Goal: Contribute content: Contribute content

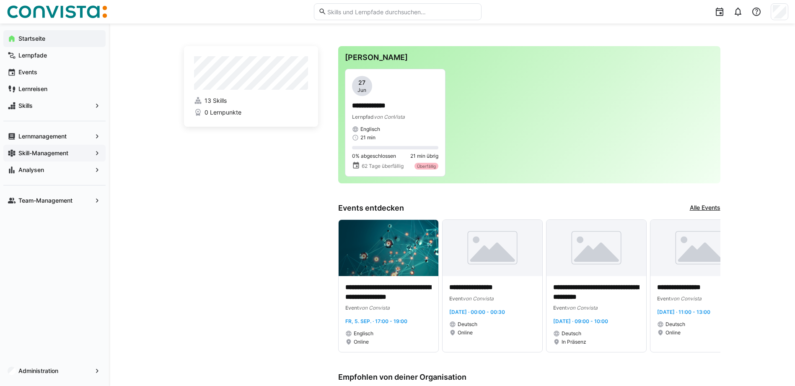
click at [0, 0] on app-navigation-label "Skill-Management" at bounding box center [0, 0] width 0 height 0
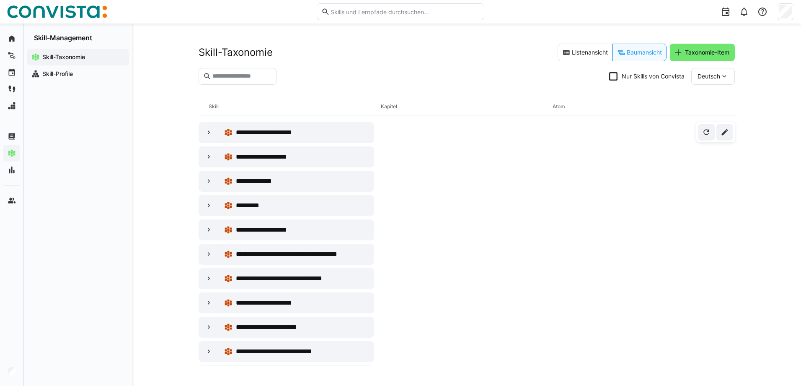
click at [612, 79] on icon at bounding box center [613, 76] width 8 height 8
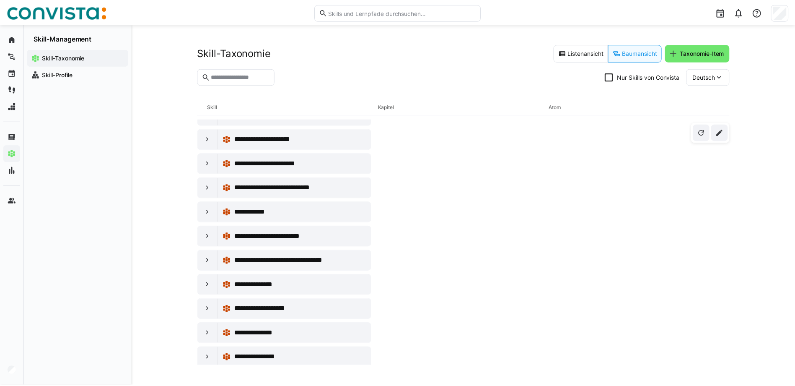
scroll to position [168, 0]
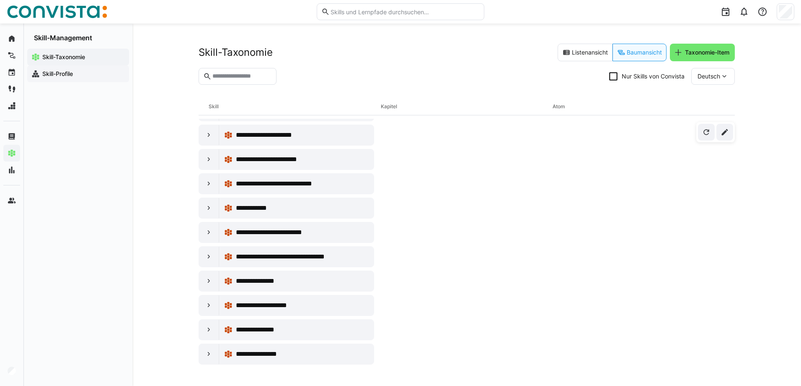
click at [0, 0] on app-navigation-label "Skill-Profile" at bounding box center [0, 0] width 0 height 0
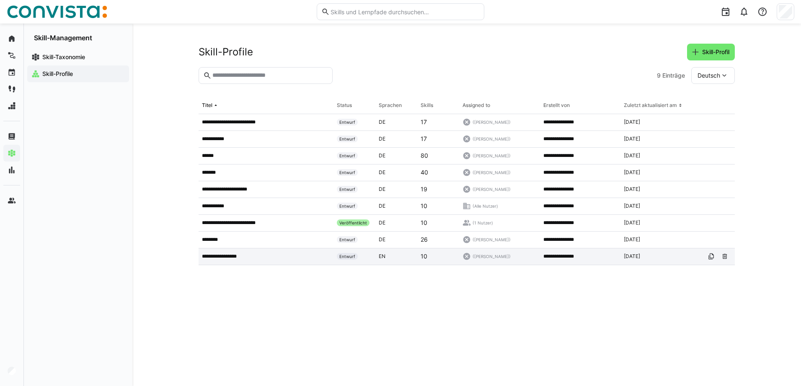
click at [227, 259] on p "**********" at bounding box center [228, 256] width 52 height 7
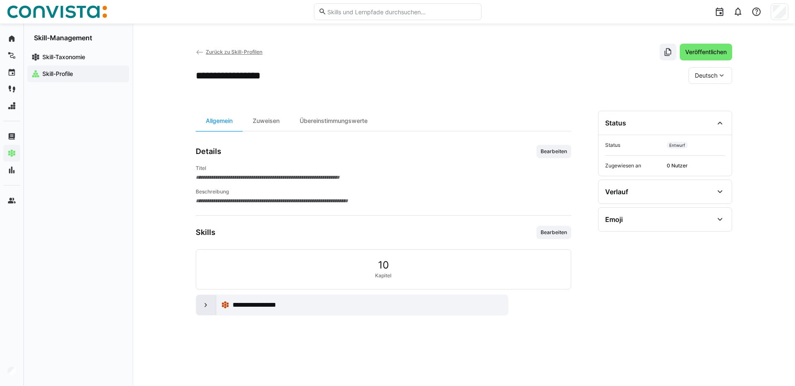
click at [205, 303] on eds-icon at bounding box center [206, 305] width 8 height 8
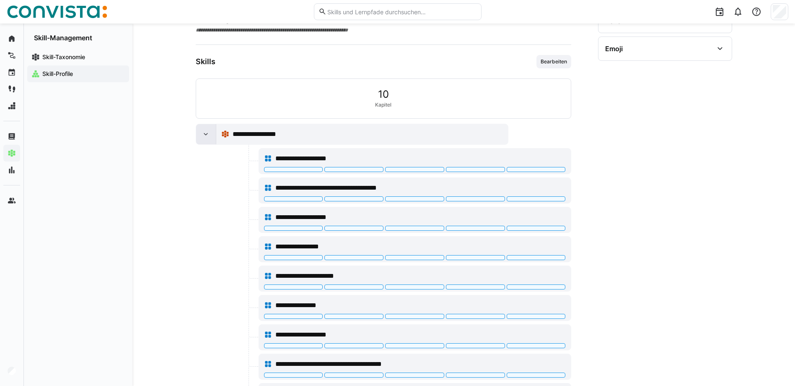
scroll to position [75, 0]
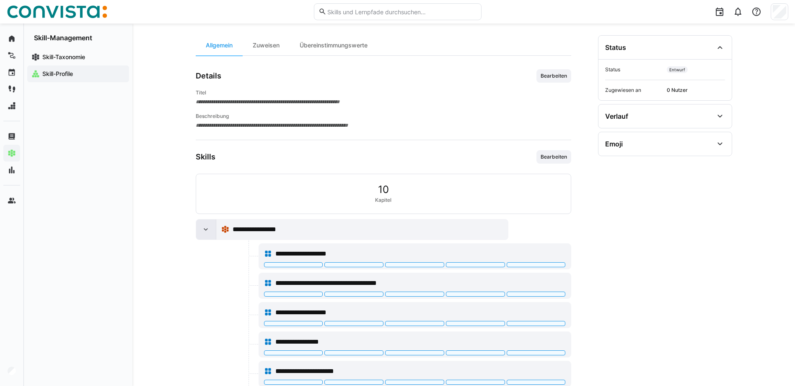
click at [203, 234] on div at bounding box center [206, 229] width 20 height 20
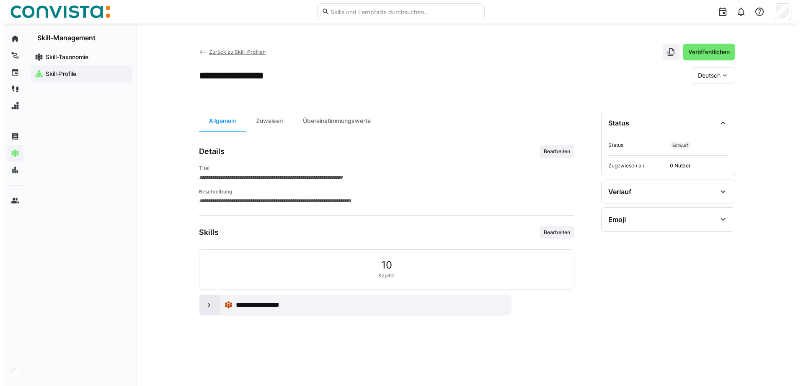
scroll to position [0, 0]
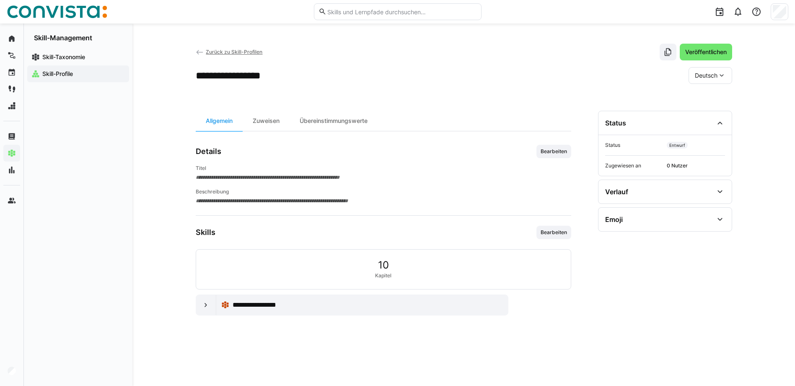
click at [212, 47] on div "Zurück zu Skill-Profilen Veröffentlichen" at bounding box center [464, 52] width 537 height 17
click at [212, 51] on span "Zurück zu Skill-Profilen" at bounding box center [234, 52] width 57 height 6
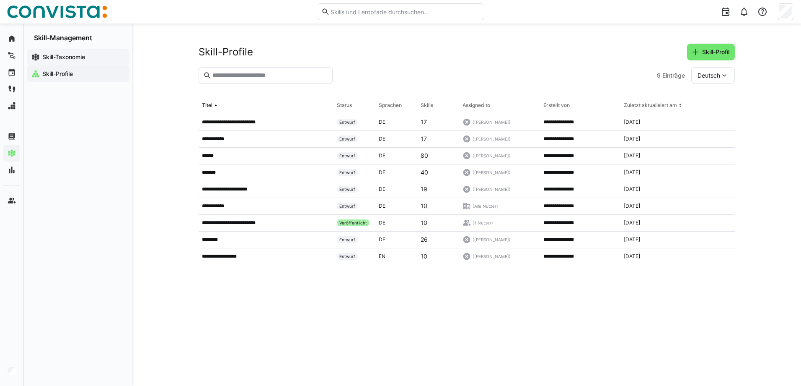
click at [69, 61] on span "Skill-Taxonomie" at bounding box center [83, 57] width 84 height 8
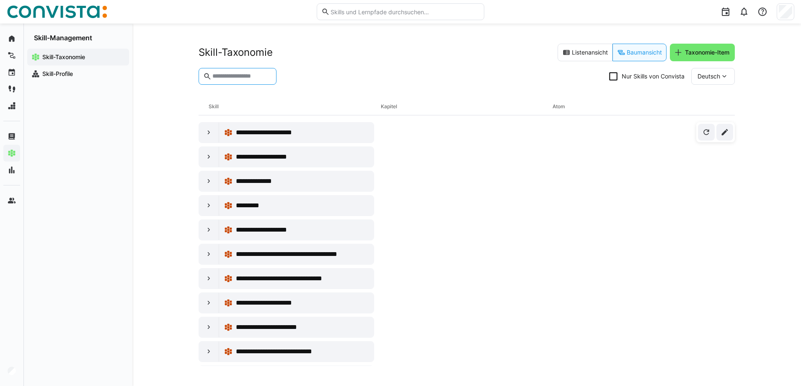
click at [243, 76] on input "text" at bounding box center [242, 77] width 60 height 8
click at [700, 51] on span "Taxonomie-Item" at bounding box center [707, 52] width 47 height 8
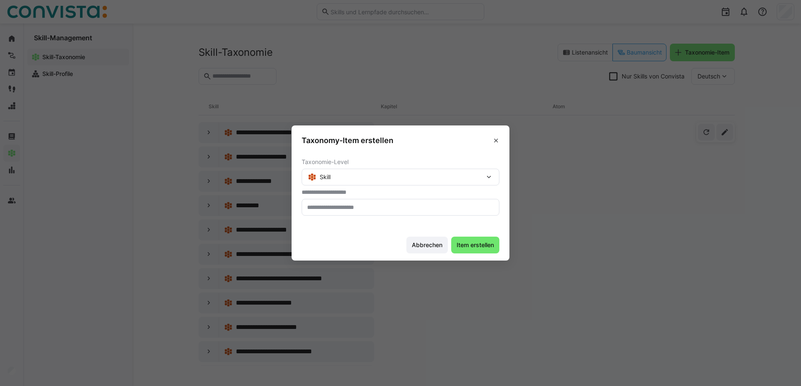
click at [470, 169] on div "Skill" at bounding box center [401, 176] width 198 height 17
click at [459, 175] on div "Skill" at bounding box center [396, 177] width 177 height 8
click at [353, 204] on input "text" at bounding box center [400, 207] width 189 height 8
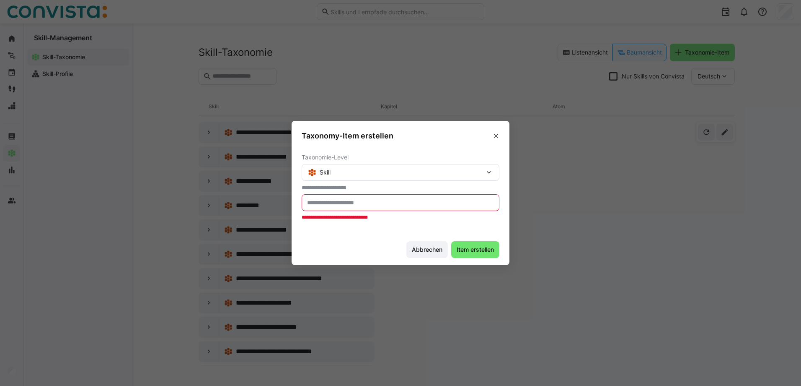
click at [329, 201] on input "text" at bounding box center [400, 203] width 189 height 8
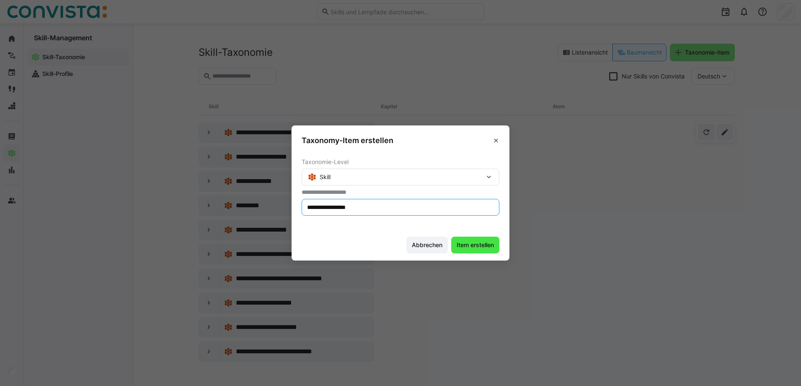
type input "**********"
click at [474, 241] on span "Item erstellen" at bounding box center [476, 245] width 40 height 8
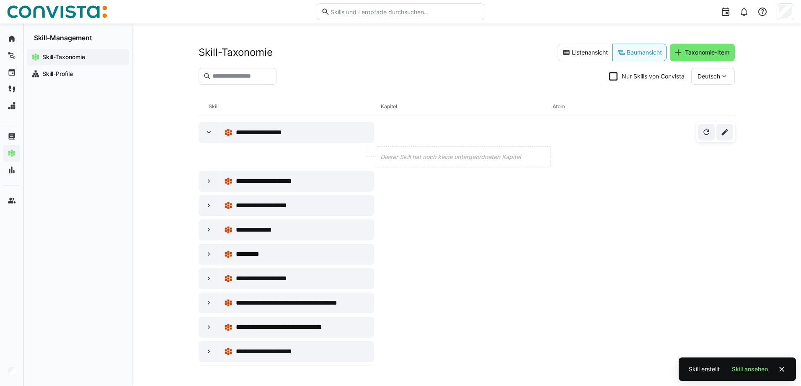
click at [410, 158] on span "Dieser Skill hat noch keine untergeordneten Kapitel" at bounding box center [451, 157] width 140 height 8
click at [299, 127] on div "**********" at bounding box center [302, 132] width 133 height 10
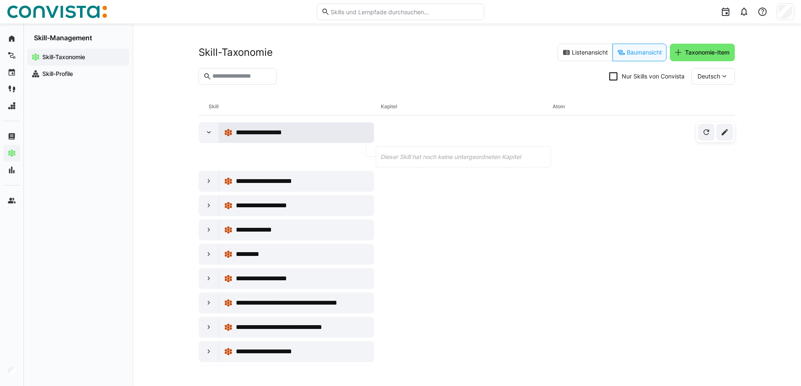
click at [309, 133] on div "**********" at bounding box center [302, 132] width 133 height 10
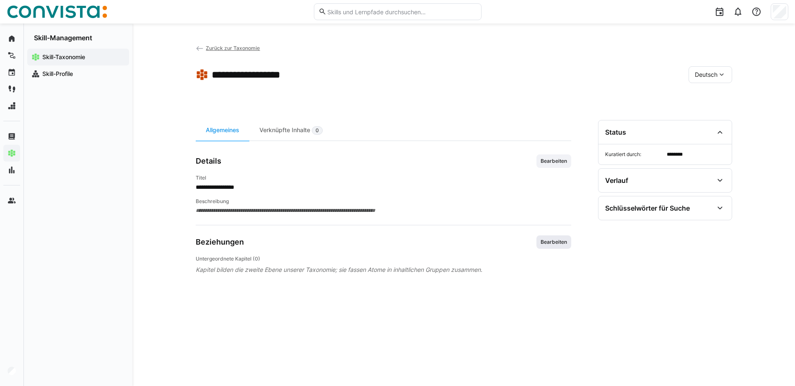
click at [551, 246] on span "Bearbeiten" at bounding box center [554, 241] width 35 height 13
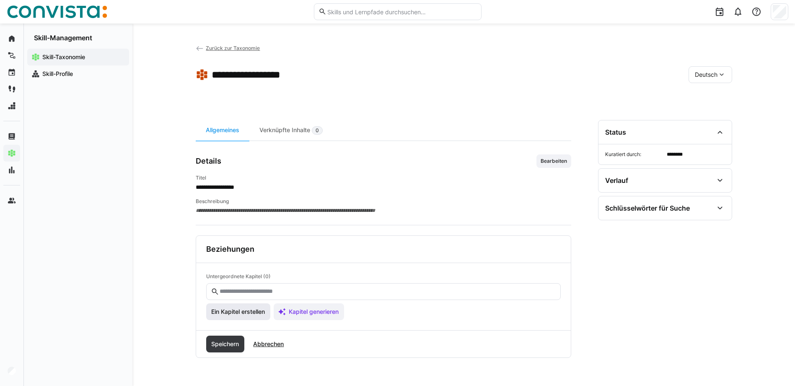
click at [225, 312] on span "Ein Kapitel erstellen" at bounding box center [238, 311] width 56 height 8
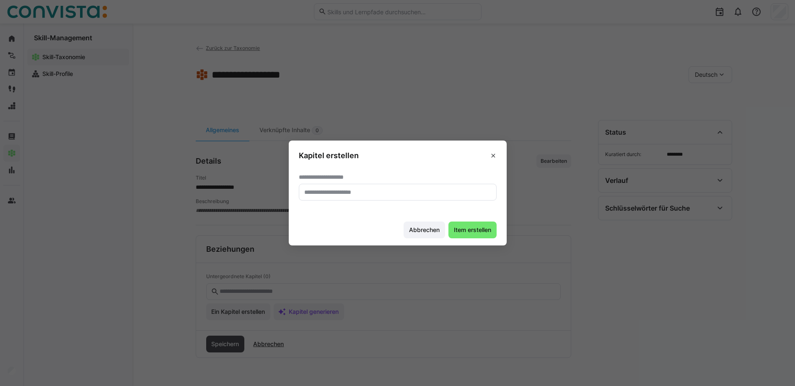
click at [325, 194] on input "text" at bounding box center [397, 192] width 189 height 8
click at [495, 153] on eds-icon at bounding box center [493, 155] width 7 height 7
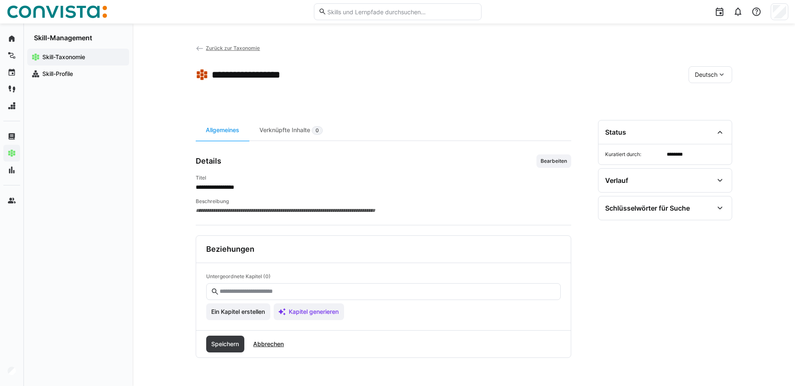
click at [207, 211] on span "**********" at bounding box center [384, 210] width 376 height 8
click at [567, 161] on span "Bearbeiten" at bounding box center [554, 161] width 28 height 7
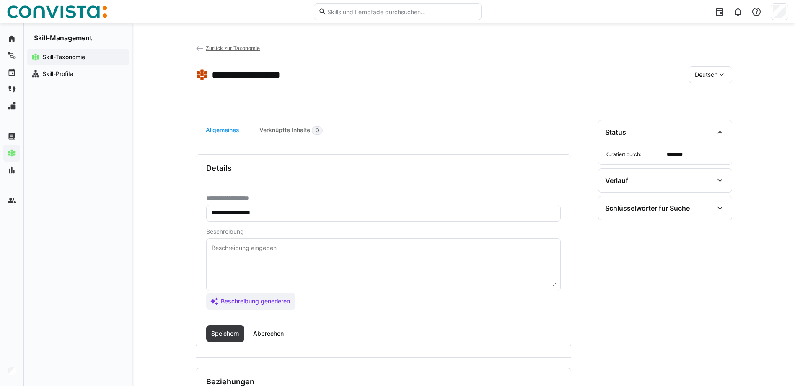
click at [229, 249] on textarea at bounding box center [383, 265] width 345 height 44
paste textarea "Persönliche Skills betreffen Themen der persönlichen Einstellung und Entwicklun…"
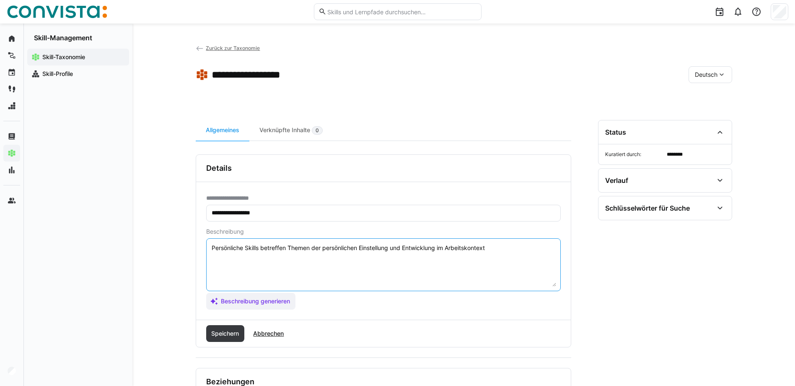
scroll to position [42, 0]
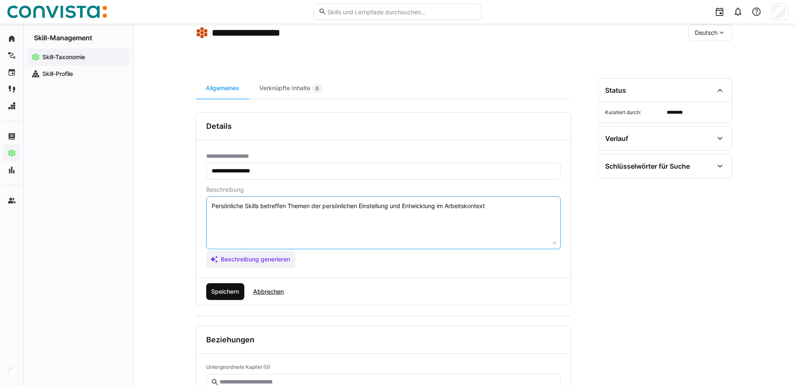
type textarea "Persönliche Skills betreffen Themen der persönlichen Einstellung und Entwicklun…"
click at [223, 290] on span "Speichern" at bounding box center [225, 291] width 30 height 8
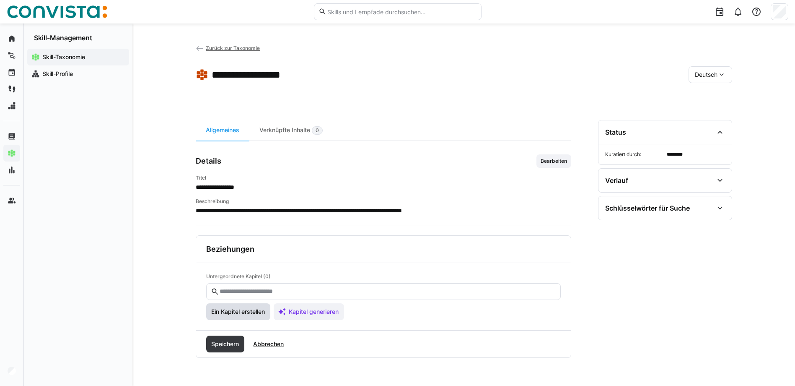
click at [232, 306] on span "Ein Kapitel erstellen" at bounding box center [238, 311] width 65 height 17
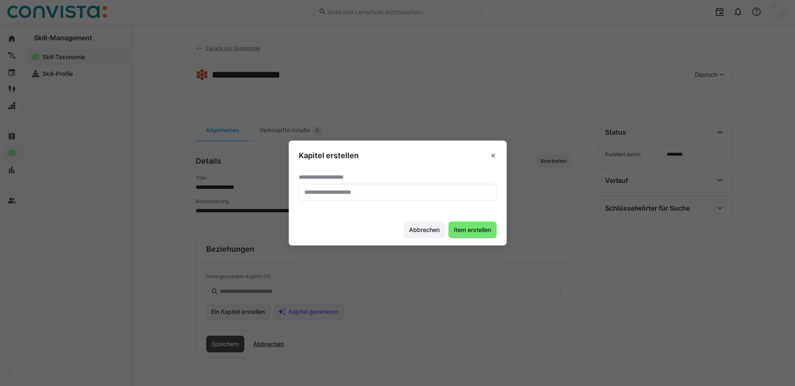
click at [321, 195] on input "text" at bounding box center [397, 192] width 189 height 8
type input "**********"
click at [485, 223] on span "Item erstellen" at bounding box center [472, 229] width 48 height 17
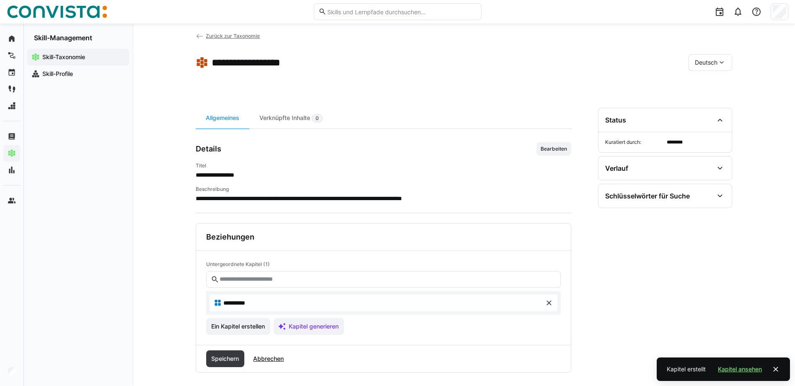
scroll to position [19, 0]
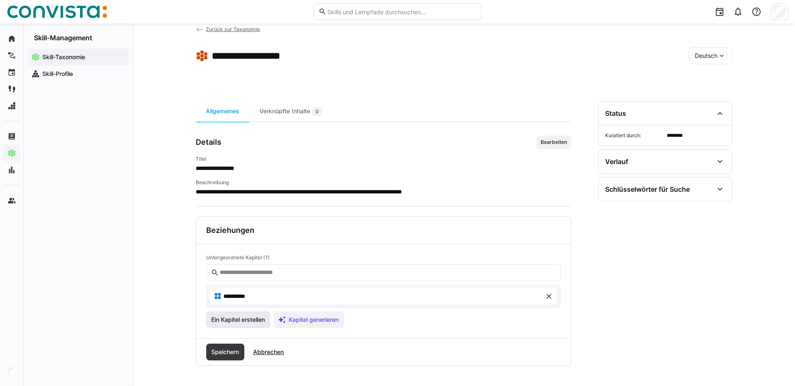
click at [250, 319] on span "Ein Kapitel erstellen" at bounding box center [238, 319] width 56 height 8
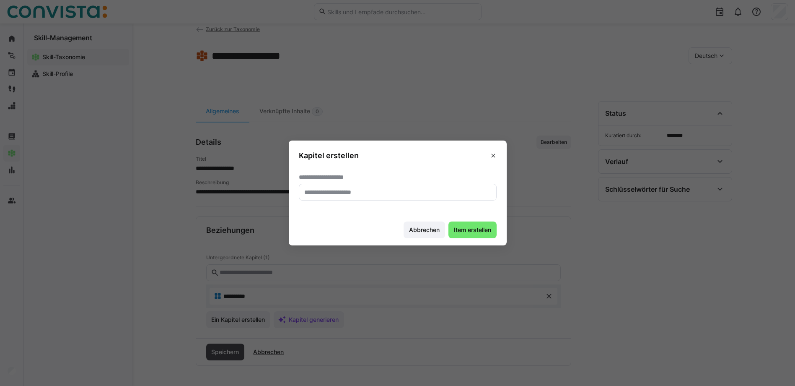
click at [338, 193] on input "text" at bounding box center [397, 192] width 189 height 8
type input "**********"
click at [463, 228] on span "Item erstellen" at bounding box center [473, 229] width 40 height 8
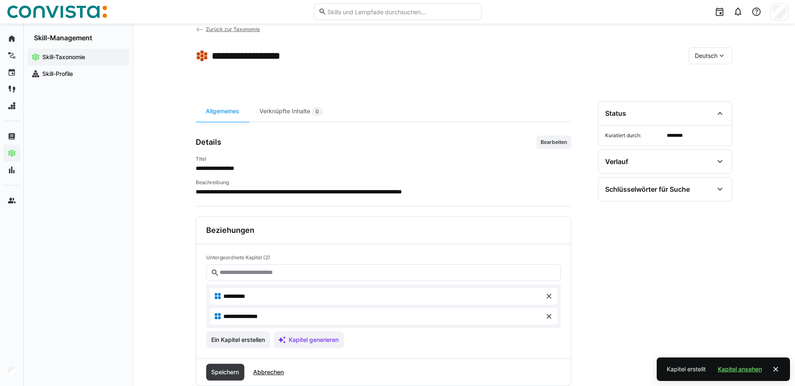
scroll to position [39, 0]
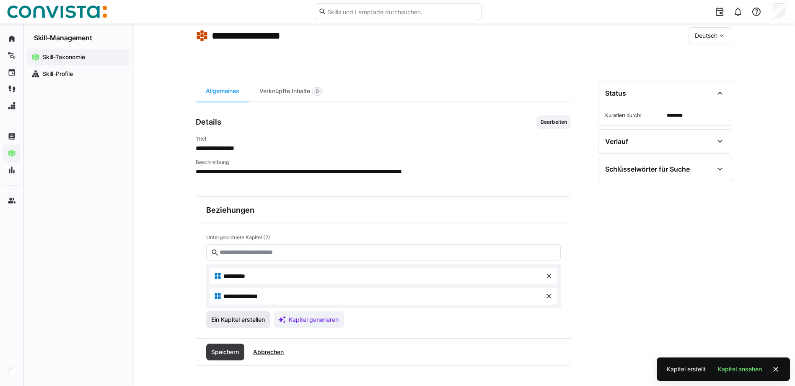
click at [232, 316] on span "Ein Kapitel erstellen" at bounding box center [238, 319] width 56 height 8
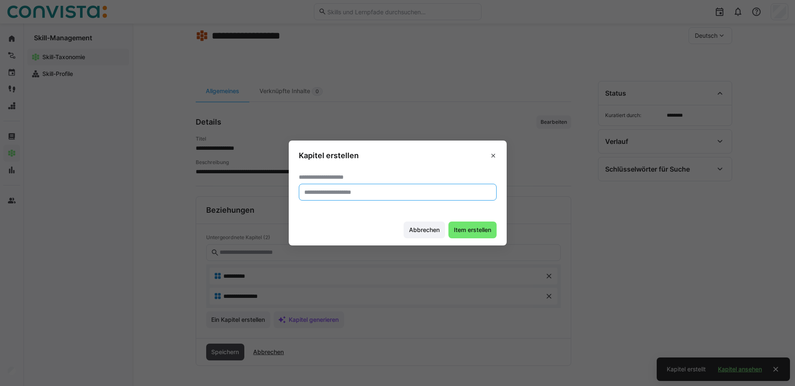
click at [317, 194] on input "text" at bounding box center [397, 192] width 189 height 8
paste input "*********"
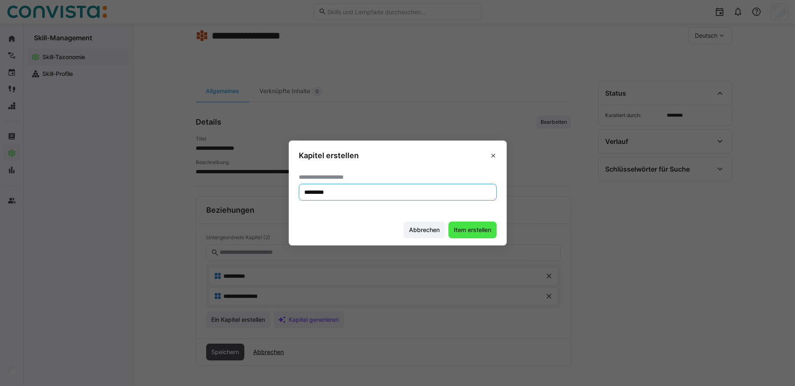
type input "*********"
click at [467, 230] on span "Item erstellen" at bounding box center [473, 229] width 40 height 8
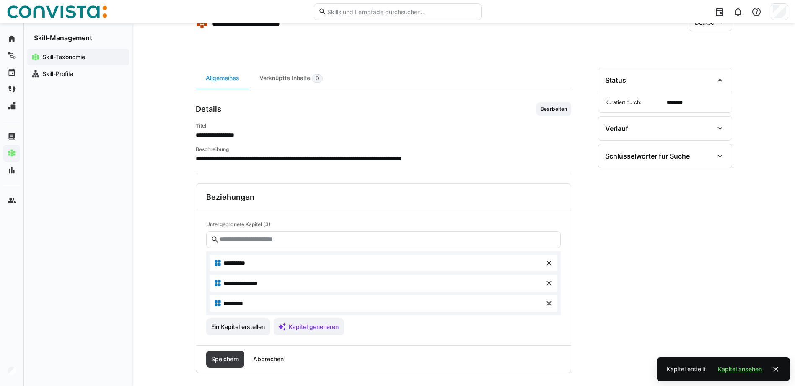
scroll to position [59, 0]
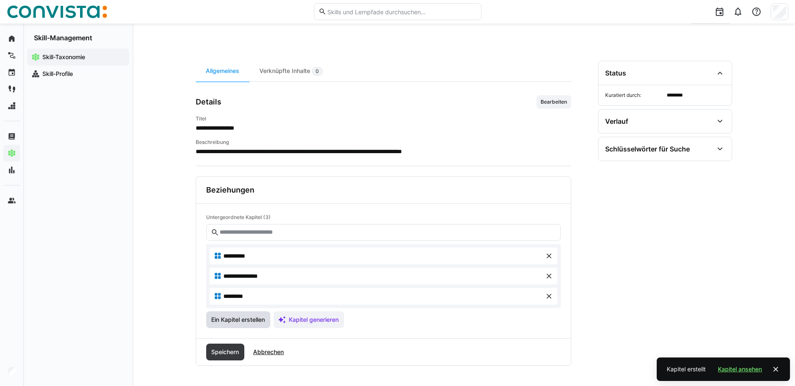
click at [242, 315] on span "Ein Kapitel erstellen" at bounding box center [238, 319] width 56 height 8
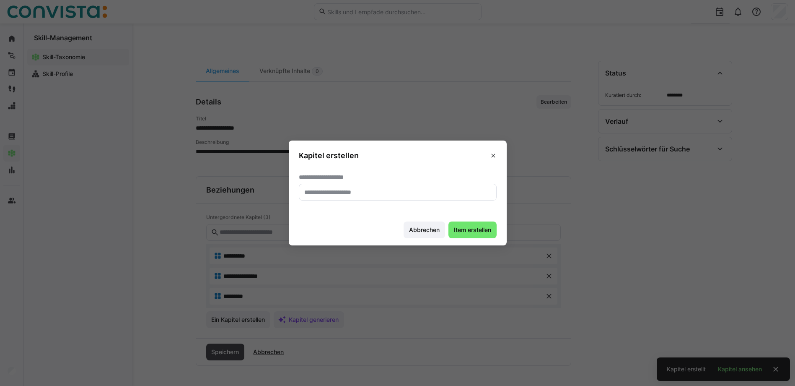
click at [348, 194] on input "text" at bounding box center [397, 192] width 189 height 8
paste input "**********"
type input "**********"
click at [466, 232] on span "Item erstellen" at bounding box center [473, 229] width 40 height 8
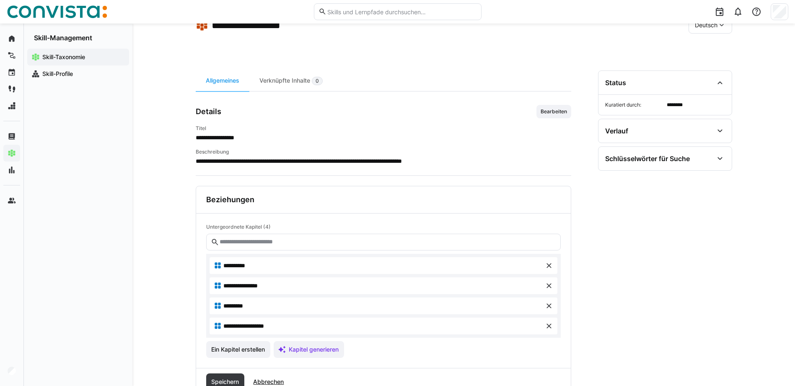
scroll to position [0, 0]
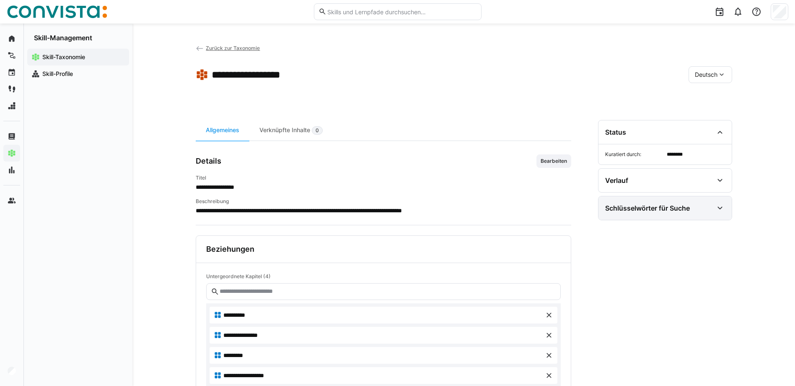
click at [725, 208] on eds-icon at bounding box center [720, 208] width 10 height 10
click at [653, 254] on span "Suchbegriffe bearbeiten" at bounding box center [639, 257] width 60 height 7
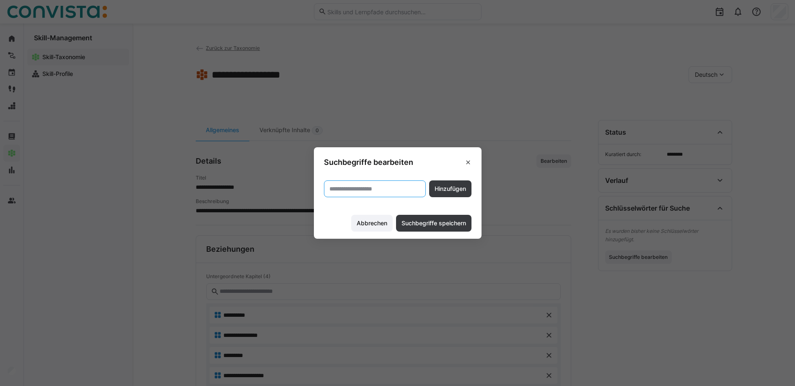
click at [384, 192] on input "text" at bounding box center [375, 189] width 93 height 8
click at [377, 187] on input "text" at bounding box center [375, 189] width 93 height 8
type input "**********"
click at [462, 189] on span "Hinzufügen" at bounding box center [450, 188] width 34 height 8
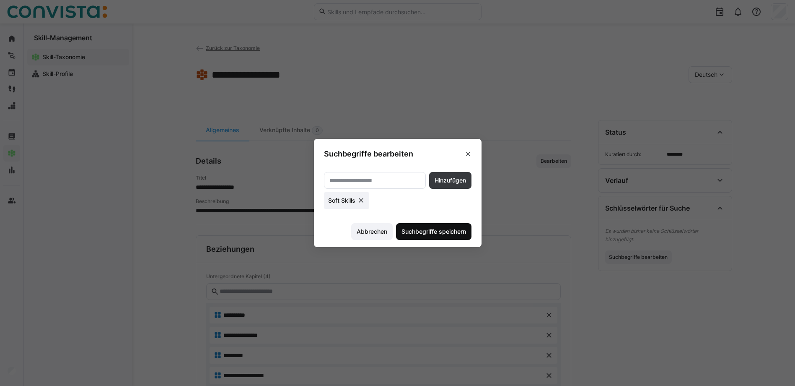
click at [451, 231] on span "Suchbegriffe speichern" at bounding box center [433, 231] width 67 height 8
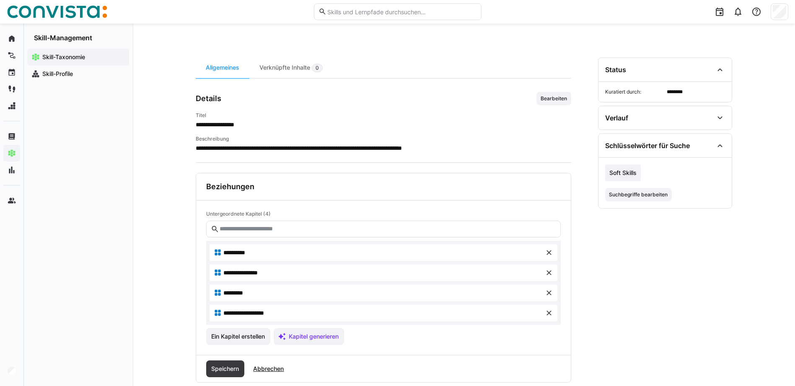
scroll to position [79, 0]
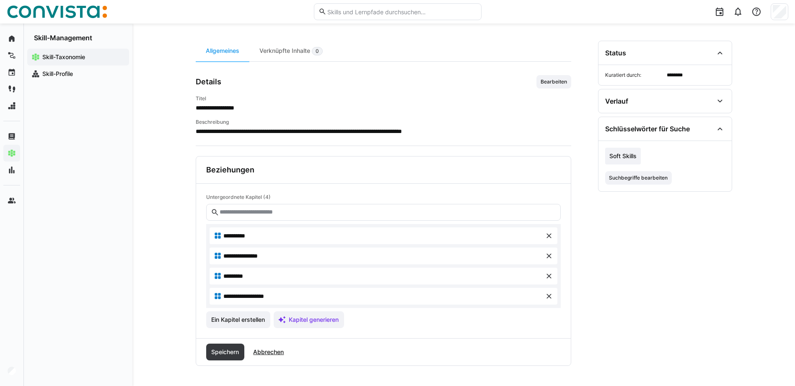
click at [244, 236] on span "**********" at bounding box center [238, 235] width 30 height 8
click at [219, 235] on eds-icon at bounding box center [218, 235] width 8 height 8
click at [235, 353] on span "Speichern" at bounding box center [225, 351] width 30 height 8
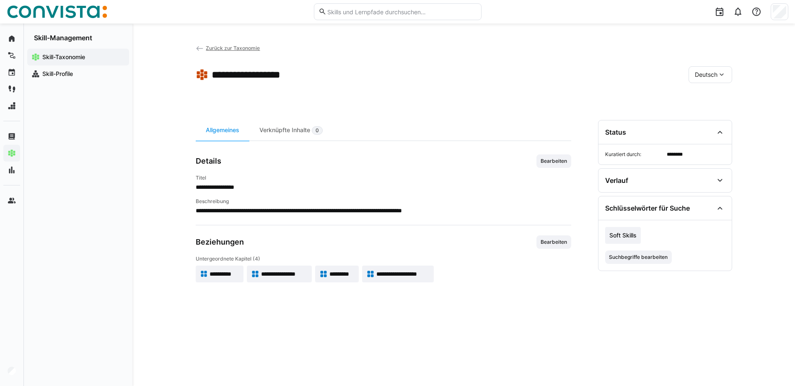
click at [213, 274] on span "**********" at bounding box center [225, 274] width 30 height 8
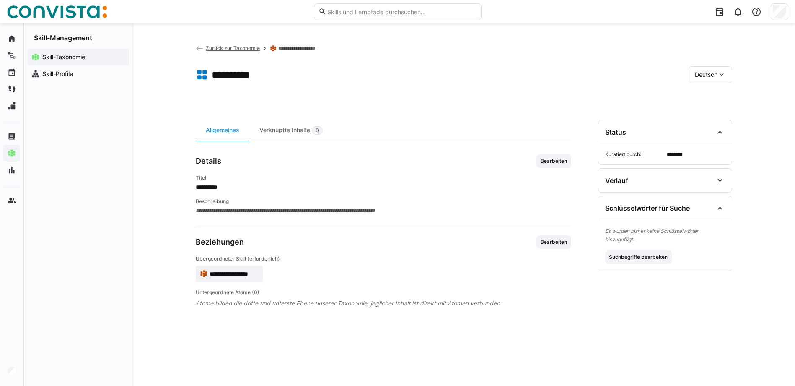
click at [227, 211] on span "**********" at bounding box center [384, 210] width 376 height 8
click at [562, 161] on span "Bearbeiten" at bounding box center [554, 161] width 28 height 7
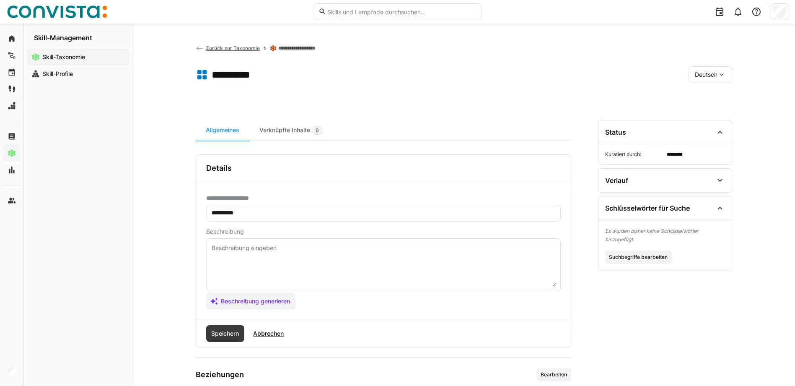
click at [242, 253] on textarea at bounding box center [383, 265] width 345 height 44
click at [246, 249] on textarea at bounding box center [383, 265] width 345 height 44
paste textarea ""Innere Antriebskraft, die zu proaktivem Handeln und Engagement führt. Wenn du …"
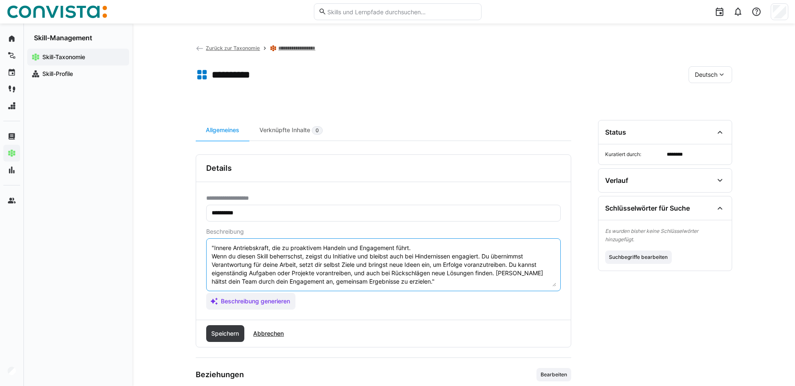
click at [213, 247] on textarea ""Innere Antriebskraft, die zu proaktivem Handeln und Engagement führt. Wenn du …" at bounding box center [383, 265] width 345 height 44
click at [403, 280] on textarea "Innere Antriebskraft, die zu proaktivem Handeln und Engagement führt. Wenn du d…" at bounding box center [383, 265] width 345 height 44
type textarea "Innere Antriebskraft, die zu proaktivem Handeln und Engagement führt. Wenn du d…"
click at [230, 329] on span "Speichern" at bounding box center [225, 333] width 30 height 8
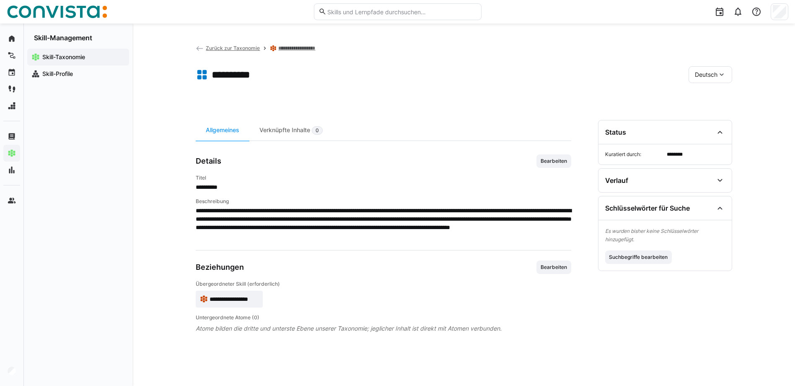
click at [723, 73] on eds-icon at bounding box center [722, 74] width 8 height 8
click at [713, 94] on span "Englisch" at bounding box center [706, 97] width 23 height 8
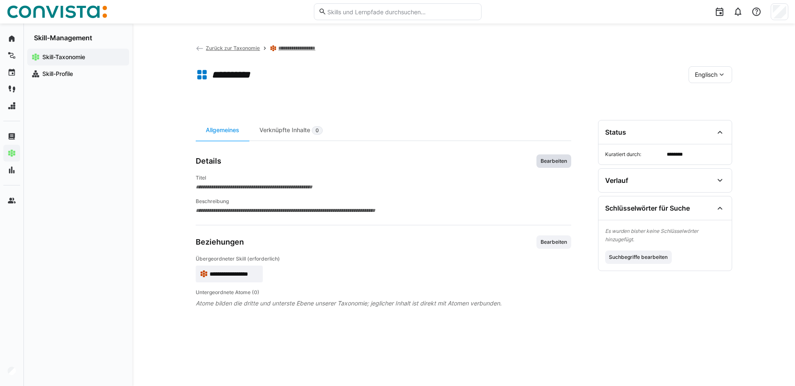
click at [537, 161] on span "Bearbeiten" at bounding box center [554, 160] width 35 height 13
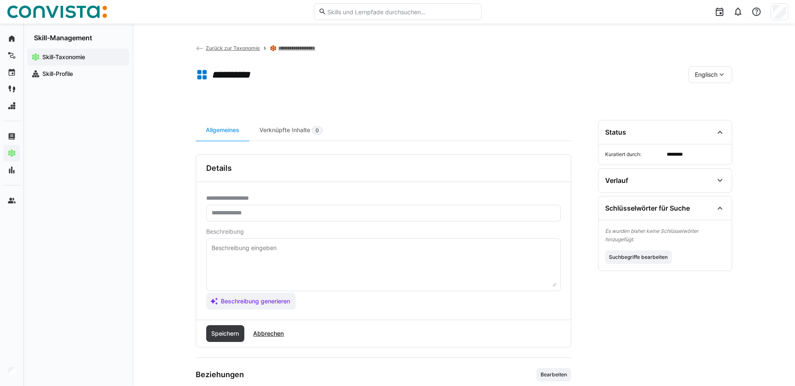
click at [218, 217] on eds-input at bounding box center [383, 213] width 355 height 17
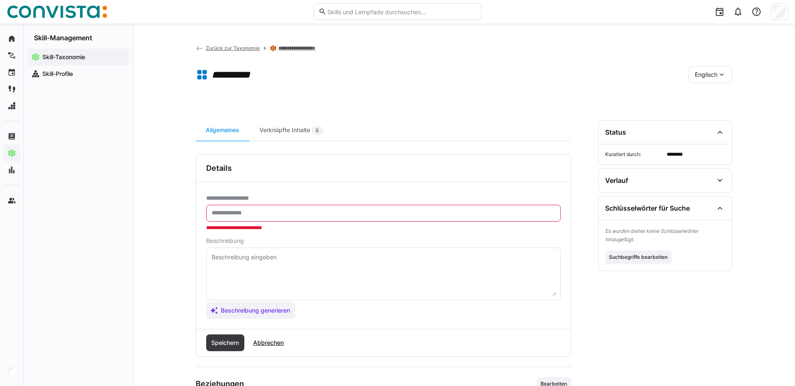
click at [268, 212] on input "text" at bounding box center [383, 213] width 345 height 8
paste input "**********"
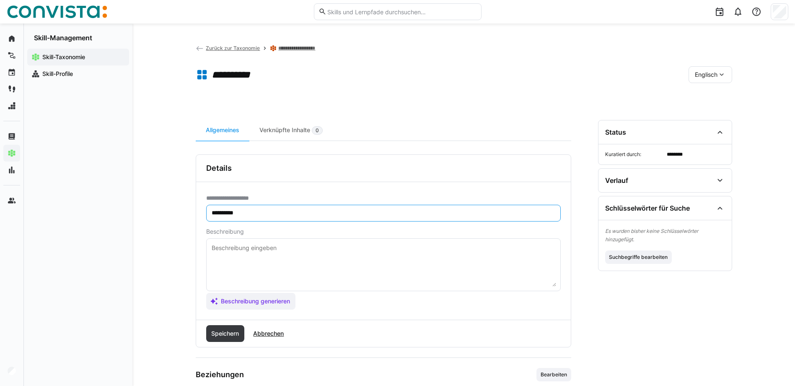
type input "**********"
click at [260, 259] on textarea at bounding box center [383, 265] width 345 height 44
click at [264, 247] on textarea at bounding box center [383, 265] width 345 height 44
paste textarea ""Inner drive that leads to proactive action and commitment. If you master this …"
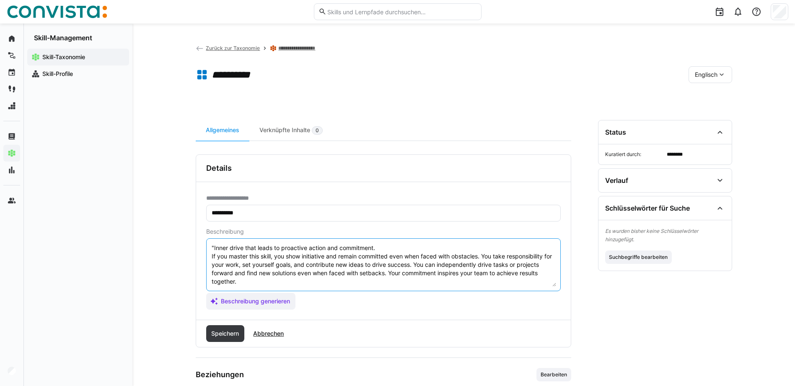
click at [213, 249] on textarea ""Inner drive that leads to proactive action and commitment. If you master this …" at bounding box center [383, 265] width 345 height 44
type textarea "Inner drive that leads to proactive action and commitment. If you master this s…"
click at [224, 328] on span "Speichern" at bounding box center [225, 333] width 39 height 17
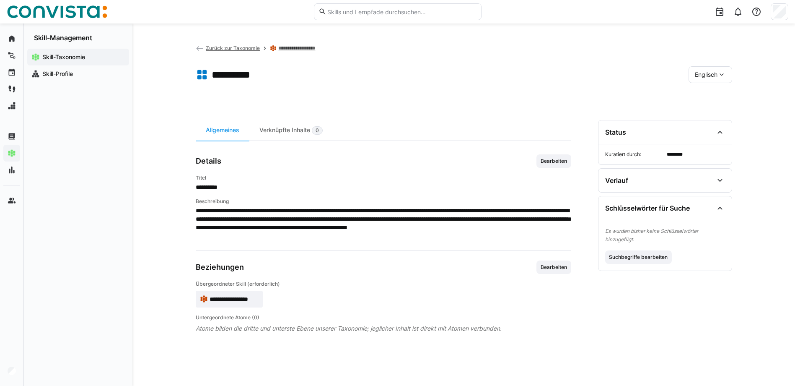
click at [718, 74] on eds-icon at bounding box center [722, 74] width 8 height 8
click at [707, 108] on div "Deutsch" at bounding box center [710, 115] width 44 height 18
click at [708, 82] on div "Deutsch" at bounding box center [711, 74] width 44 height 17
click at [710, 99] on span "Englisch" at bounding box center [706, 97] width 23 height 8
click at [711, 75] on span "Englisch" at bounding box center [706, 74] width 23 height 8
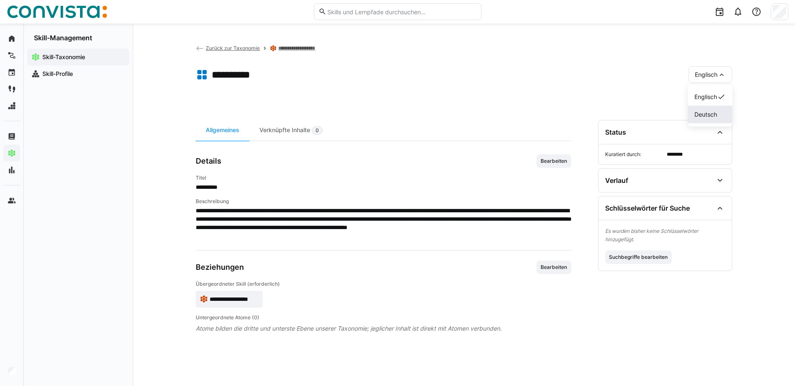
click at [707, 111] on span "Deutsch" at bounding box center [706, 114] width 23 height 8
click at [293, 47] on link "**********" at bounding box center [299, 48] width 42 height 7
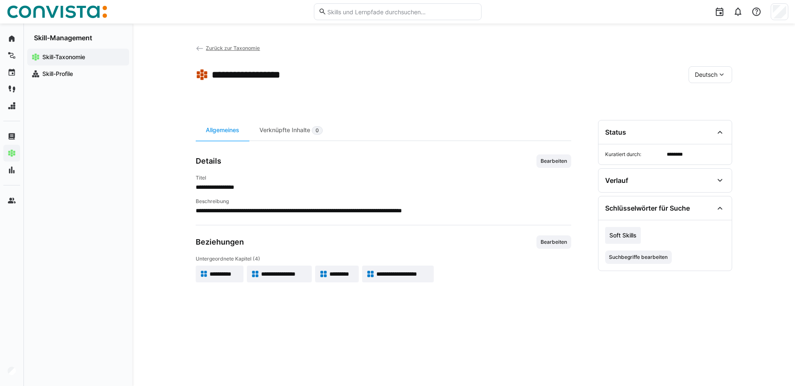
click at [277, 273] on span "**********" at bounding box center [284, 274] width 47 height 8
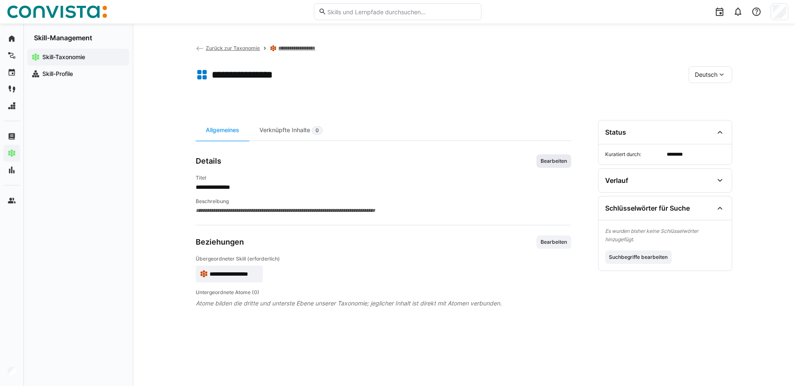
click at [548, 161] on span "Bearbeiten" at bounding box center [554, 161] width 28 height 7
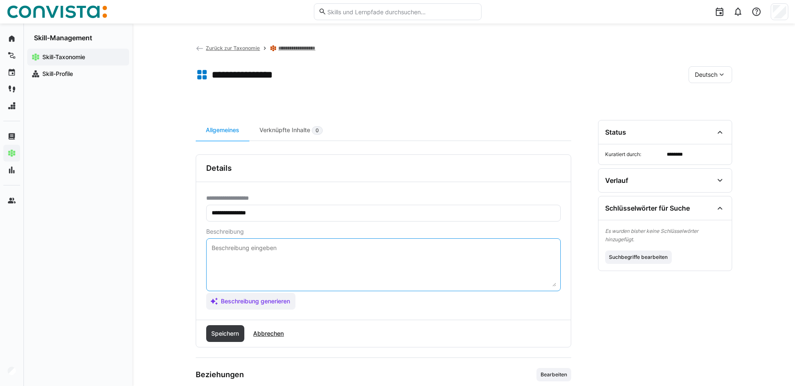
click at [221, 249] on textarea at bounding box center [383, 265] width 345 height 44
click at [228, 245] on textarea at bounding box center [383, 265] width 345 height 44
paste textarea ""Die Bereitschaft, sich kontinuierlich weiterzuentwickeln und Neues zu lernen. …"
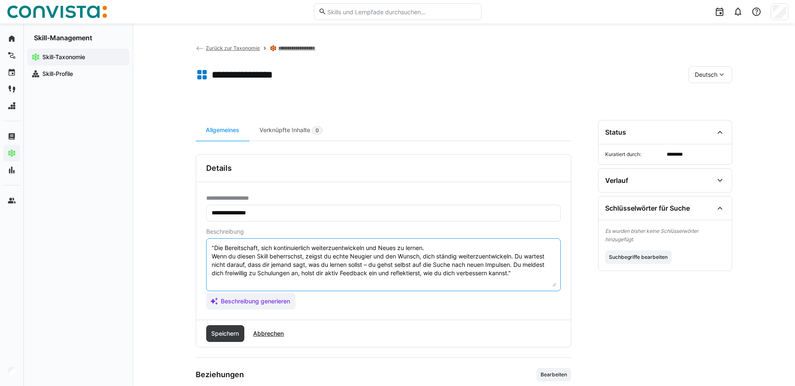
click at [213, 248] on textarea ""Die Bereitschaft, sich kontinuierlich weiterzuentwickeln und Neues zu lernen. …" at bounding box center [383, 265] width 345 height 44
click at [526, 275] on textarea "Die Bereitschaft, sich kontinuierlich weiterzuentwickeln und Neues zu lernen. W…" at bounding box center [383, 265] width 345 height 44
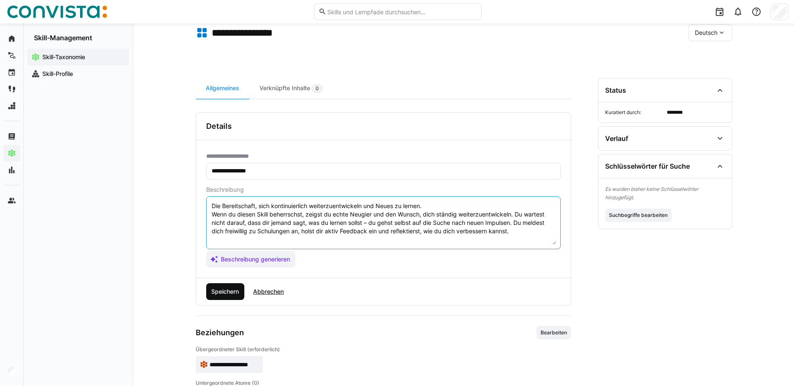
type textarea "Die Bereitschaft, sich kontinuierlich weiterzuentwickeln und Neues zu lernen. W…"
click at [226, 293] on span "Speichern" at bounding box center [225, 291] width 30 height 8
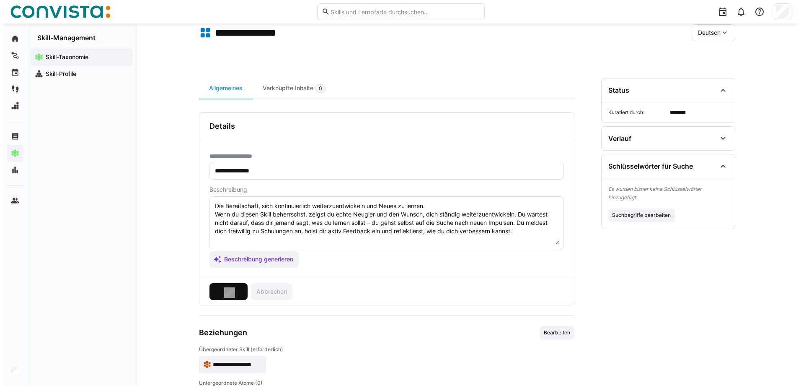
scroll to position [0, 0]
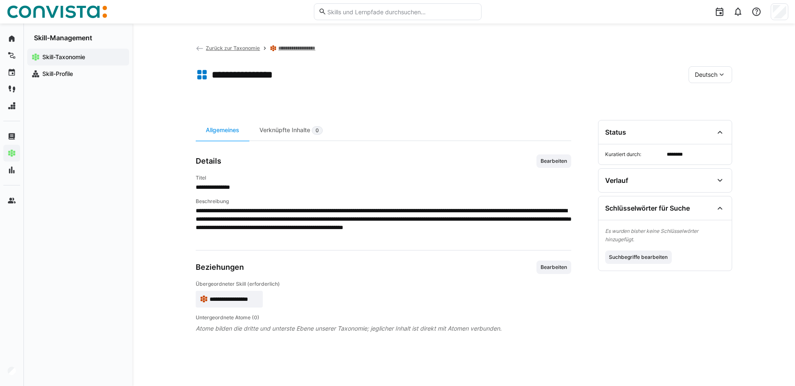
click at [223, 47] on span "Zurück zur Taxonomie" at bounding box center [233, 48] width 54 height 6
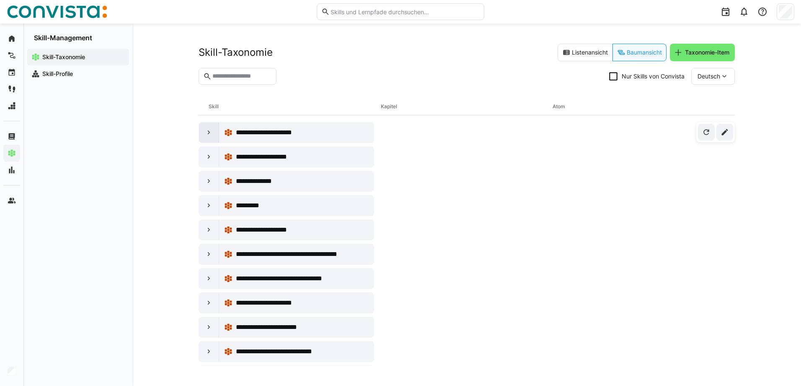
click at [206, 128] on div at bounding box center [209, 132] width 20 height 20
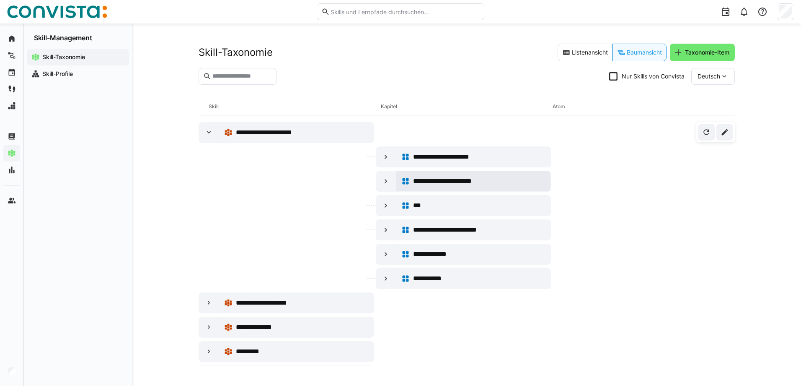
click at [421, 179] on span "**********" at bounding box center [446, 181] width 66 height 10
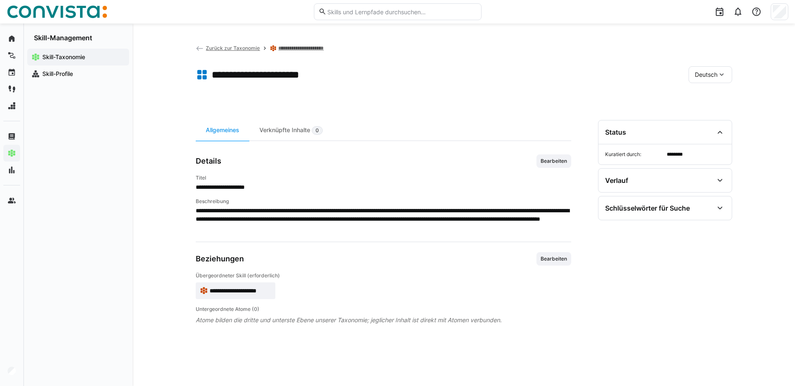
click at [712, 79] on div "Deutsch" at bounding box center [711, 74] width 44 height 17
click at [706, 96] on span "Englisch" at bounding box center [706, 97] width 23 height 8
click at [711, 74] on span "Englisch" at bounding box center [706, 74] width 23 height 8
click at [711, 111] on span "Deutsch" at bounding box center [706, 114] width 23 height 8
click at [675, 203] on div "Schlüsselwörter für Suche" at bounding box center [659, 208] width 108 height 10
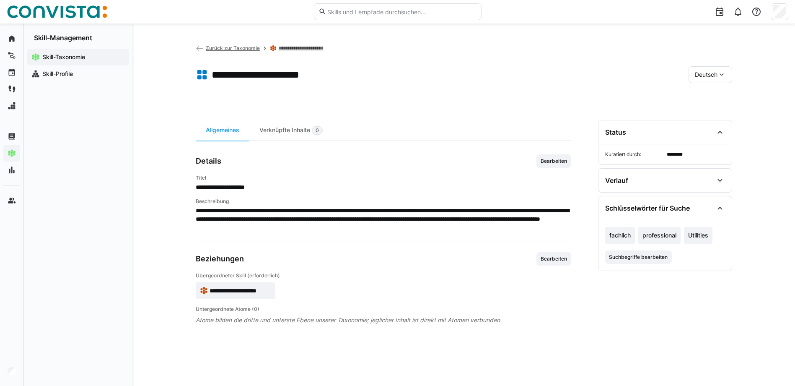
click at [245, 46] on span "Zurück zur Taxonomie" at bounding box center [233, 48] width 54 height 6
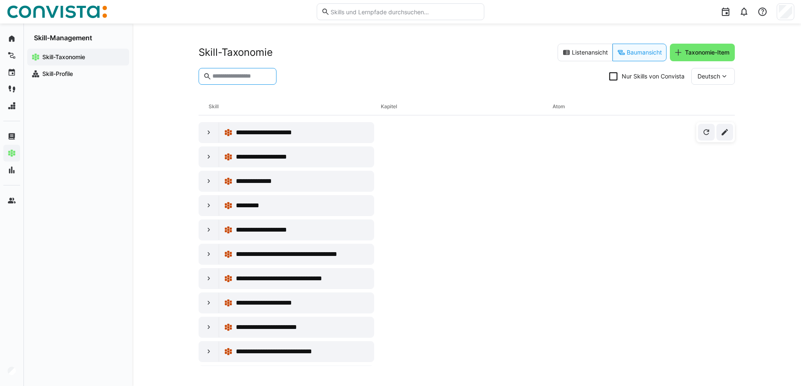
click at [230, 78] on input "text" at bounding box center [242, 77] width 60 height 8
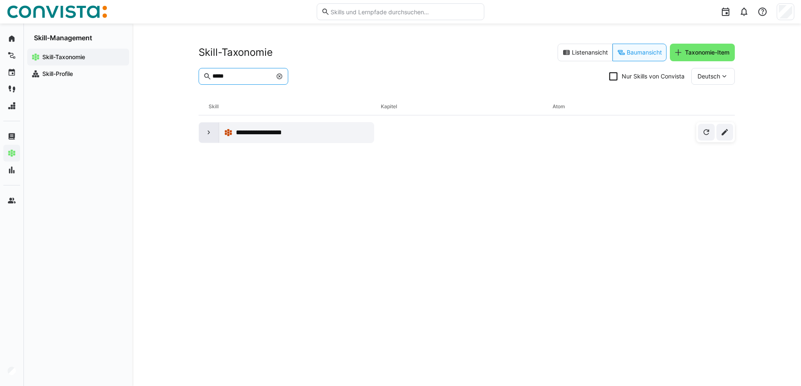
type input "*****"
click at [206, 131] on eds-icon at bounding box center [209, 132] width 8 height 8
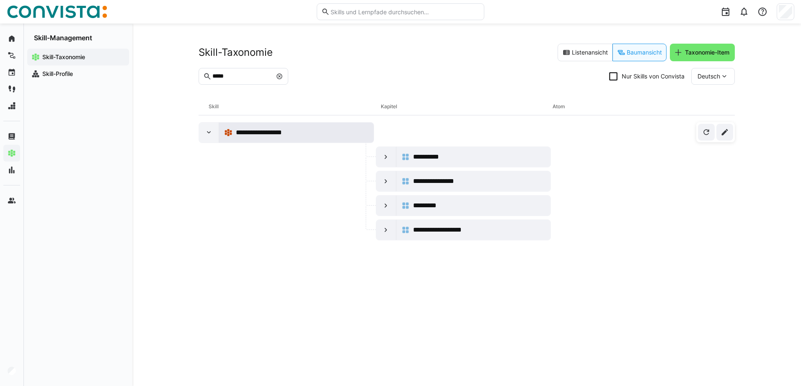
click at [293, 133] on div "**********" at bounding box center [302, 132] width 133 height 10
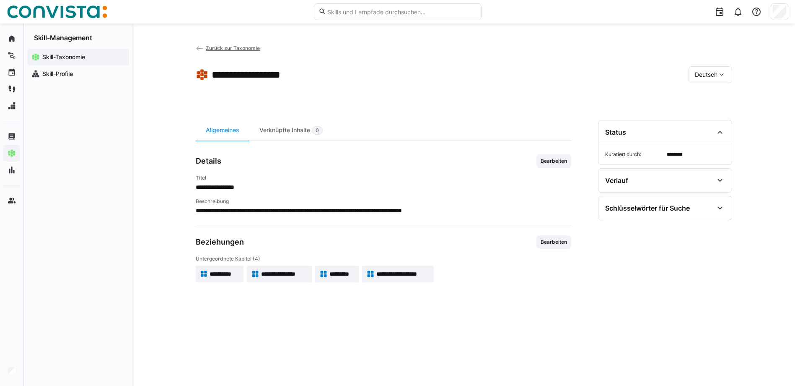
click at [272, 273] on span "**********" at bounding box center [284, 274] width 47 height 8
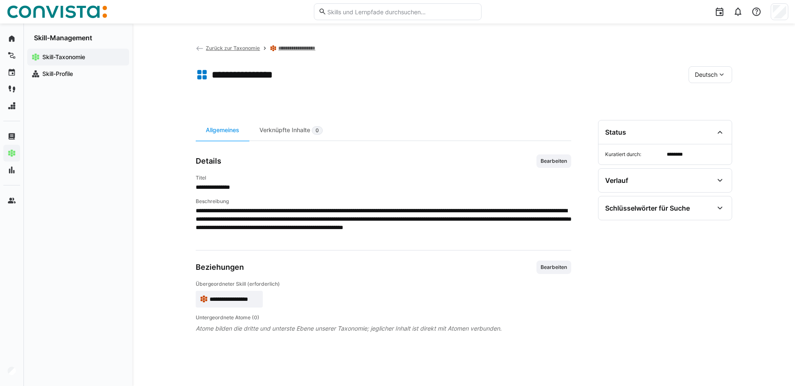
click at [709, 73] on span "Deutsch" at bounding box center [706, 74] width 23 height 8
click at [705, 96] on span "Englisch" at bounding box center [706, 97] width 23 height 8
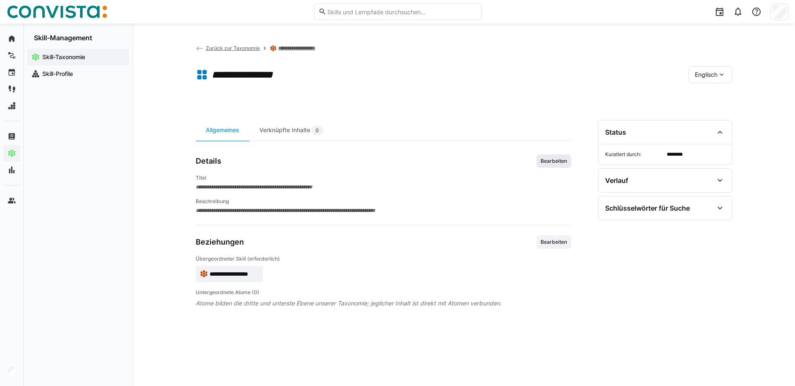
click at [544, 158] on span "Bearbeiten" at bounding box center [554, 161] width 28 height 7
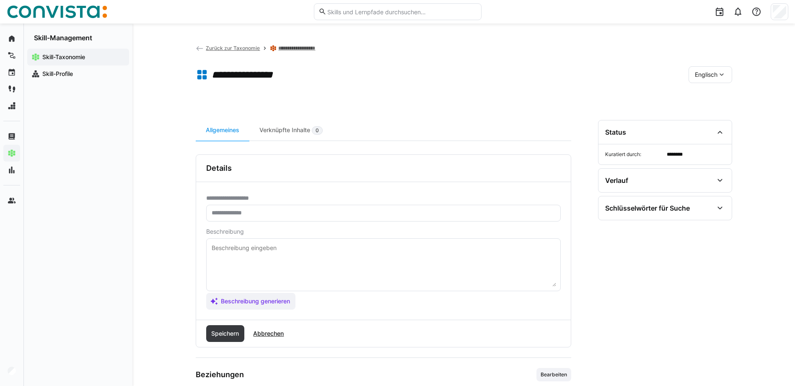
click at [233, 210] on input "text" at bounding box center [383, 213] width 345 height 8
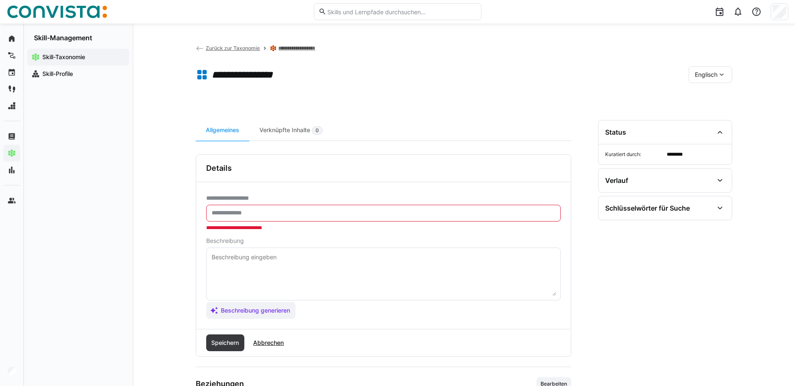
click at [258, 212] on input "text" at bounding box center [383, 213] width 345 height 8
paste input "**********"
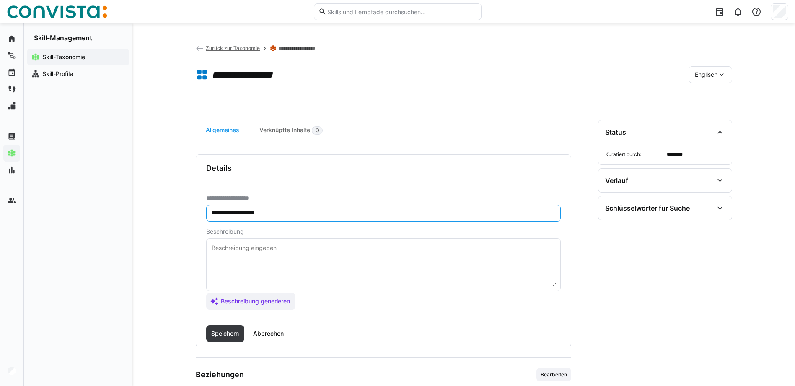
type input "**********"
click at [258, 249] on textarea at bounding box center [383, 265] width 345 height 44
click at [228, 248] on textarea at bounding box center [383, 265] width 345 height 44
paste textarea ""The willingness to continuously develop and learn new things. If you master th…"
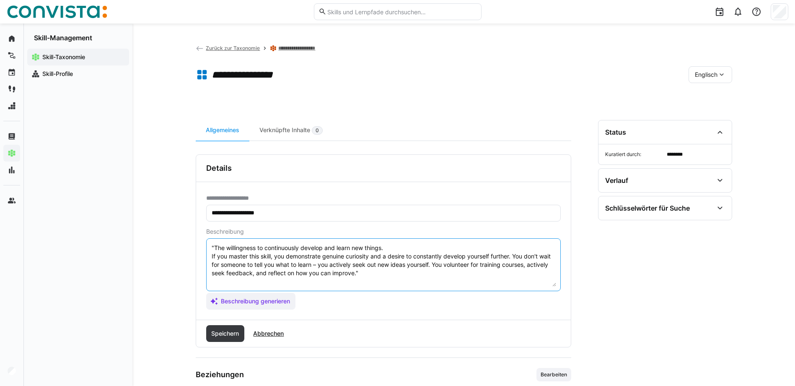
click at [215, 247] on textarea ""The willingness to continuously develop and learn new things. If you master th…" at bounding box center [383, 265] width 345 height 44
click at [373, 268] on textarea "The willingness to continuously develop and learn new things. If you master thi…" at bounding box center [383, 265] width 345 height 44
click at [368, 272] on textarea "The willingness to continuously develop and learn new things. If you master thi…" at bounding box center [383, 265] width 345 height 44
type textarea "The willingness to continuously develop and learn new things. If you master thi…"
click at [219, 329] on span "Speichern" at bounding box center [225, 333] width 30 height 8
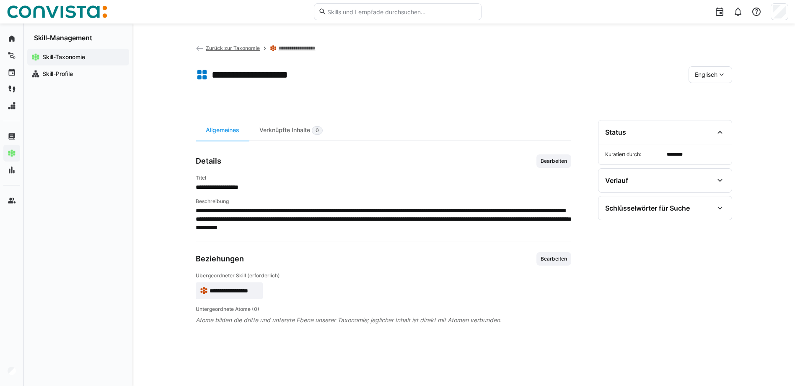
click at [290, 46] on link "**********" at bounding box center [299, 48] width 42 height 7
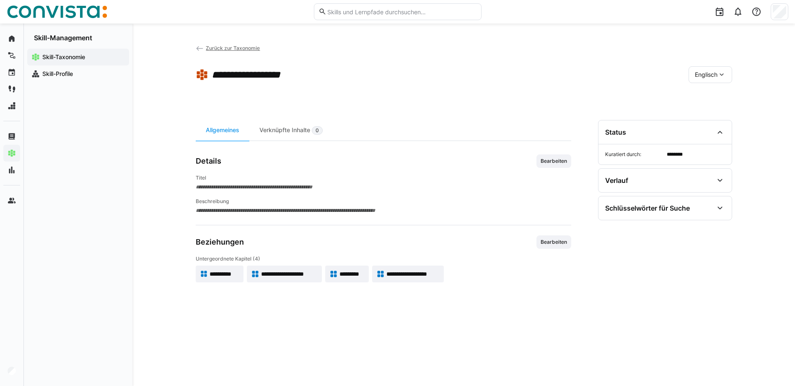
click at [342, 273] on span "*********" at bounding box center [352, 274] width 25 height 8
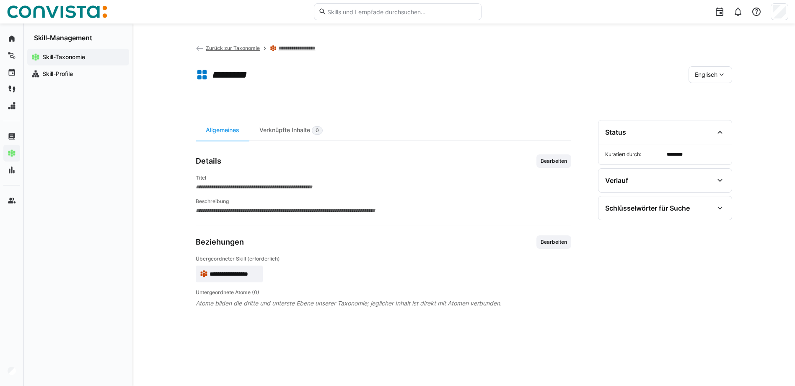
click at [713, 71] on span "Englisch" at bounding box center [706, 74] width 23 height 8
click at [707, 108] on div "Deutsch" at bounding box center [710, 115] width 44 height 18
click at [548, 155] on span "Bearbeiten" at bounding box center [554, 160] width 35 height 13
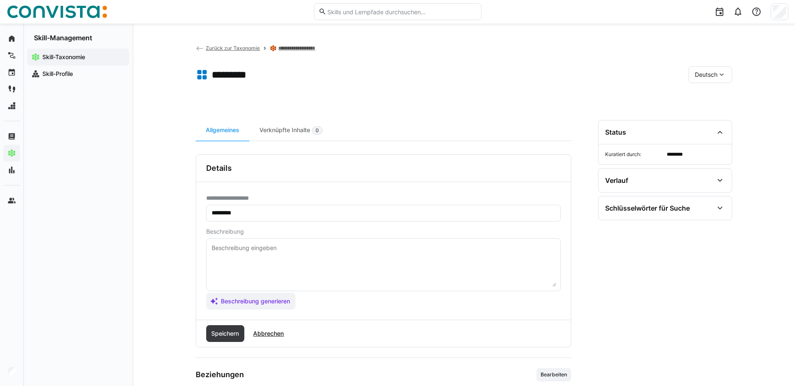
click at [294, 242] on eds-input at bounding box center [383, 264] width 355 height 53
click at [226, 249] on textarea at bounding box center [383, 265] width 345 height 44
paste textarea ""Fähigkeit, mit Stress, Rückschlägen und Veränderungen konstruktiv umzugehen. W…"
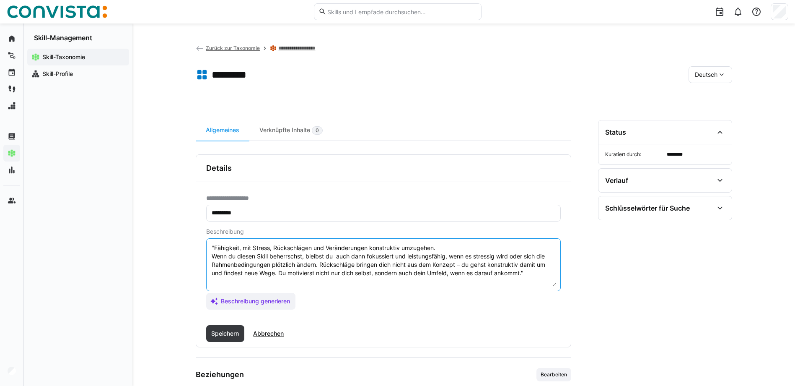
drag, startPoint x: 213, startPoint y: 247, endPoint x: 229, endPoint y: 247, distance: 16.3
click at [215, 247] on textarea ""Fähigkeit, mit Stress, Rückschlägen und Veränderungen konstruktiv umzugehen. W…" at bounding box center [383, 265] width 345 height 44
click at [533, 272] on textarea "Fähigkeit, mit Stress, Rückschlägen und Veränderungen konstruktiv umzugehen. We…" at bounding box center [383, 265] width 345 height 44
type textarea "Fähigkeit, mit Stress, Rückschlägen und Veränderungen konstruktiv umzugehen. We…"
click at [218, 332] on span "Speichern" at bounding box center [225, 333] width 30 height 8
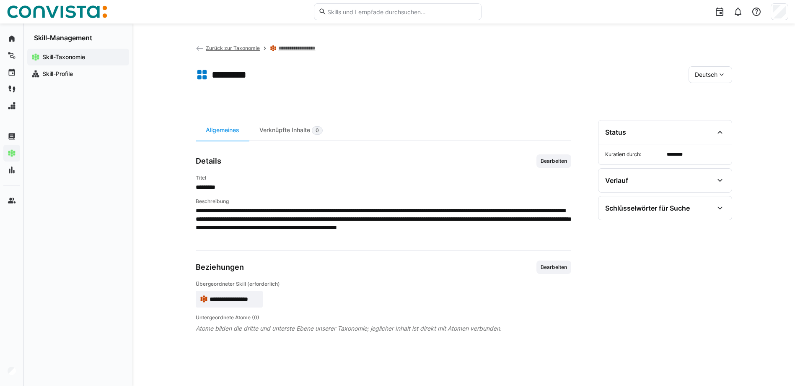
click at [704, 75] on span "Deutsch" at bounding box center [706, 74] width 23 height 8
click at [705, 93] on span "Englisch" at bounding box center [706, 97] width 23 height 8
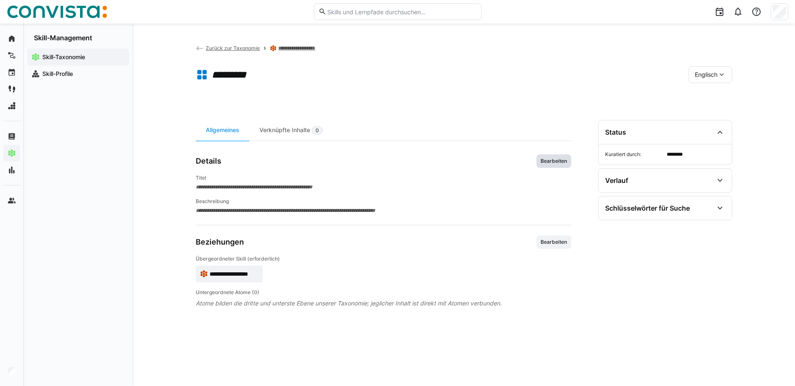
click at [546, 164] on span "Bearbeiten" at bounding box center [554, 161] width 28 height 7
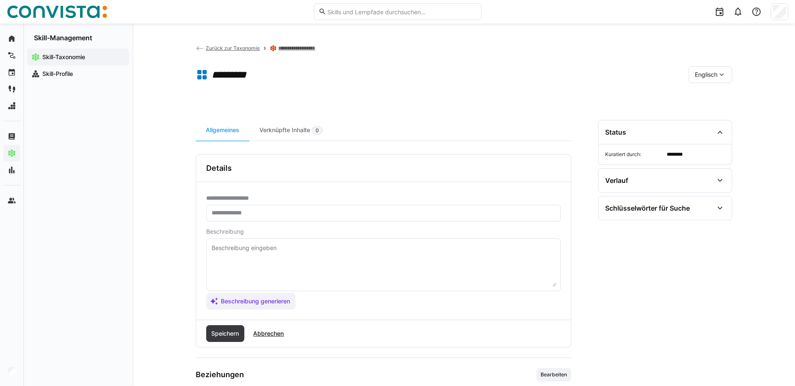
click at [252, 208] on eds-input at bounding box center [383, 213] width 355 height 17
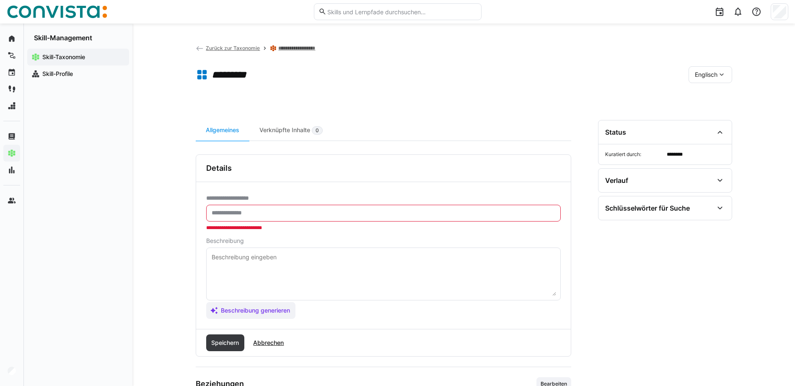
click at [310, 214] on input "text" at bounding box center [383, 213] width 345 height 8
paste input "**********"
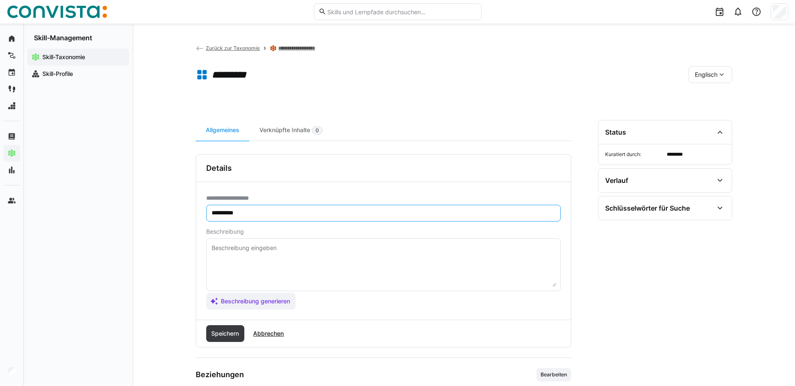
type input "**********"
click at [298, 249] on textarea at bounding box center [383, 265] width 345 height 44
click at [256, 255] on textarea at bounding box center [383, 265] width 345 height 44
paste textarea ""Ability to deal constructively with stress, setbacks, and change. If you maste…"
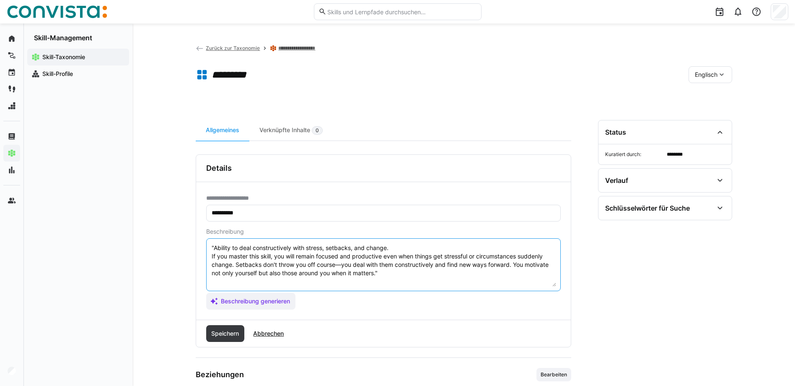
drag, startPoint x: 213, startPoint y: 246, endPoint x: 233, endPoint y: 246, distance: 19.7
click at [216, 246] on textarea ""Ability to deal constructively with stress, setbacks, and change. If you maste…" at bounding box center [383, 265] width 345 height 44
click at [216, 247] on textarea ""Ability to deal constructively with stress, setbacks, and change. If you maste…" at bounding box center [383, 265] width 345 height 44
click at [213, 249] on textarea ""Ability to deal constructively with stress, setbacks, and change. If you maste…" at bounding box center [383, 265] width 345 height 44
click at [378, 273] on textarea "Ability to deal constructively with stress, setbacks, and change. If you master…" at bounding box center [383, 265] width 345 height 44
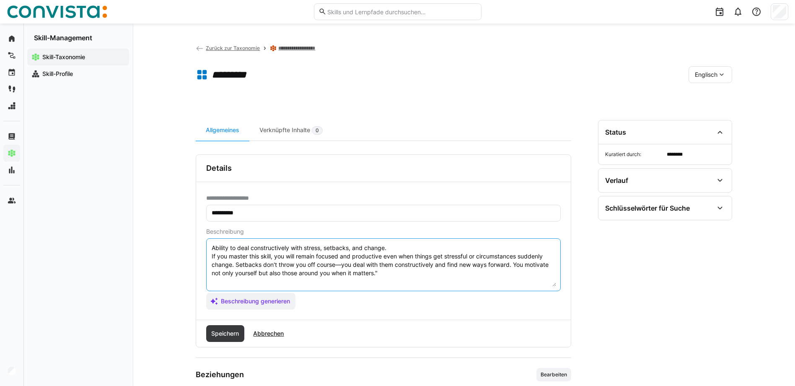
click at [386, 273] on textarea "Ability to deal constructively with stress, setbacks, and change. If you master…" at bounding box center [383, 265] width 345 height 44
type textarea "Ability to deal constructively with stress, setbacks, and change. If you master…"
click at [225, 335] on span "Speichern" at bounding box center [225, 333] width 30 height 8
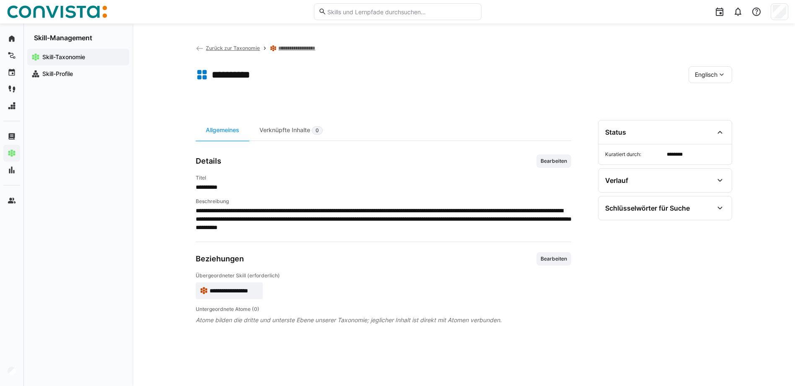
click at [291, 50] on link "**********" at bounding box center [299, 48] width 42 height 7
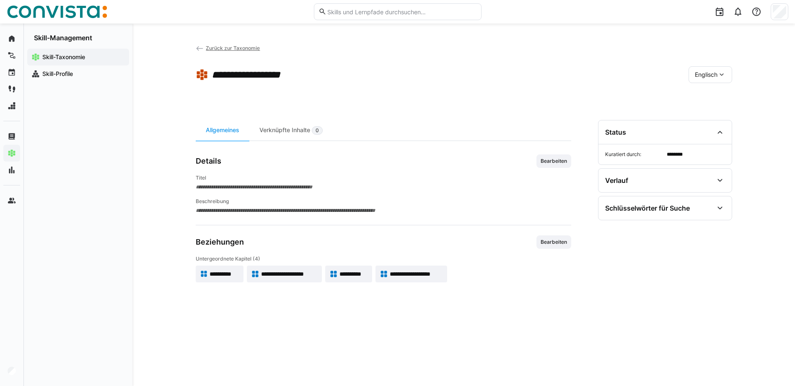
click at [400, 272] on span "**********" at bounding box center [416, 274] width 53 height 8
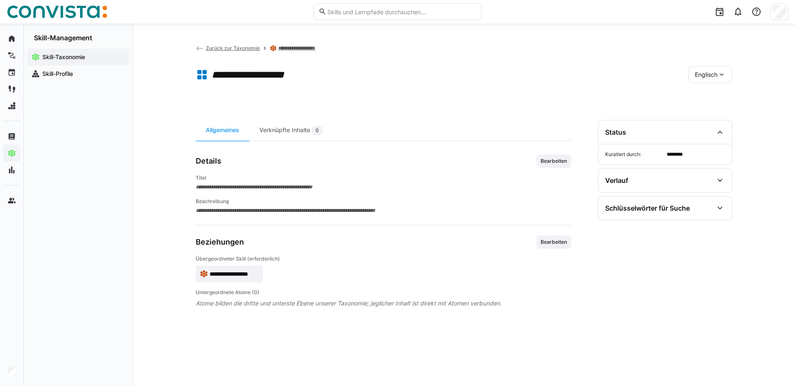
click at [235, 50] on span "Zurück zur Taxonomie" at bounding box center [233, 48] width 54 height 6
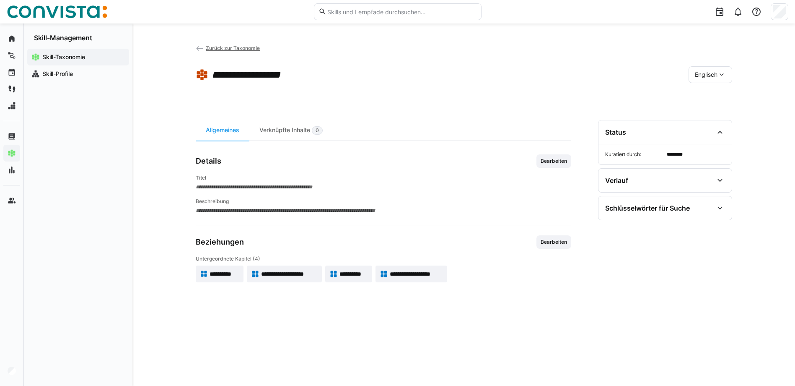
click at [716, 66] on div "Englisch" at bounding box center [711, 74] width 44 height 17
click at [713, 114] on span "Deutsch" at bounding box center [706, 114] width 23 height 8
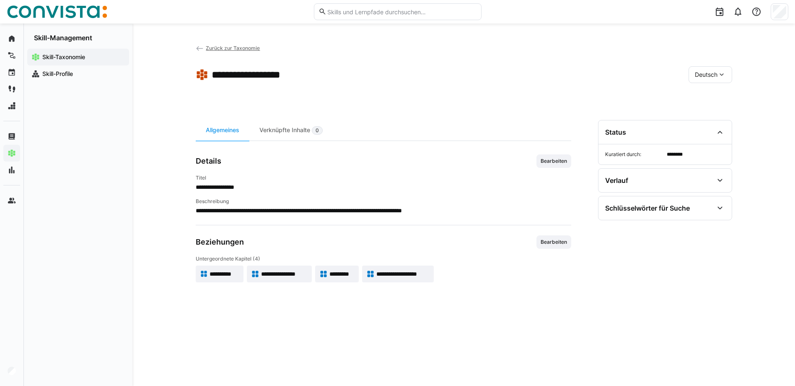
click at [386, 276] on span "**********" at bounding box center [402, 274] width 53 height 8
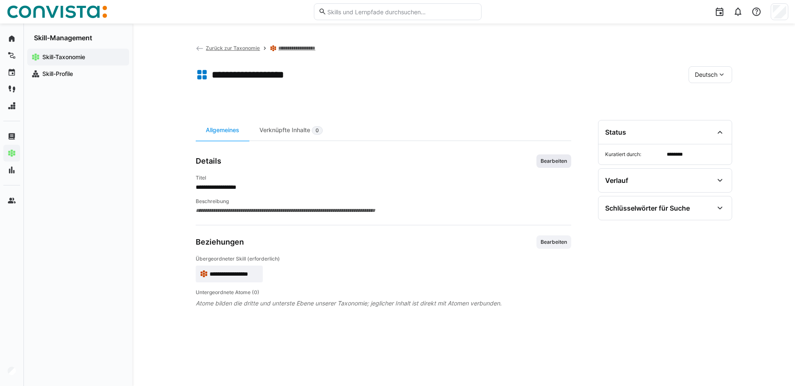
click at [555, 165] on span "Bearbeiten" at bounding box center [554, 160] width 35 height 13
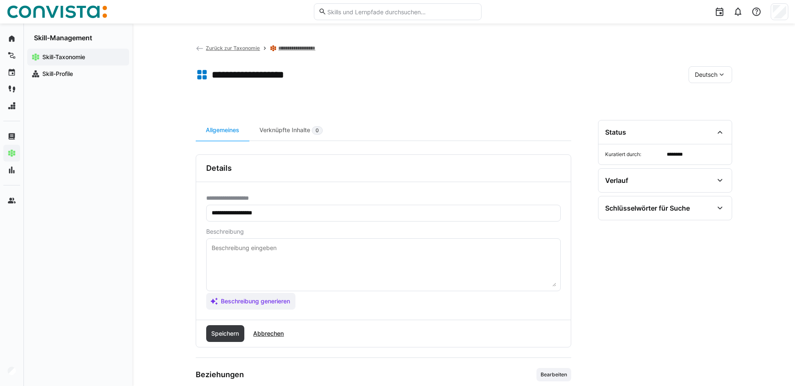
click at [280, 249] on textarea at bounding box center [383, 265] width 345 height 44
click at [225, 246] on textarea at bounding box center [383, 265] width 345 height 44
paste textarea ""Fähigkeit, eigenes Verhalten und Ergebnisse kritisch zu hinterfragen. Wenn du …"
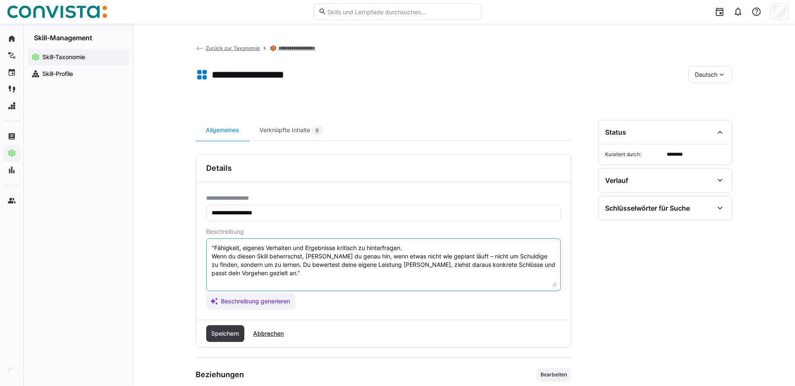
click at [213, 247] on textarea ""Fähigkeit, eigenes Verhalten und Ergebnisse kritisch zu hinterfragen. Wenn du …" at bounding box center [383, 265] width 345 height 44
click at [276, 272] on textarea "Fähigkeit, eigenes Verhalten und Ergebnisse kritisch zu hinterfragen. Wenn du d…" at bounding box center [383, 265] width 345 height 44
type textarea "Fähigkeit, eigenes Verhalten und Ergebnisse kritisch zu hinterfragen. Wenn du d…"
click at [229, 332] on span "Speichern" at bounding box center [225, 333] width 30 height 8
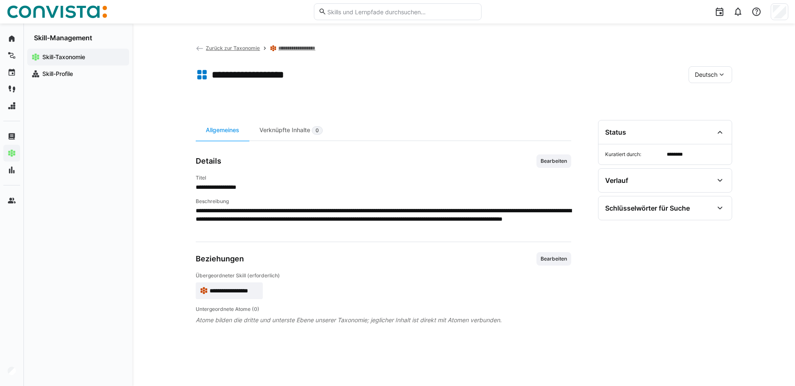
click at [705, 78] on span "Deutsch" at bounding box center [706, 74] width 23 height 8
click at [703, 103] on div "Englisch" at bounding box center [710, 97] width 44 height 18
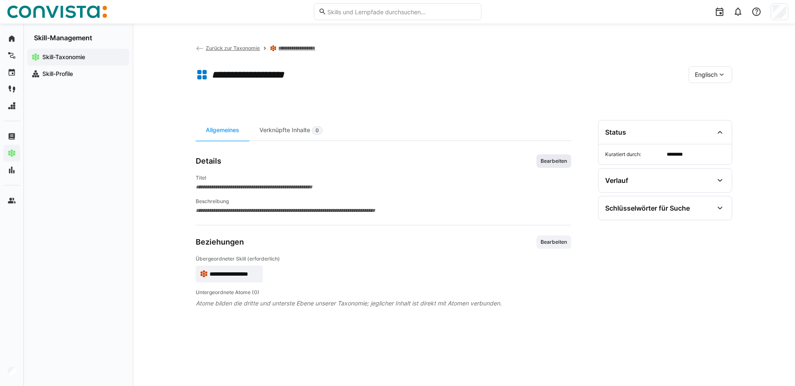
click at [548, 162] on span "Bearbeiten" at bounding box center [554, 161] width 28 height 7
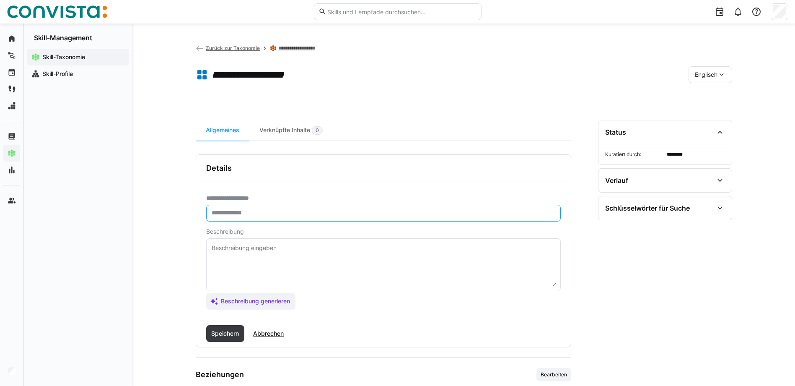
click at [256, 215] on input "text" at bounding box center [383, 213] width 345 height 8
paste input "**********"
type input "**********"
click at [278, 254] on textarea at bounding box center [383, 265] width 345 height 44
click at [269, 255] on textarea at bounding box center [383, 265] width 345 height 44
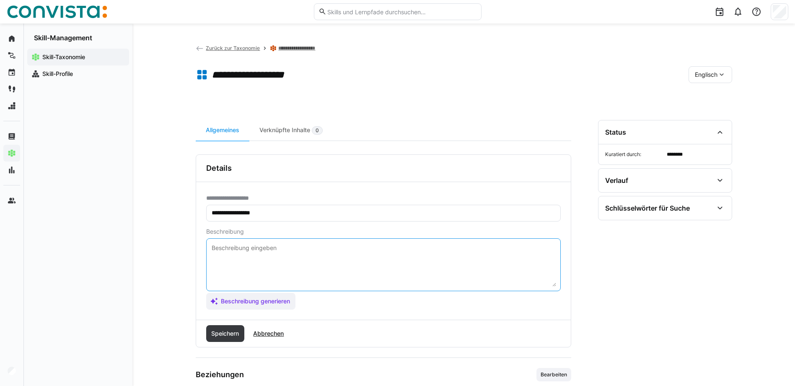
paste textarea ""Ability to critically question your own behavior and results. If you master th…"
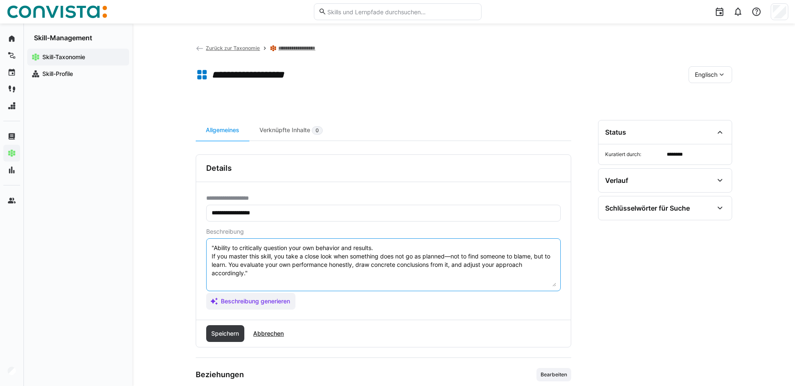
click at [213, 247] on textarea ""Ability to critically question your own behavior and results. If you master th…" at bounding box center [383, 265] width 345 height 44
click at [254, 273] on textarea "Ability to critically question your own behavior and results. If you master thi…" at bounding box center [383, 265] width 345 height 44
type textarea "Ability to critically question your own behavior and results. If you master thi…"
click at [231, 329] on span "Speichern" at bounding box center [225, 333] width 30 height 8
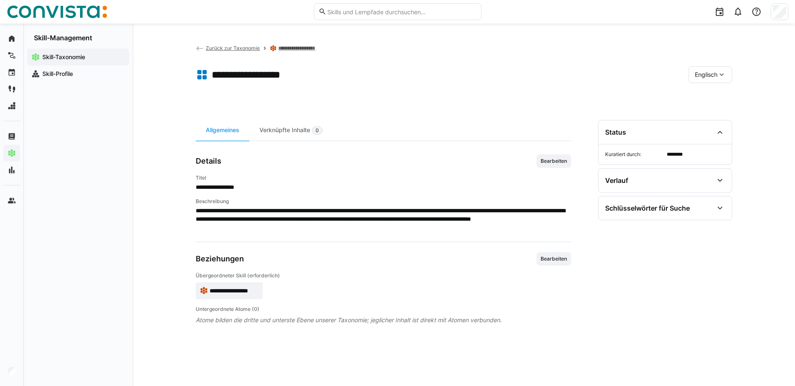
click at [294, 45] on link "**********" at bounding box center [299, 48] width 42 height 7
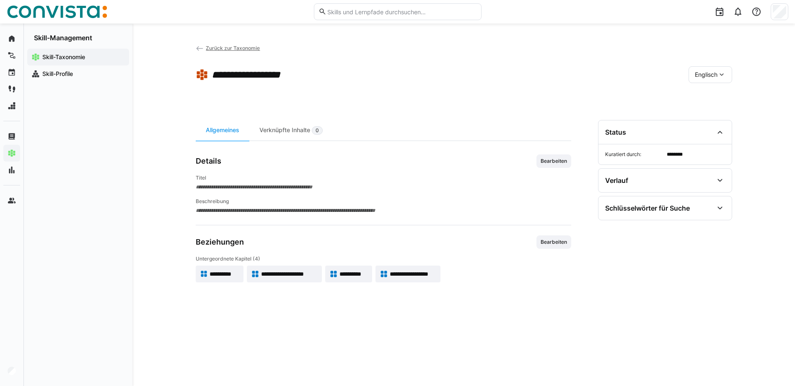
click at [712, 71] on span "Englisch" at bounding box center [706, 74] width 23 height 8
click at [713, 109] on div "Deutsch" at bounding box center [710, 115] width 44 height 18
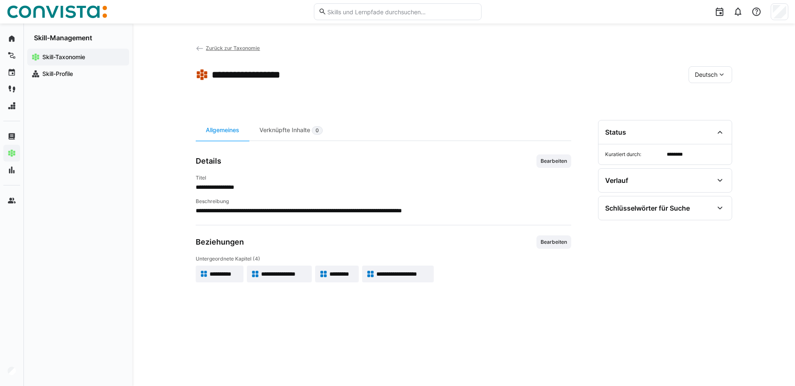
click at [227, 50] on span "Zurück zur Taxonomie" at bounding box center [233, 48] width 54 height 6
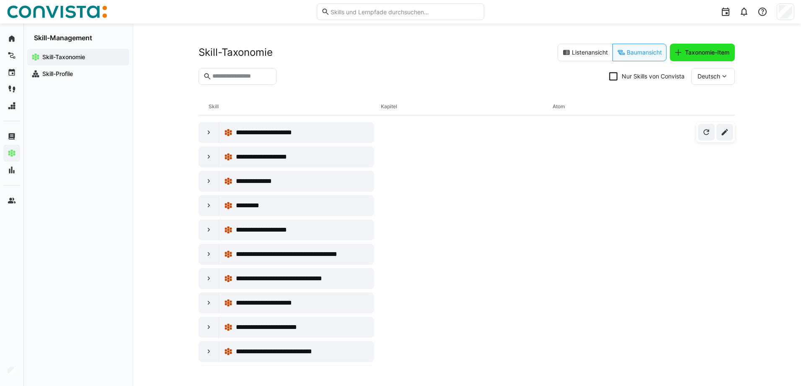
click at [700, 50] on span "Taxonomie-Item" at bounding box center [707, 52] width 47 height 8
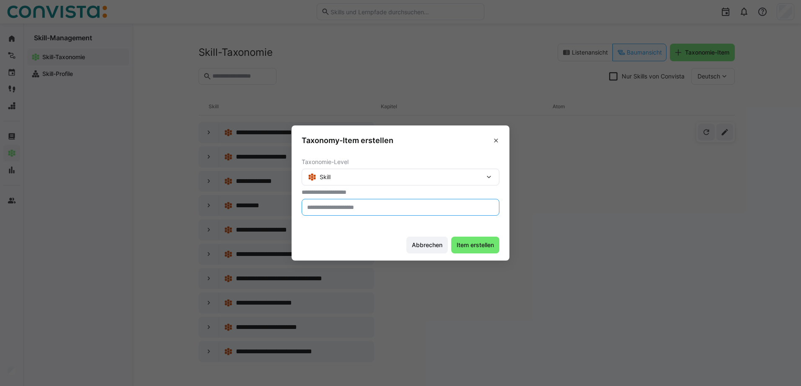
click at [340, 207] on input "text" at bounding box center [400, 207] width 189 height 8
type input "**********"
click at [479, 241] on span "Item erstellen" at bounding box center [476, 245] width 40 height 8
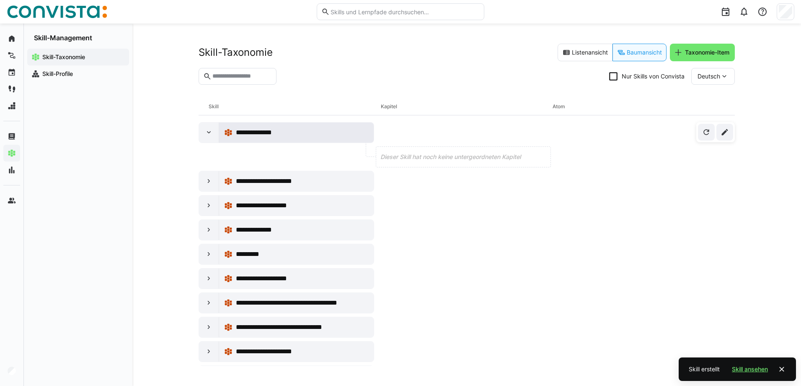
click at [274, 133] on span "**********" at bounding box center [256, 132] width 41 height 10
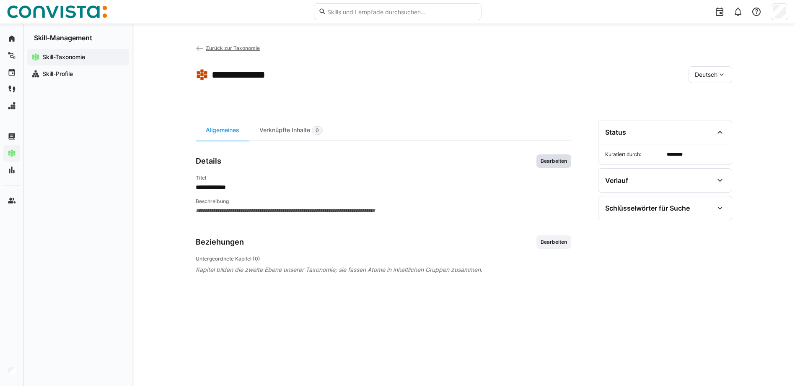
click at [546, 160] on span "Bearbeiten" at bounding box center [554, 161] width 28 height 7
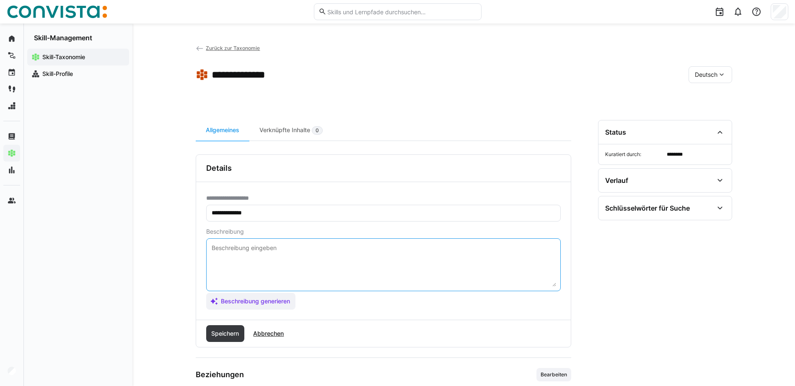
click at [219, 252] on textarea at bounding box center [383, 265] width 345 height 44
paste textarea "Soziale Skills betreffen den zwischenmenschlichen Umgang mit Teammitgliedern, […"
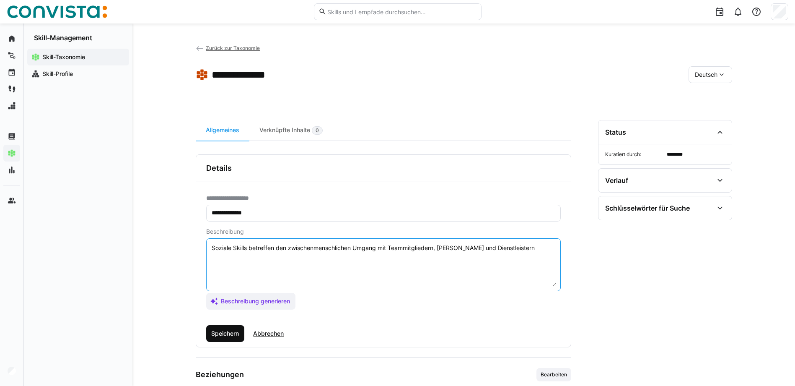
type textarea "Soziale Skills betreffen den zwischenmenschlichen Umgang mit Teammitgliedern, […"
click at [221, 331] on span "Speichern" at bounding box center [225, 333] width 30 height 8
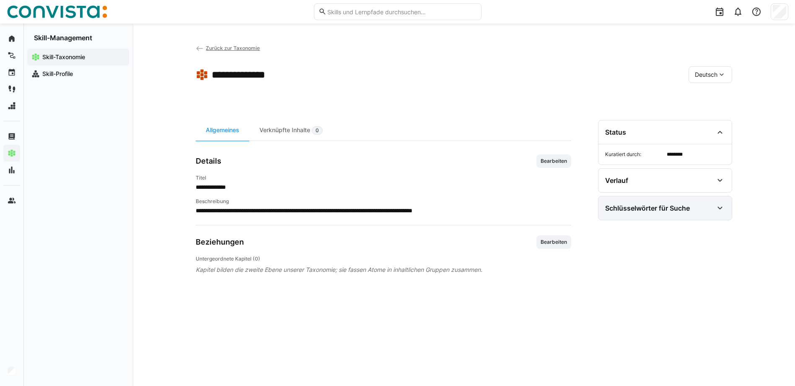
click at [706, 203] on div "Schlüsselwörter für Suche" at bounding box center [659, 208] width 108 height 10
click at [632, 258] on span "Suchbegriffe bearbeiten" at bounding box center [639, 257] width 60 height 7
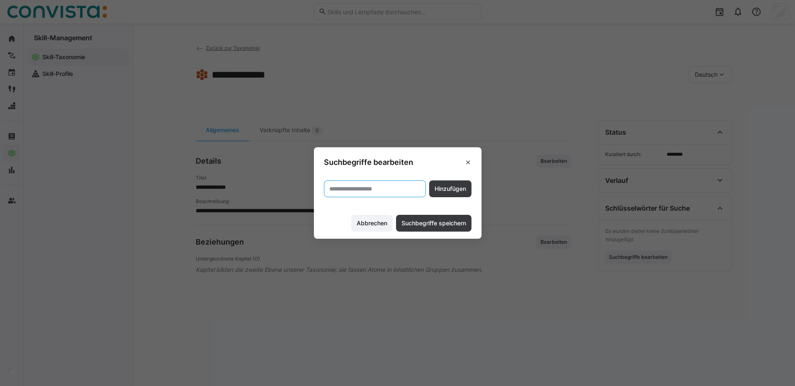
click at [376, 191] on input "text" at bounding box center [375, 189] width 93 height 8
type input "**********"
click at [464, 188] on span "Hinzufügen" at bounding box center [450, 188] width 34 height 8
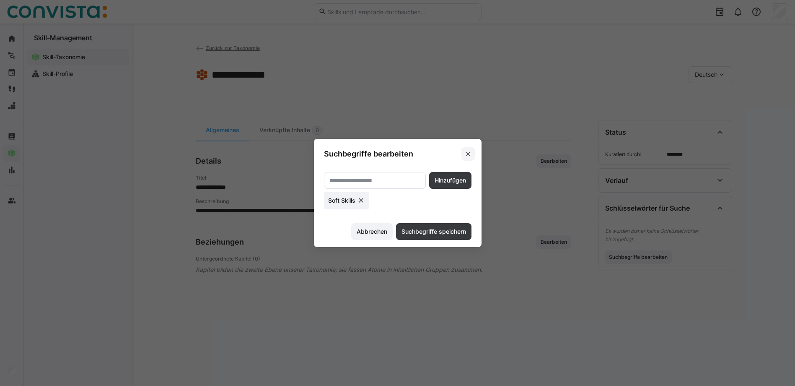
click at [469, 155] on eds-icon at bounding box center [468, 153] width 7 height 7
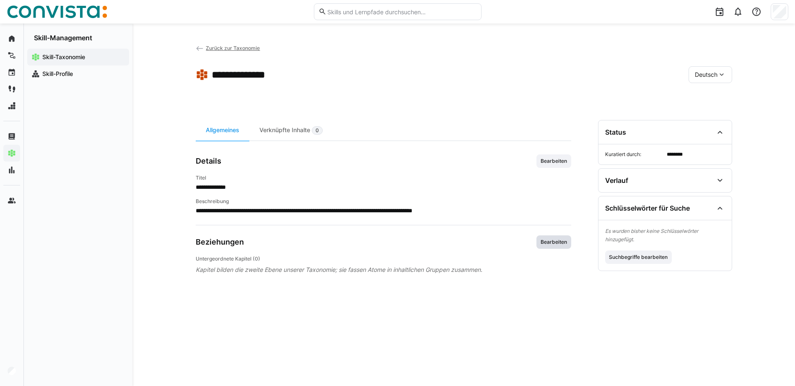
click at [549, 241] on span "Bearbeiten" at bounding box center [554, 241] width 28 height 7
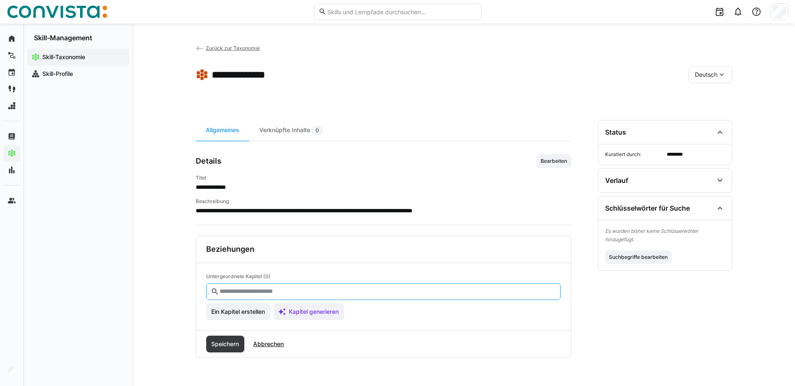
click at [250, 293] on input "text" at bounding box center [387, 292] width 337 height 8
click at [239, 310] on span "Ein Kapitel erstellen" at bounding box center [238, 311] width 56 height 8
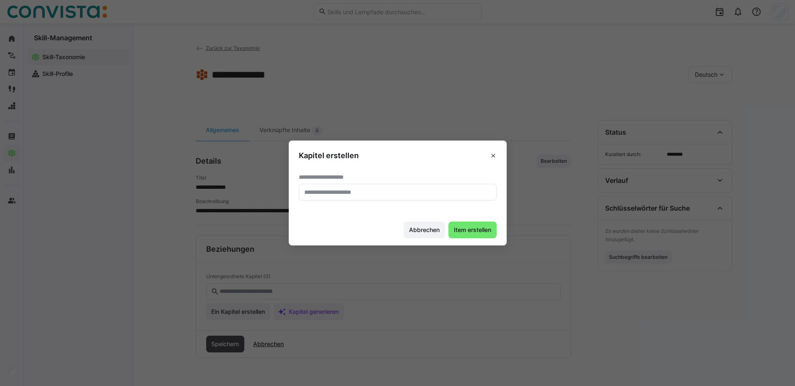
click at [346, 196] on input "text" at bounding box center [397, 192] width 189 height 8
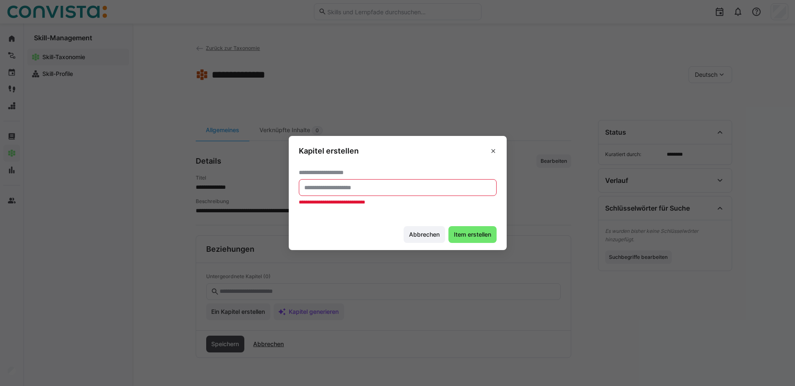
click at [343, 189] on input "text" at bounding box center [397, 188] width 189 height 8
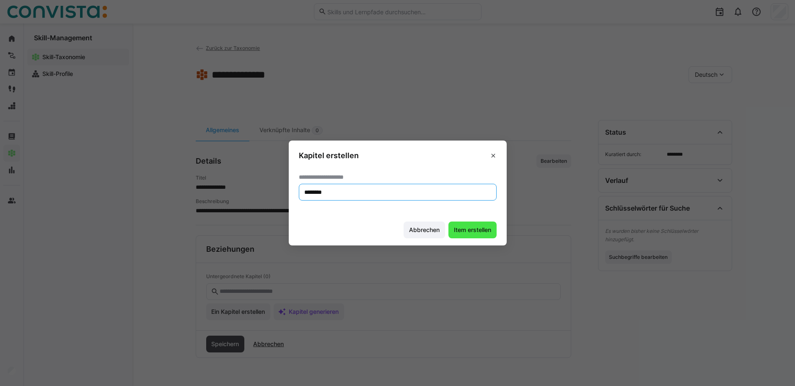
type input "********"
click at [465, 229] on span "Item erstellen" at bounding box center [473, 229] width 40 height 8
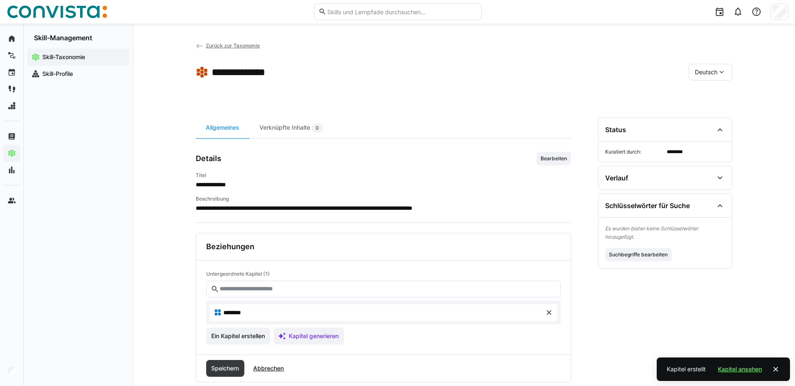
scroll to position [19, 0]
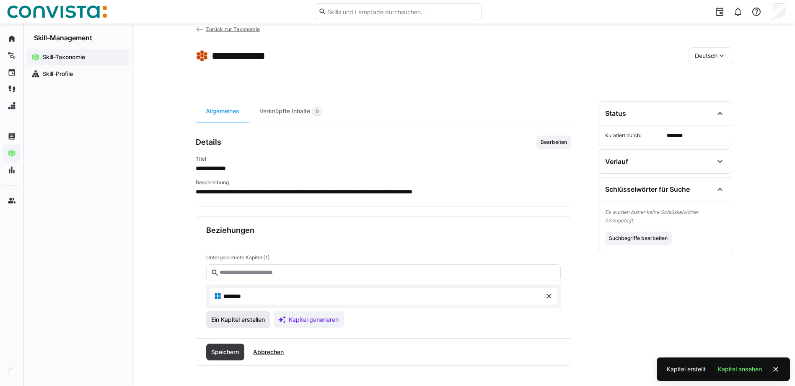
click at [250, 319] on span "Ein Kapitel erstellen" at bounding box center [238, 319] width 56 height 8
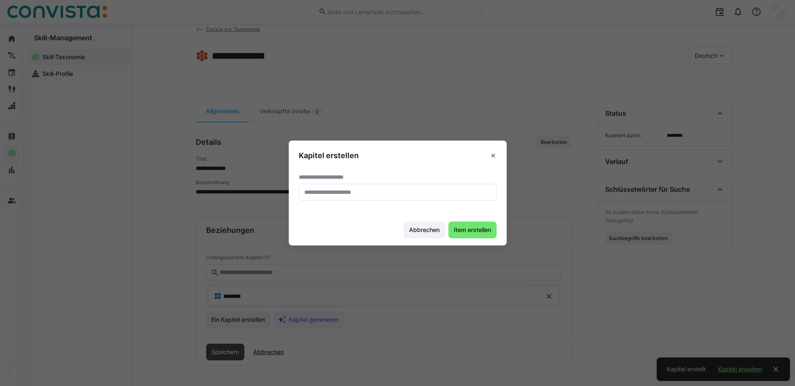
click at [336, 194] on input "text" at bounding box center [397, 192] width 189 height 8
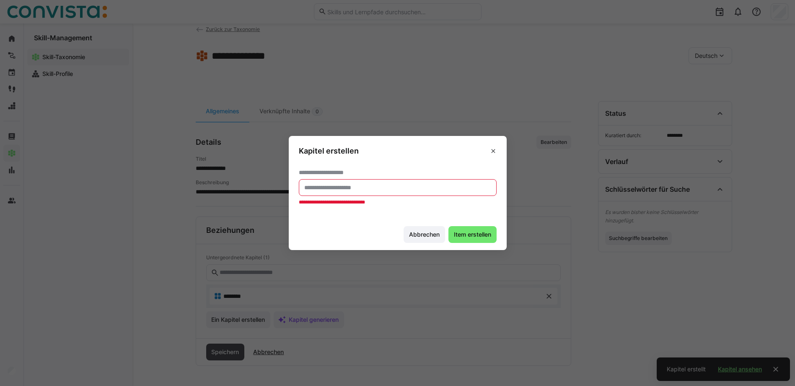
click at [358, 185] on input "text" at bounding box center [397, 188] width 189 height 8
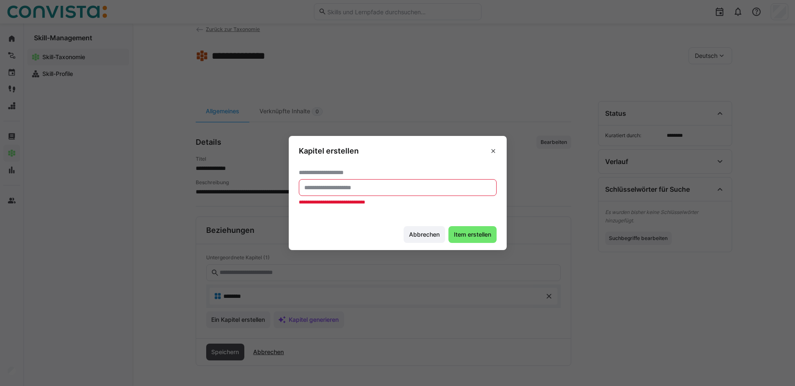
paste input "**********"
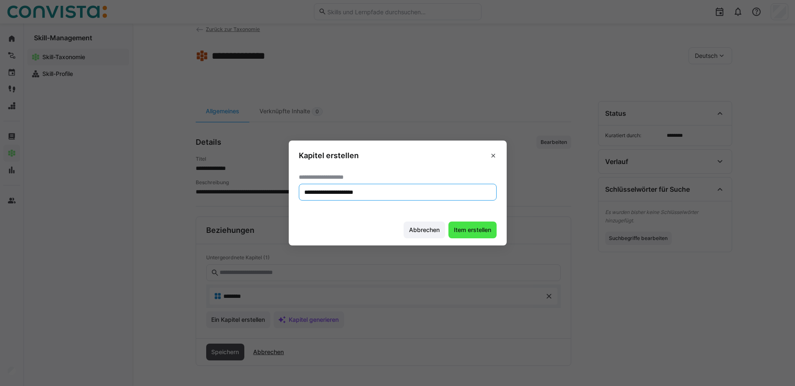
type input "**********"
click at [471, 235] on span "Item erstellen" at bounding box center [472, 229] width 48 height 17
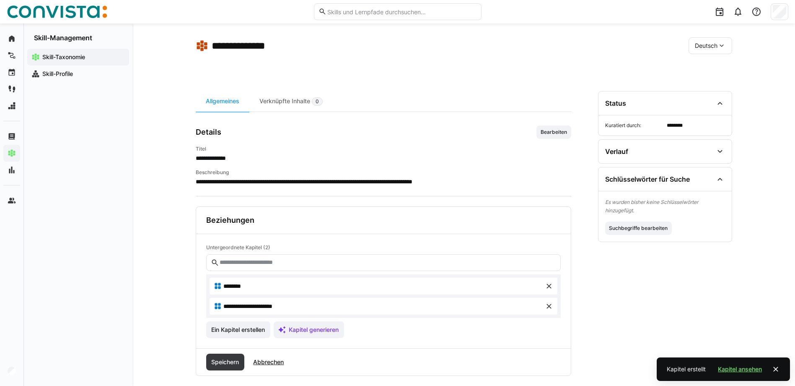
scroll to position [39, 0]
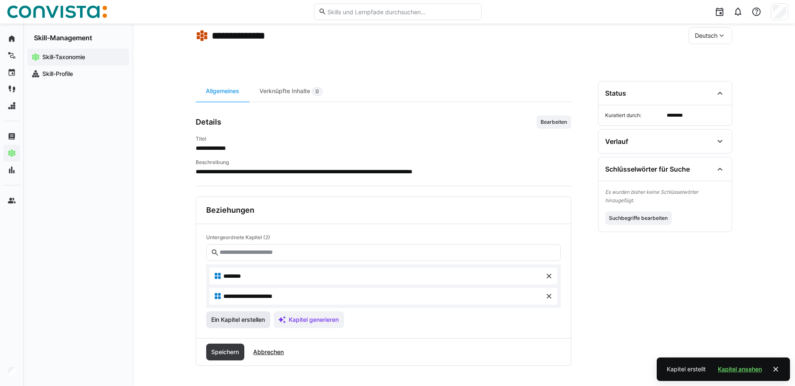
click at [246, 319] on span "Ein Kapitel erstellen" at bounding box center [238, 319] width 56 height 8
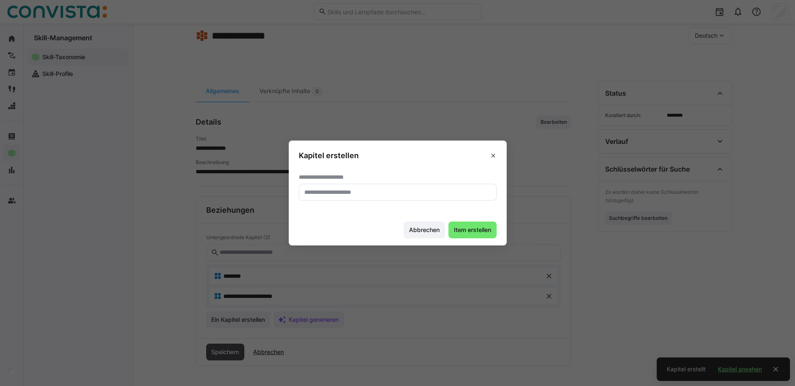
click at [321, 195] on input "text" at bounding box center [397, 192] width 189 height 8
paste input "**********"
type input "**********"
click at [483, 226] on span "Item erstellen" at bounding box center [473, 229] width 40 height 8
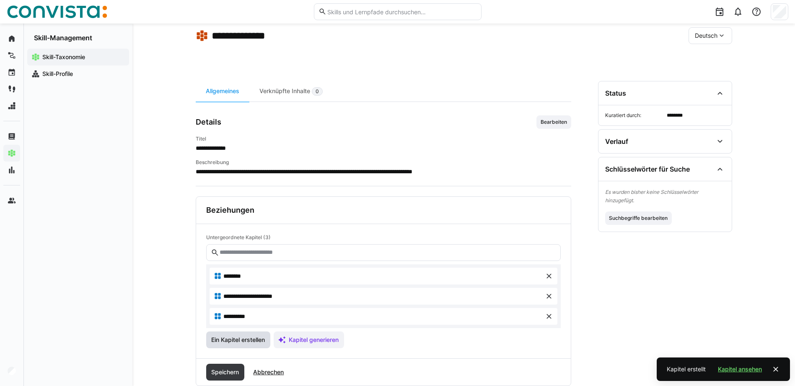
click at [249, 340] on span "Ein Kapitel erstellen" at bounding box center [238, 339] width 56 height 8
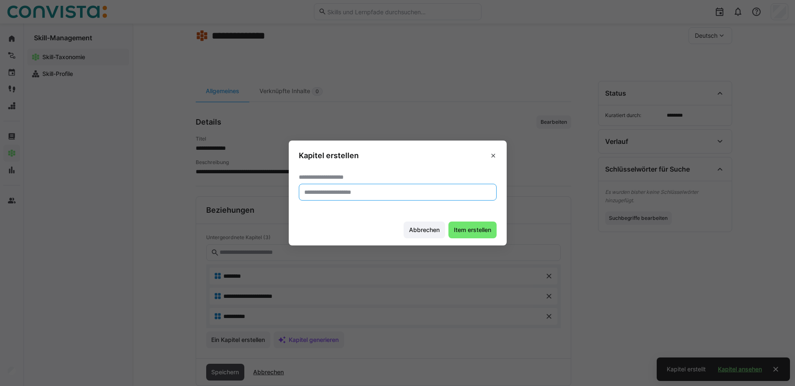
click at [340, 196] on input "text" at bounding box center [397, 192] width 189 height 8
paste input "**********"
type input "**********"
click at [491, 232] on span "Item erstellen" at bounding box center [473, 229] width 40 height 8
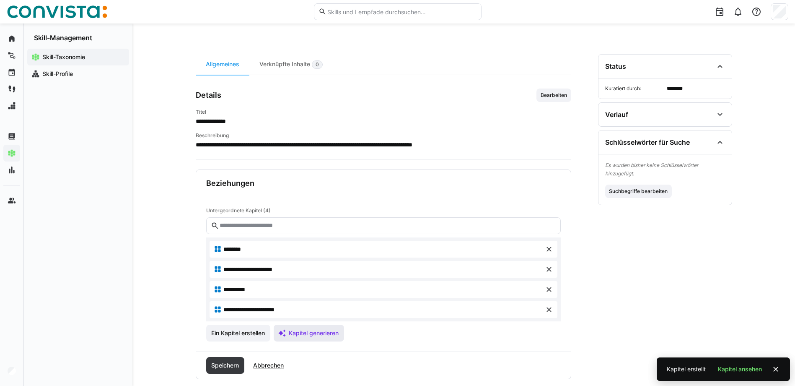
scroll to position [79, 0]
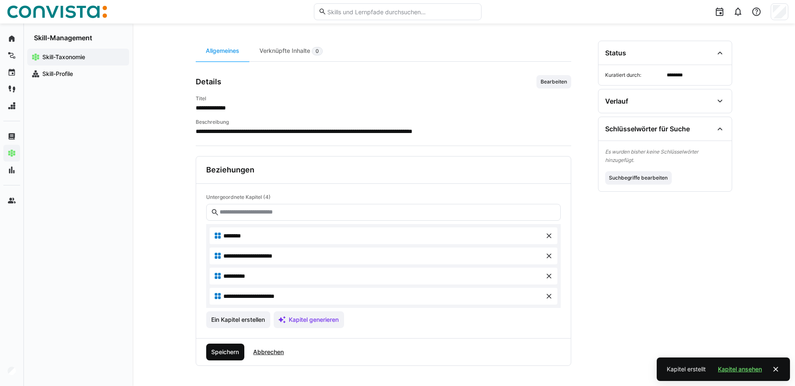
click at [232, 352] on span "Speichern" at bounding box center [225, 351] width 30 height 8
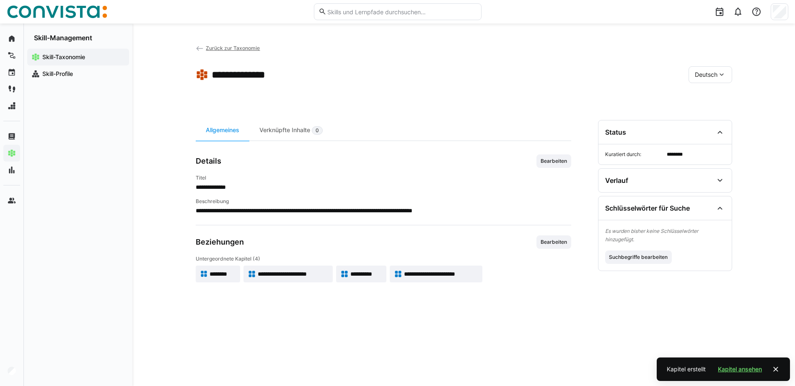
scroll to position [0, 0]
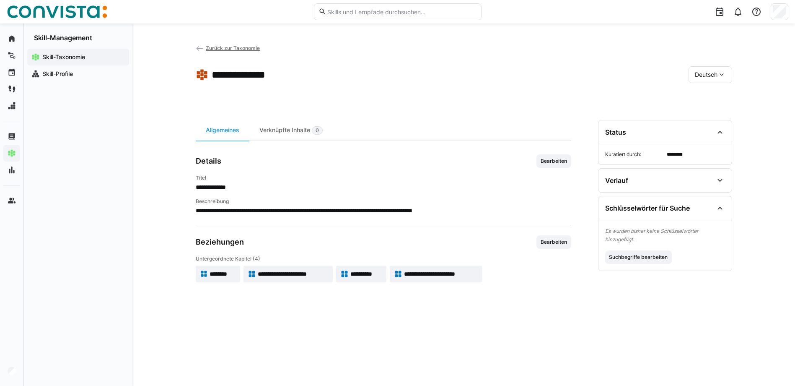
click at [221, 274] on span "********" at bounding box center [223, 274] width 26 height 8
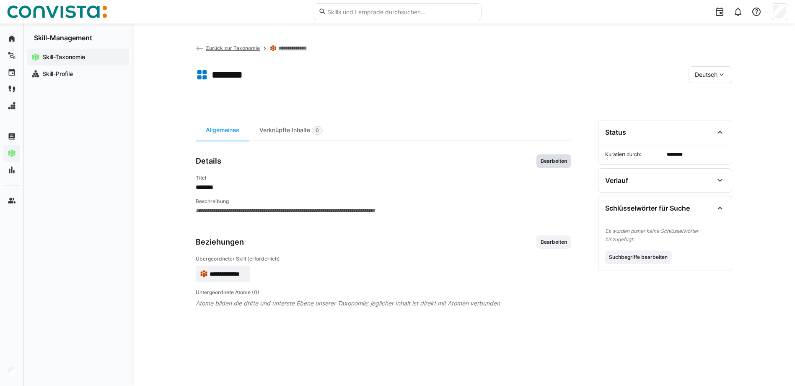
click at [548, 161] on span "Bearbeiten" at bounding box center [554, 161] width 28 height 7
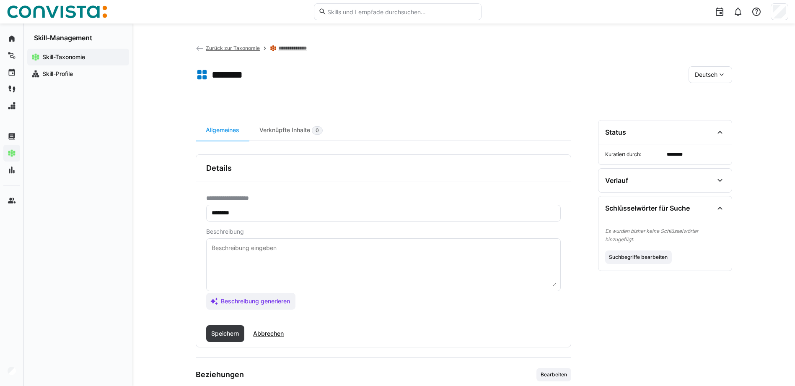
click at [248, 249] on textarea at bounding box center [383, 265] width 345 height 44
click at [247, 246] on textarea at bounding box center [383, 265] width 345 height 44
paste textarea ""Fähigkeit, sich in andere hineinzuversetzen und deren Perspektiven zu verstehe…"
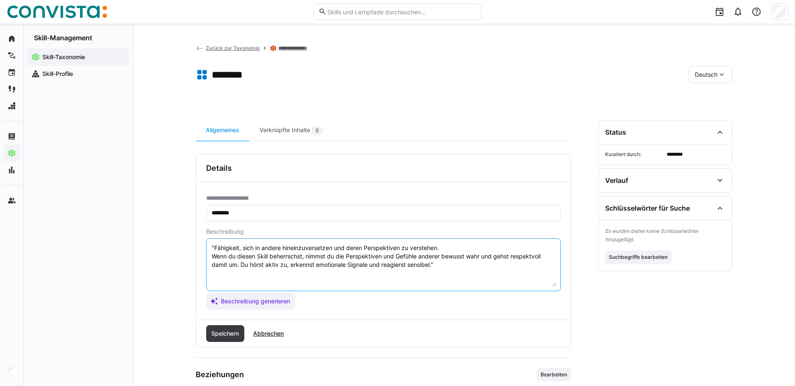
click at [215, 249] on textarea ""Fähigkeit, sich in andere hineinzuversetzen und deren Perspektiven zu verstehe…" at bounding box center [383, 265] width 345 height 44
click at [450, 265] on textarea "Fähigkeit, sich in andere hineinzuversetzen und deren Perspektiven zu verstehen…" at bounding box center [383, 265] width 345 height 44
type textarea "Fähigkeit, sich in andere hineinzuversetzen und deren Perspektiven zu verstehen…"
click at [229, 331] on span "Speichern" at bounding box center [225, 333] width 30 height 8
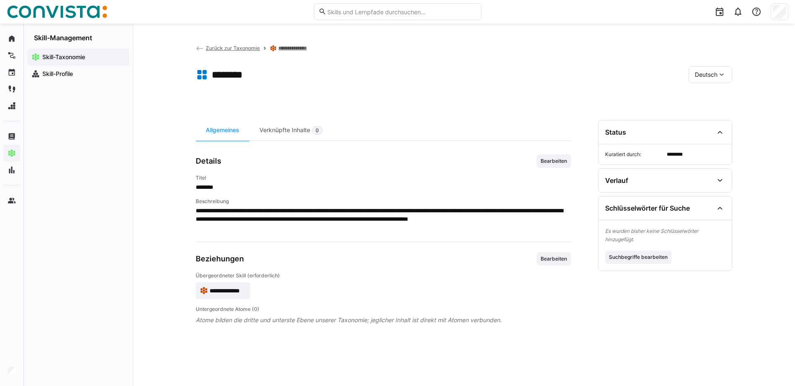
click at [705, 75] on span "Deutsch" at bounding box center [706, 74] width 23 height 8
click at [704, 94] on span "Englisch" at bounding box center [706, 97] width 23 height 8
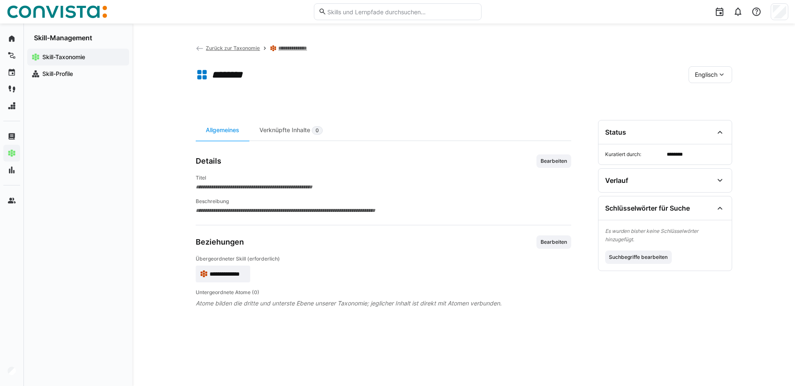
click at [238, 187] on span "**********" at bounding box center [384, 187] width 376 height 8
click at [560, 164] on span "Bearbeiten" at bounding box center [554, 161] width 28 height 7
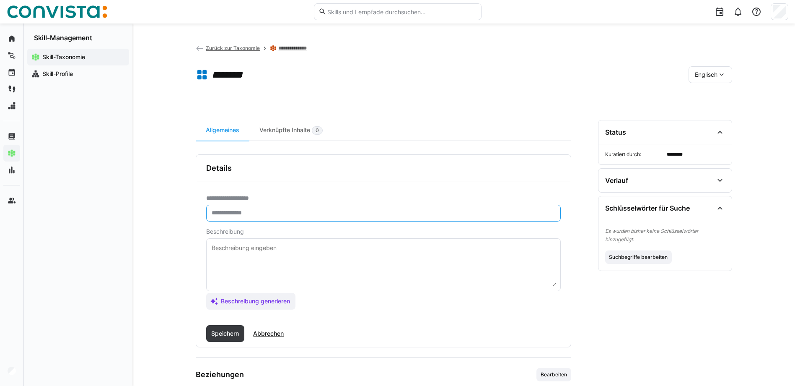
click at [270, 212] on input "text" at bounding box center [383, 213] width 345 height 8
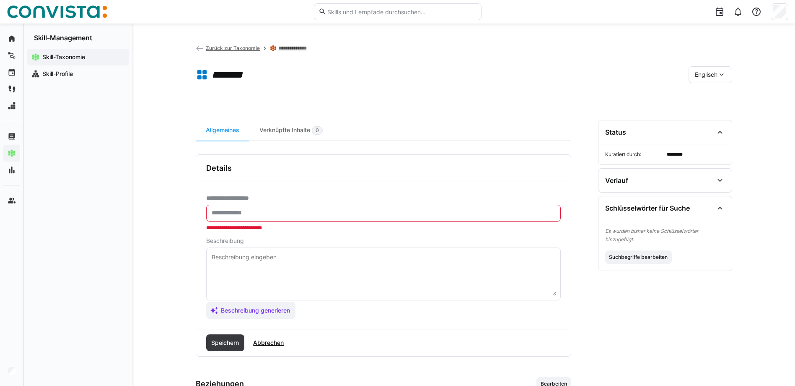
click at [254, 212] on input "text" at bounding box center [383, 213] width 345 height 8
paste input "*******"
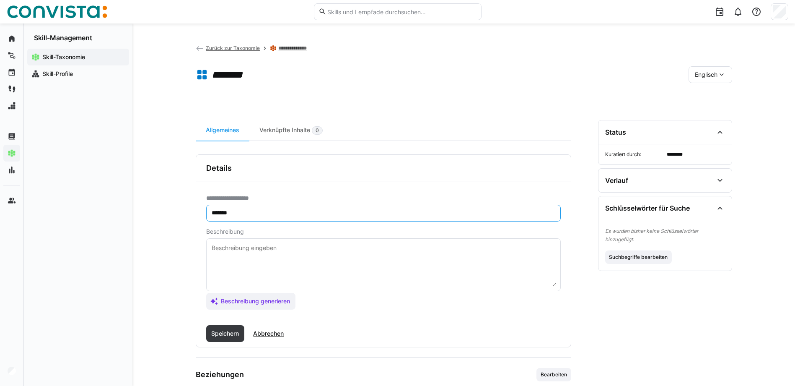
type input "*******"
click at [254, 241] on eds-input at bounding box center [383, 264] width 355 height 53
click at [255, 246] on textarea at bounding box center [383, 265] width 345 height 44
click at [235, 251] on textarea at bounding box center [383, 265] width 345 height 44
paste textarea ""The ability to empathize with others and understand their perspectives. If you…"
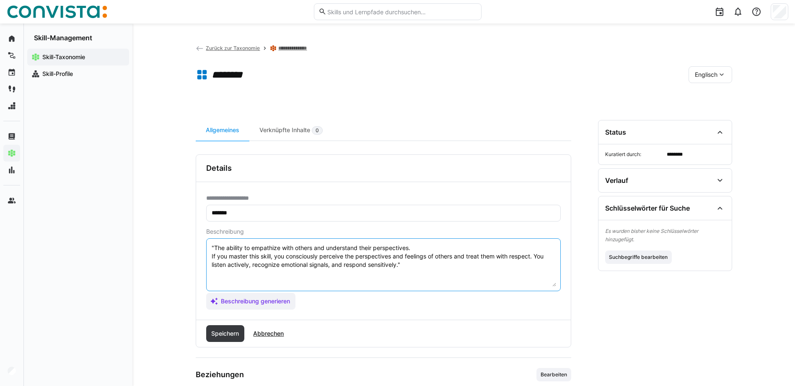
click at [214, 247] on textarea ""The ability to empathize with others and understand their perspectives. If you…" at bounding box center [383, 265] width 345 height 44
click at [415, 267] on textarea "The ability to empathize with others and understand their perspectives. If you …" at bounding box center [383, 265] width 345 height 44
type textarea "The ability to empathize with others and understand their perspectives. If you …"
click at [236, 328] on span "Speichern" at bounding box center [225, 333] width 39 height 17
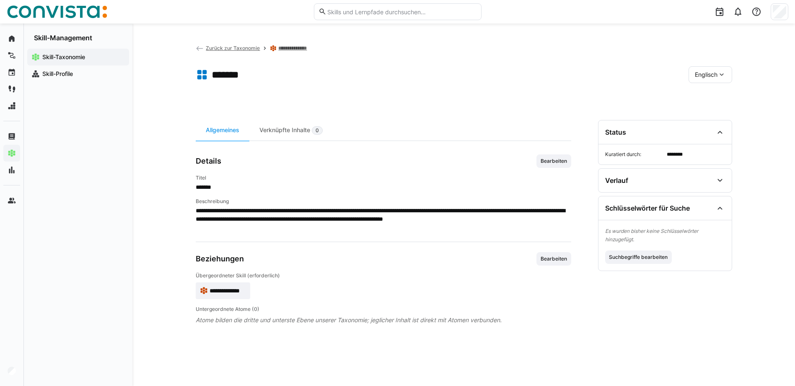
click at [289, 49] on link "**********" at bounding box center [293, 48] width 31 height 7
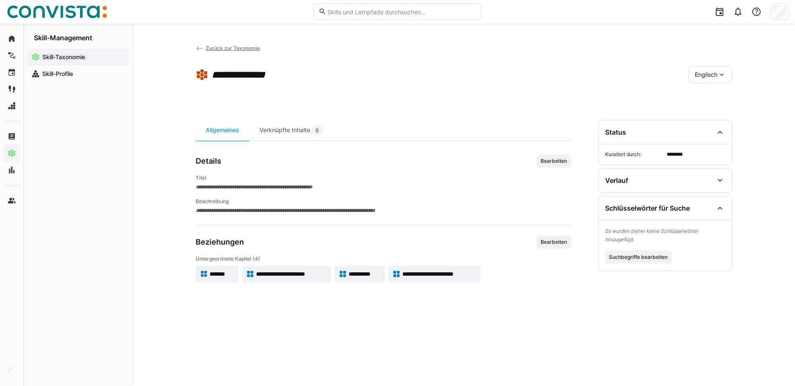
click at [298, 271] on span "**********" at bounding box center [291, 274] width 71 height 8
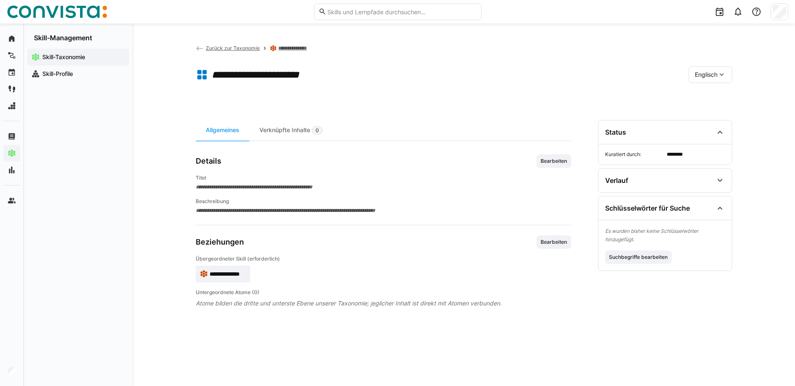
click at [702, 70] on div "Englisch" at bounding box center [711, 74] width 44 height 17
click at [704, 113] on span "Deutsch" at bounding box center [706, 114] width 23 height 8
click at [552, 163] on span "Bearbeiten" at bounding box center [554, 161] width 28 height 7
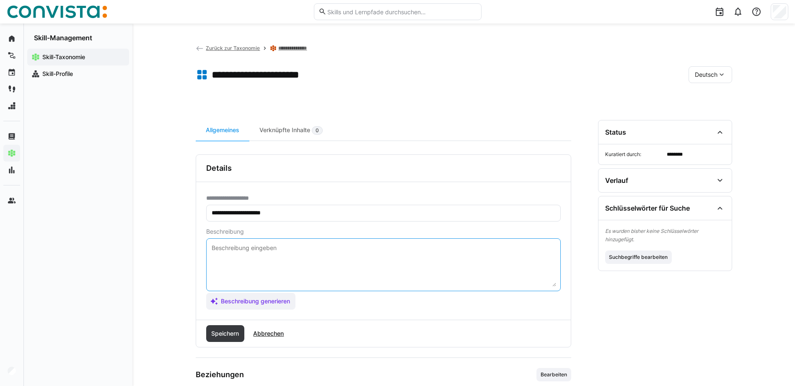
click at [240, 246] on textarea at bounding box center [383, 265] width 345 height 44
click at [231, 248] on textarea at bounding box center [383, 265] width 345 height 44
paste textarea ""Klarer und zielgerichteter Austausch von Informationen. Wenn du diesen Skill b…"
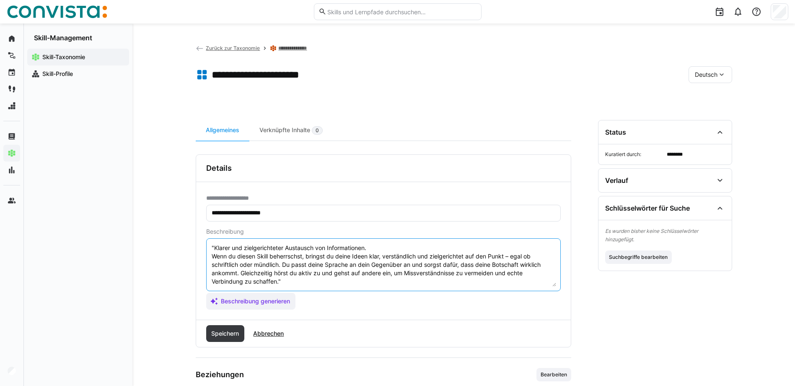
click at [215, 248] on textarea ""Klarer und zielgerichteter Austausch von Informationen. Wenn du diesen Skill b…" at bounding box center [383, 265] width 345 height 44
click at [288, 279] on textarea "Klarer und zielgerichteter Austausch von Informationen. Wenn du diesen Skill be…" at bounding box center [383, 265] width 345 height 44
type textarea "Klarer und zielgerichteter Austausch von Informationen. Wenn du diesen Skill be…"
click at [229, 334] on span "Speichern" at bounding box center [225, 333] width 30 height 8
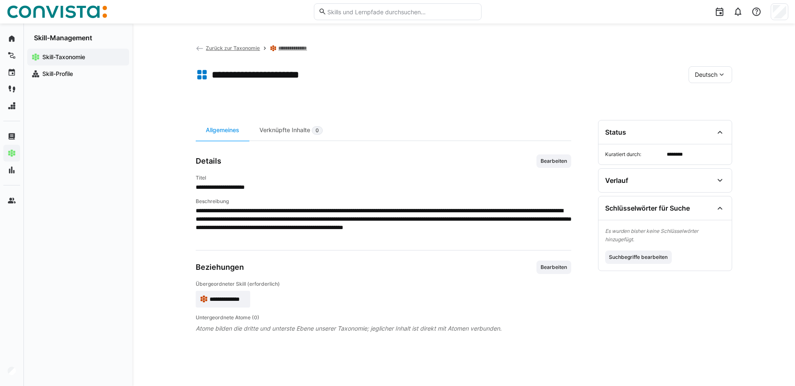
click at [710, 75] on span "Deutsch" at bounding box center [706, 74] width 23 height 8
click at [707, 96] on span "Englisch" at bounding box center [706, 97] width 23 height 8
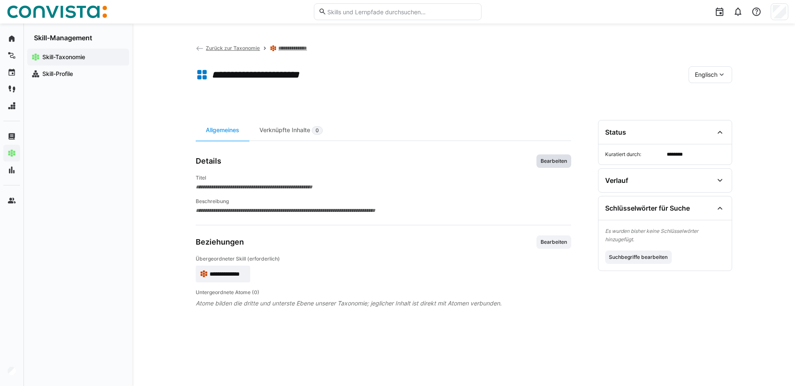
click at [549, 162] on span "Bearbeiten" at bounding box center [554, 161] width 28 height 7
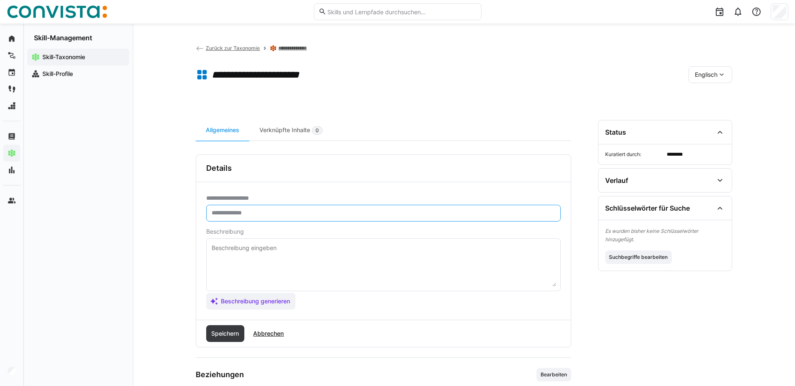
click at [268, 212] on input "text" at bounding box center [383, 213] width 345 height 8
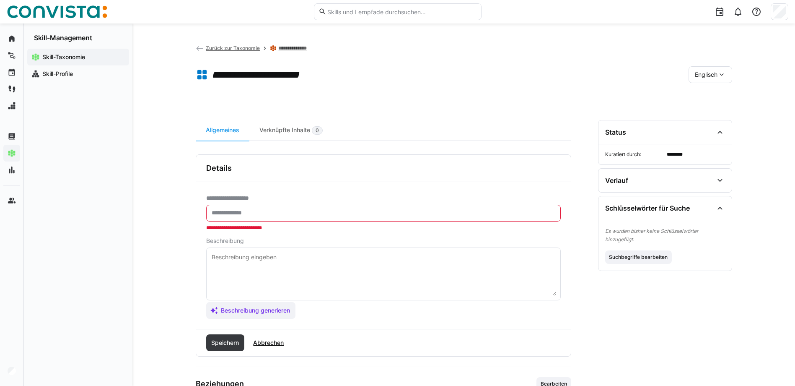
click at [274, 218] on eds-input at bounding box center [383, 213] width 355 height 17
click at [272, 213] on input "text" at bounding box center [383, 213] width 345 height 8
paste input "**********"
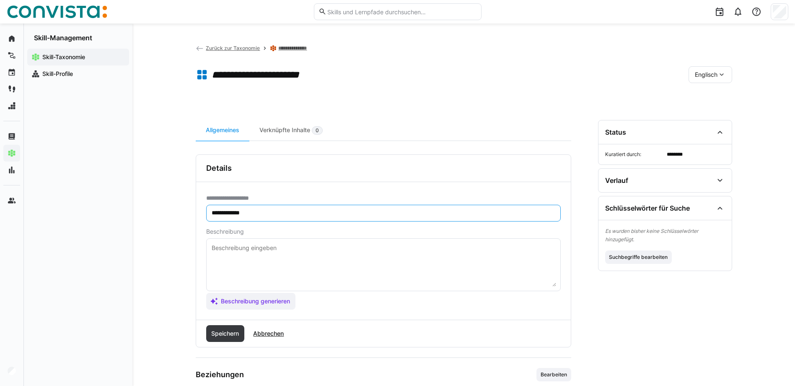
type input "**********"
click at [236, 253] on textarea at bounding box center [383, 265] width 345 height 44
paste textarea ""Clear and targeted exchange of information. If you master this skill, you will…"
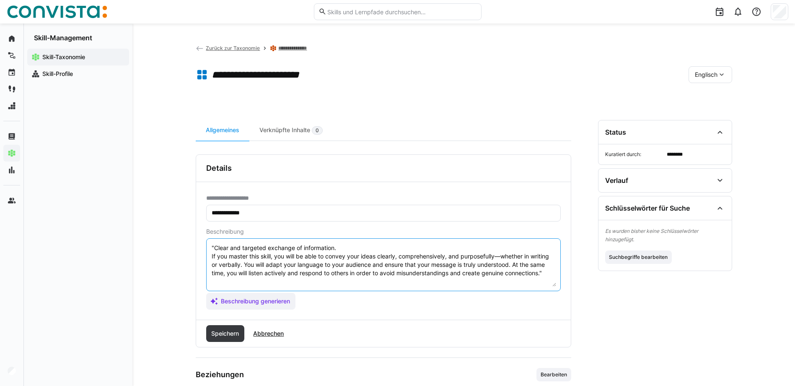
click at [216, 247] on textarea ""Clear and targeted exchange of information. If you master this skill, you will…" at bounding box center [383, 265] width 345 height 44
click at [214, 248] on textarea ""Clear and targeted exchange of information. If you master this skill, you will…" at bounding box center [383, 265] width 345 height 44
click at [552, 270] on textarea "Clear and targeted exchange of information. If you master this skill, you will …" at bounding box center [383, 265] width 345 height 44
type textarea "Clear and targeted exchange of information. If you master this skill, you will …"
click at [226, 330] on span "Speichern" at bounding box center [225, 333] width 30 height 8
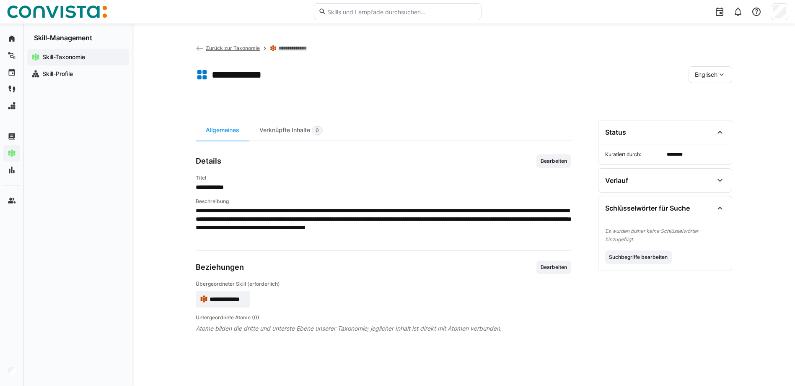
click at [292, 46] on link "**********" at bounding box center [293, 48] width 31 height 7
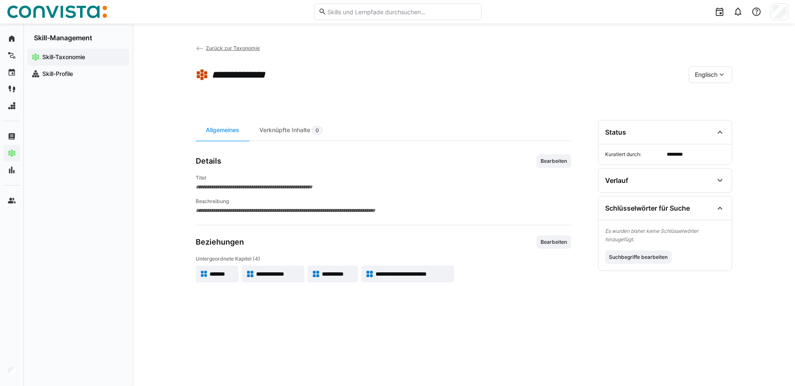
click at [716, 74] on span "Englisch" at bounding box center [706, 74] width 23 height 8
click at [709, 112] on span "Deutsch" at bounding box center [706, 114] width 23 height 8
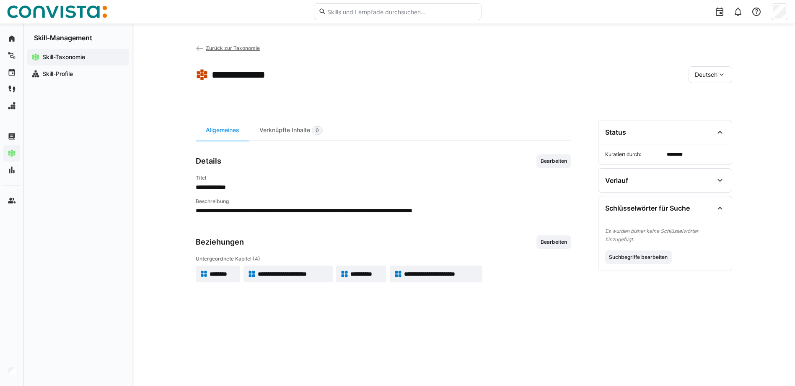
click at [367, 271] on span "**********" at bounding box center [366, 274] width 32 height 8
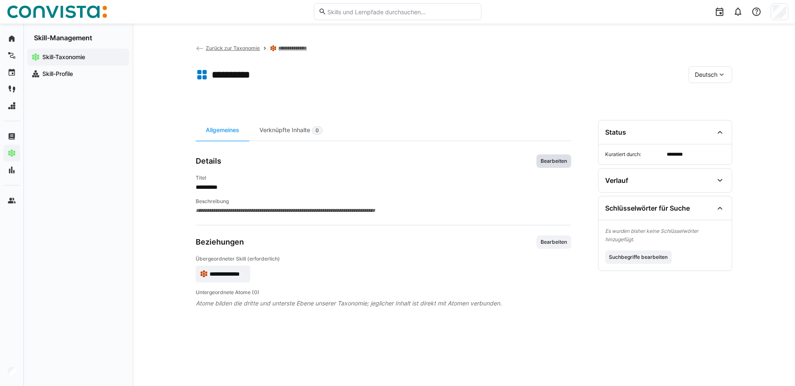
click at [562, 161] on span "Bearbeiten" at bounding box center [554, 161] width 28 height 7
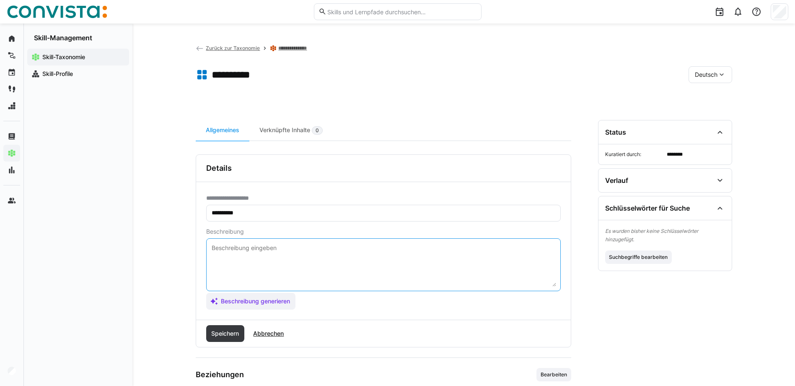
click at [259, 253] on textarea at bounding box center [383, 265] width 345 height 44
click at [252, 250] on textarea at bounding box center [383, 265] width 345 height 44
paste textarea ""Effektives und kooperatives Arbeiten mit anderen. Wenn du diesen Skill beherrs…"
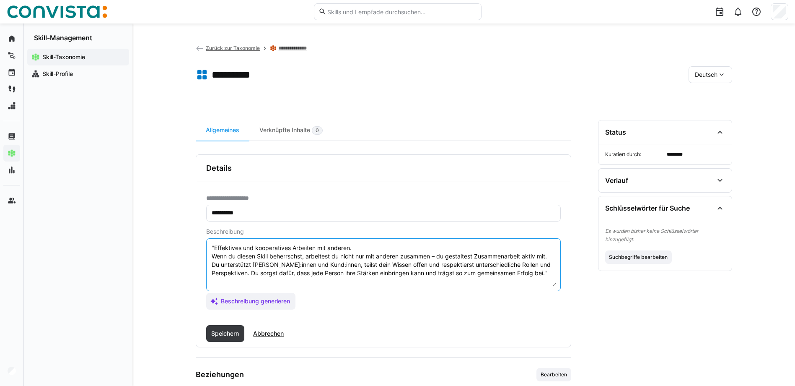
click at [215, 246] on textarea ""Effektives und kooperatives Arbeiten mit anderen. Wenn du diesen Skill beherrs…" at bounding box center [383, 265] width 345 height 44
click at [553, 269] on textarea "Effektives und kooperatives Arbeiten mit anderen. Wenn du diesen Skill beherrsc…" at bounding box center [383, 265] width 345 height 44
type textarea "Effektives und kooperatives Arbeiten mit anderen. Wenn du diesen Skill beherrsc…"
click at [227, 335] on span "Speichern" at bounding box center [225, 333] width 30 height 8
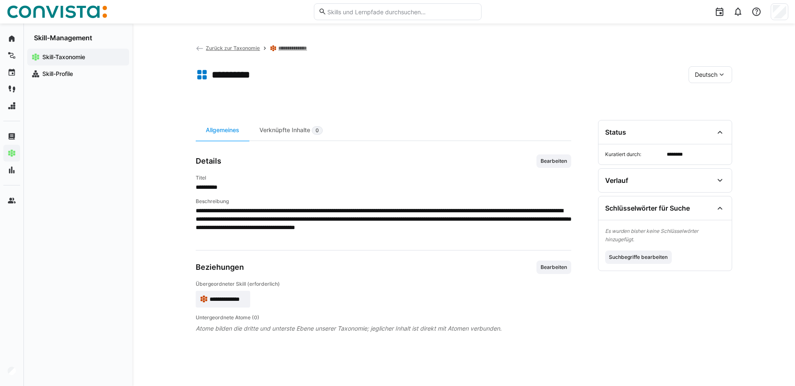
click at [718, 80] on div "Deutsch" at bounding box center [711, 74] width 44 height 17
click at [716, 96] on span "Englisch" at bounding box center [706, 97] width 23 height 8
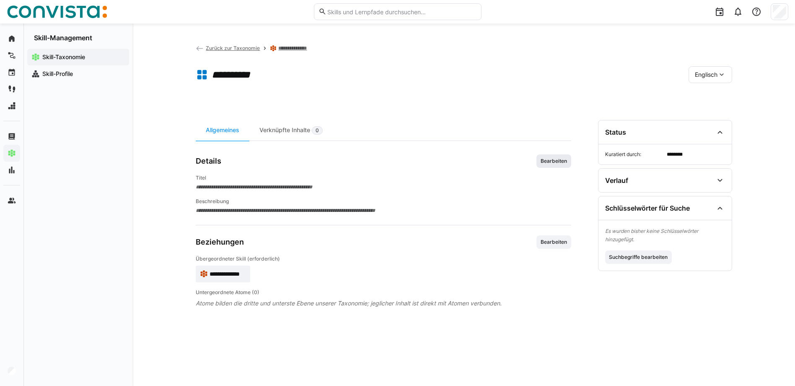
click at [549, 159] on span "Bearbeiten" at bounding box center [554, 161] width 28 height 7
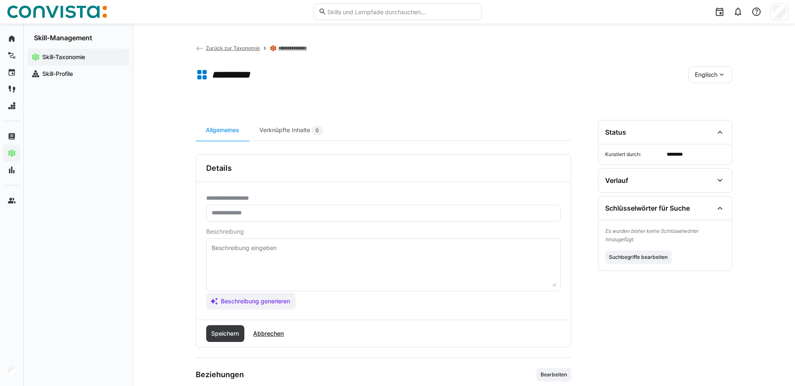
click at [247, 218] on eds-input at bounding box center [383, 213] width 355 height 17
paste input "********"
type input "********"
click at [249, 246] on textarea at bounding box center [383, 265] width 345 height 44
click at [231, 251] on textarea at bounding box center [383, 265] width 345 height 44
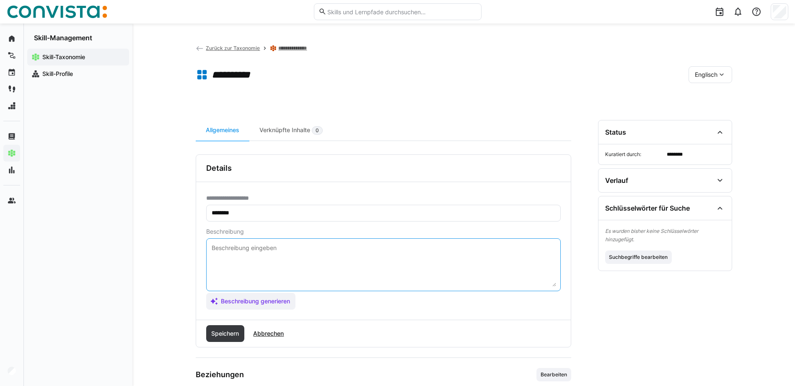
paste textarea ""Working effectively and cooperatively with others. If you master this skill, y…"
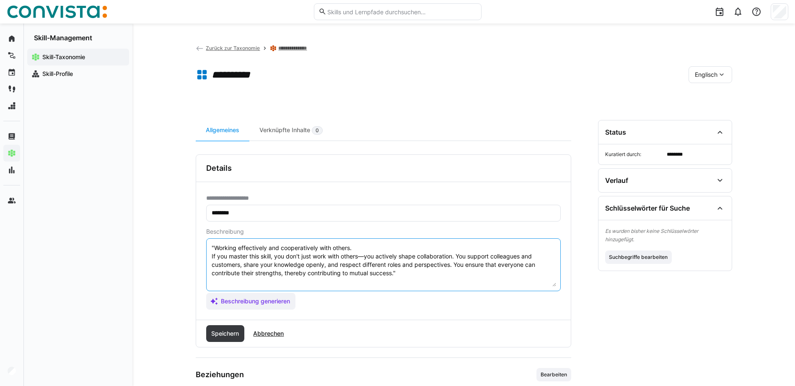
click at [215, 247] on textarea ""Working effectively and cooperatively with others. If you master this skill, y…" at bounding box center [383, 265] width 345 height 44
click at [409, 270] on textarea "Working effectively and cooperatively with others. If you master this skill, yo…" at bounding box center [383, 265] width 345 height 44
type textarea "Working effectively and cooperatively with others. If you master this skill, yo…"
click at [227, 329] on span "Speichern" at bounding box center [225, 333] width 30 height 8
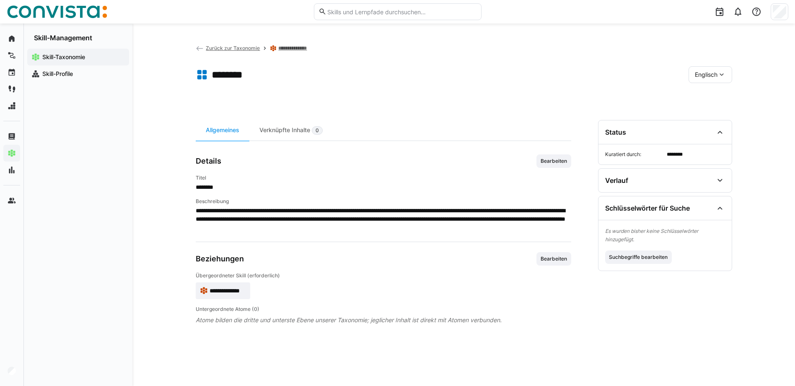
click at [288, 48] on link "**********" at bounding box center [293, 48] width 31 height 7
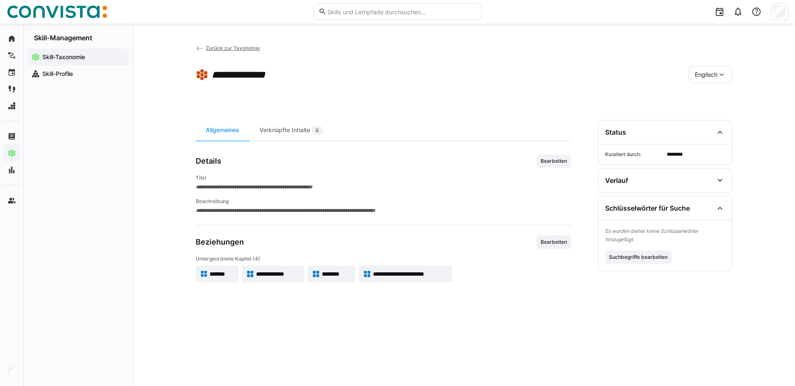
click at [408, 275] on span "**********" at bounding box center [410, 274] width 75 height 8
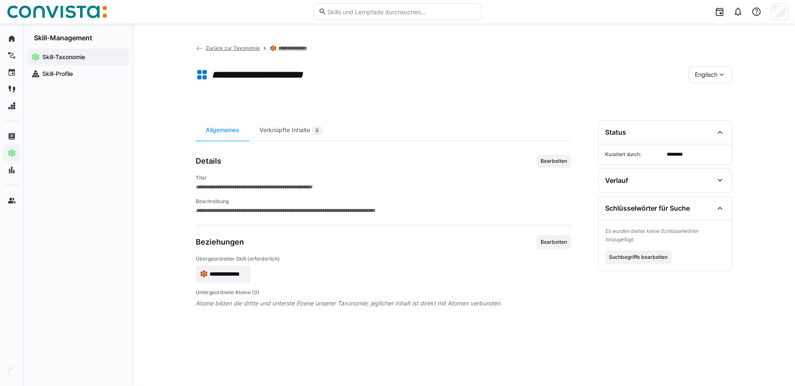
click at [718, 72] on eds-icon at bounding box center [722, 74] width 8 height 8
click at [716, 113] on span "Deutsch" at bounding box center [706, 114] width 23 height 8
click at [562, 160] on span "Bearbeiten" at bounding box center [554, 161] width 28 height 7
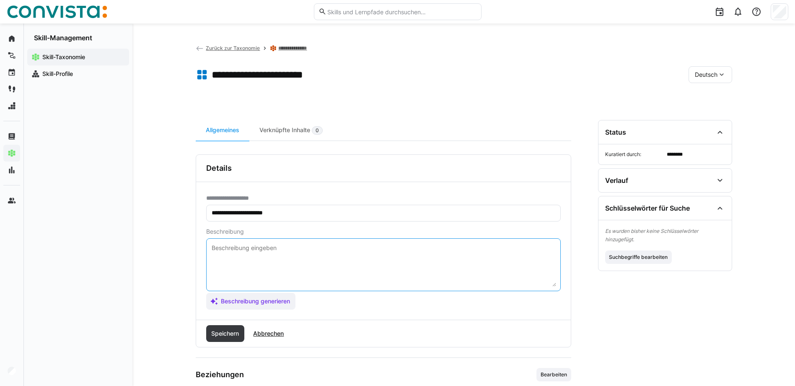
click at [306, 249] on textarea at bounding box center [383, 265] width 345 height 44
click at [227, 247] on textarea at bounding box center [383, 265] width 345 height 44
paste textarea ""Fähigkeit, Meinungsverschiedenheiten konstruktiv zu lösen. Wenn du diesen Skil…"
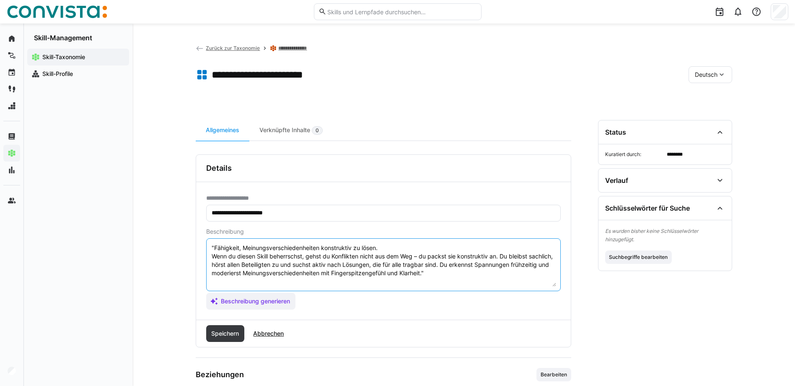
click at [216, 247] on textarea ""Fähigkeit, Meinungsverschiedenheiten konstruktiv zu lösen. Wenn du diesen Skil…" at bounding box center [383, 265] width 345 height 44
click at [215, 248] on textarea ""Fähigkeit, Meinungsverschiedenheiten konstruktiv zu lösen. Wenn du diesen Skil…" at bounding box center [383, 265] width 345 height 44
click at [480, 277] on textarea "Fähigkeit, Meinungsverschiedenheiten konstruktiv zu lösen. Wenn du diesen Skill…" at bounding box center [383, 265] width 345 height 44
type textarea "Fähigkeit, Meinungsverschiedenheiten konstruktiv zu lösen. Wenn du diesen Skill…"
click at [231, 332] on span "Speichern" at bounding box center [225, 333] width 30 height 8
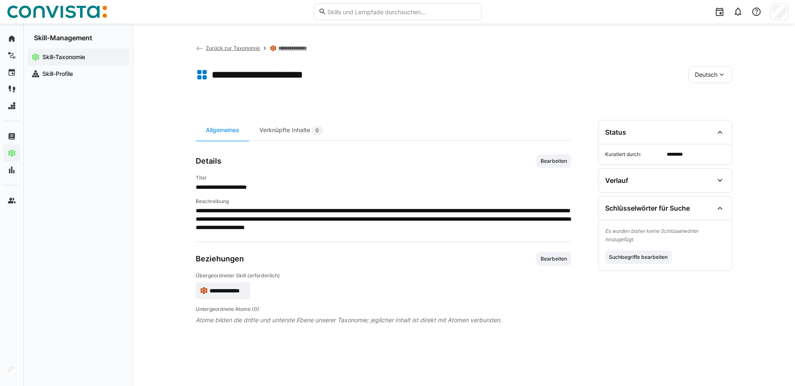
click at [721, 75] on eds-icon at bounding box center [722, 74] width 8 height 8
click at [716, 95] on span "Englisch" at bounding box center [706, 97] width 23 height 8
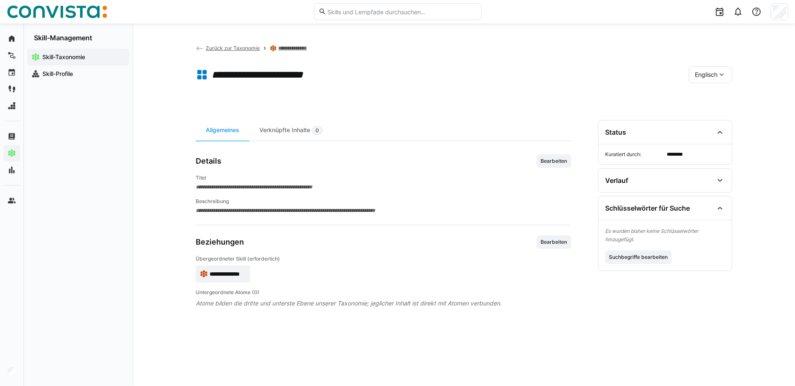
click at [546, 161] on span "Bearbeiten" at bounding box center [554, 161] width 28 height 7
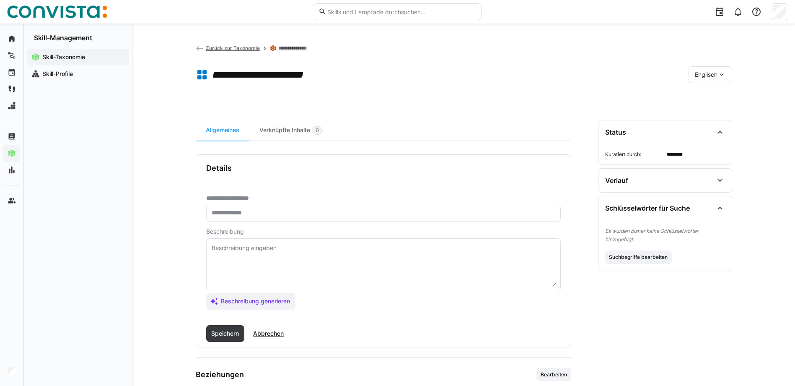
click at [283, 213] on input "text" at bounding box center [383, 213] width 345 height 8
paste input "**********"
type input "**********"
click at [283, 251] on textarea at bounding box center [383, 265] width 345 height 44
click at [231, 254] on textarea at bounding box center [383, 265] width 345 height 44
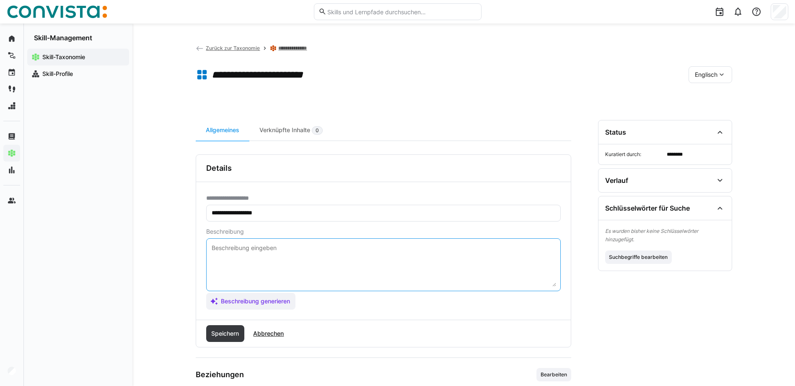
paste textarea ""Ability to resolve disagreements constructively. If you have master this skill…"
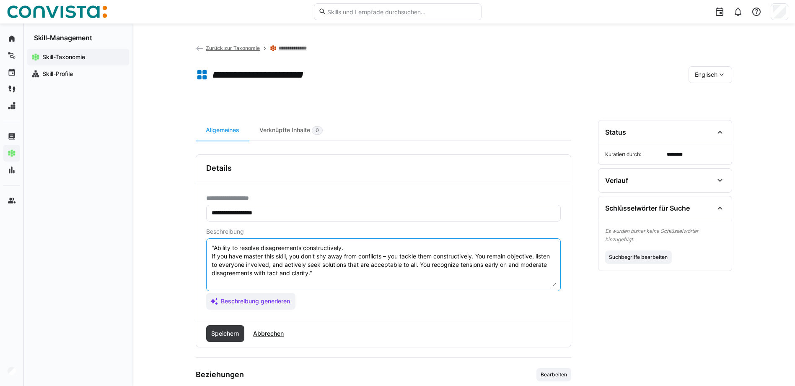
click at [214, 247] on textarea ""Ability to resolve disagreements constructively. If you have master this skill…" at bounding box center [383, 265] width 345 height 44
click at [324, 274] on textarea "Ability to resolve disagreements constructively. If you have master this skill,…" at bounding box center [383, 265] width 345 height 44
type textarea "Ability to resolve disagreements constructively. If you have master this skill,…"
click at [229, 337] on span "Speichern" at bounding box center [225, 333] width 39 height 17
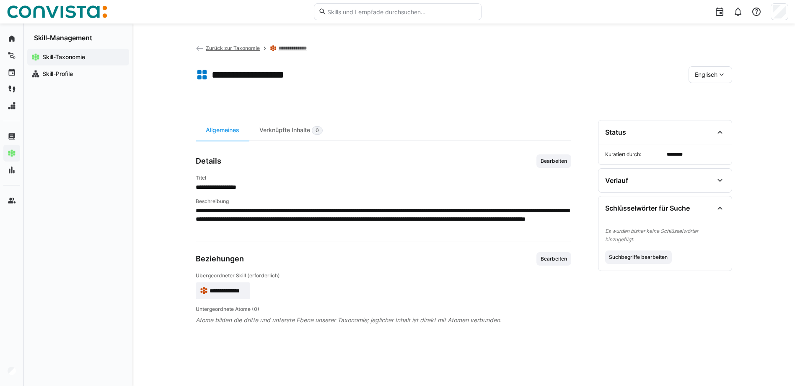
click at [759, 177] on div "**********" at bounding box center [463, 204] width 663 height 362
click at [713, 75] on span "Englisch" at bounding box center [706, 74] width 23 height 8
click at [712, 111] on span "Deutsch" at bounding box center [706, 114] width 23 height 8
click at [219, 47] on span "Zurück zur Taxonomie" at bounding box center [233, 48] width 54 height 6
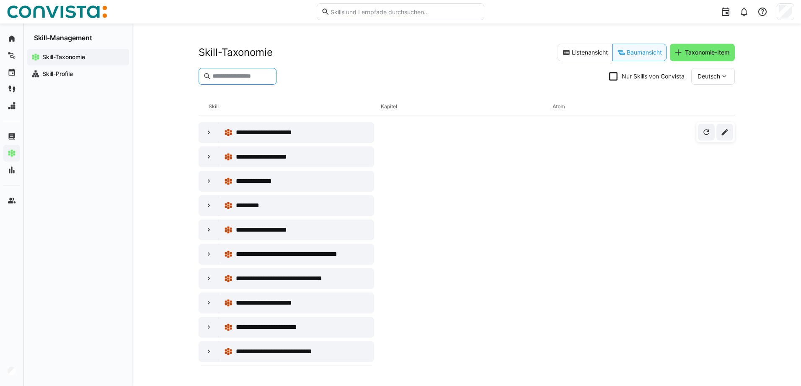
click at [244, 77] on input "text" at bounding box center [242, 77] width 60 height 8
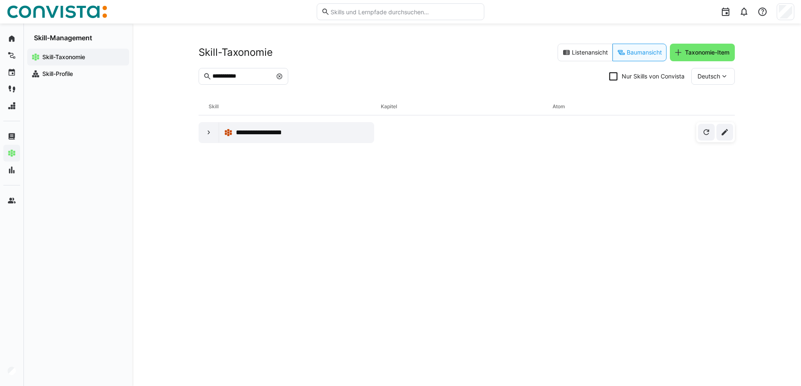
click at [457, 176] on div "**********" at bounding box center [463, 242] width 537 height 247
click at [249, 80] on eds-input "**********" at bounding box center [244, 76] width 90 height 17
drag, startPoint x: 246, startPoint y: 75, endPoint x: 221, endPoint y: 75, distance: 25.6
click at [221, 75] on input "**********" at bounding box center [242, 77] width 60 height 8
type input "*******"
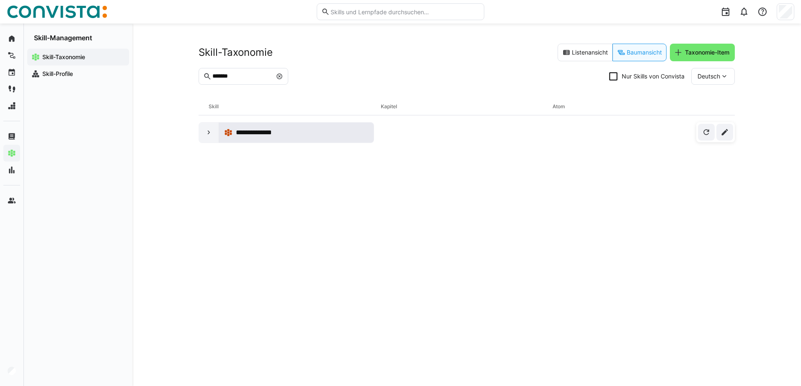
click at [244, 134] on span "**********" at bounding box center [256, 132] width 41 height 10
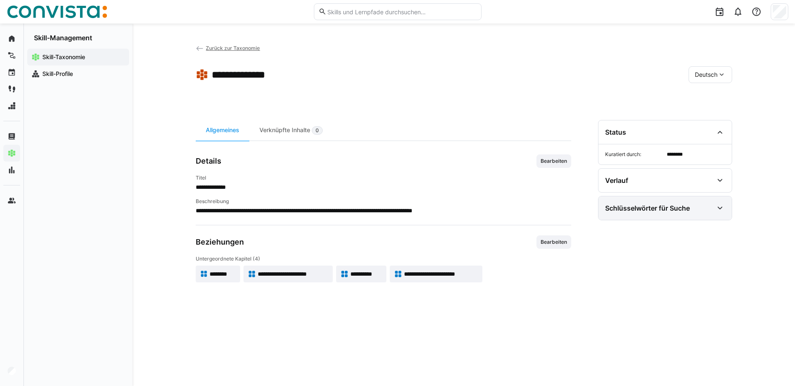
click at [665, 209] on div "Schlüsselwörter für Suche" at bounding box center [647, 208] width 85 height 8
click at [637, 259] on span "Suchbegriffe bearbeiten" at bounding box center [639, 257] width 60 height 7
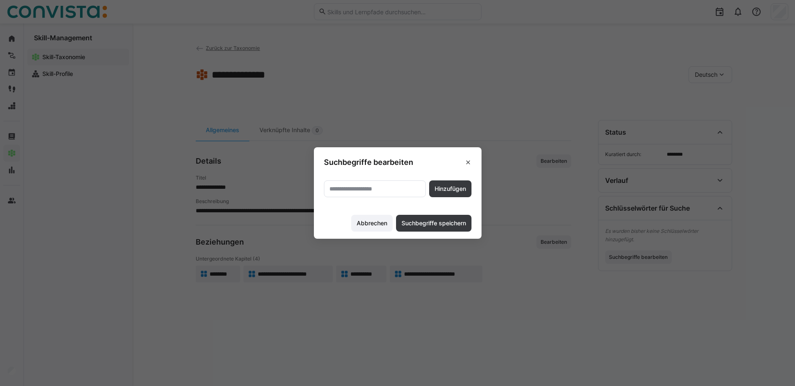
click at [347, 184] on eds-input at bounding box center [375, 188] width 102 height 17
type input "**********"
click at [446, 220] on span "Suchbegriffe speichern" at bounding box center [433, 223] width 67 height 8
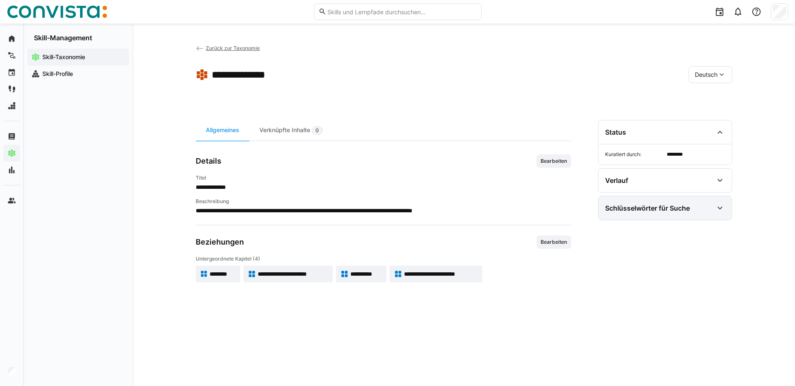
click at [686, 206] on div "Schlüsselwörter für Suche" at bounding box center [647, 208] width 85 height 8
click at [641, 255] on span "Suchbegriffe bearbeiten" at bounding box center [639, 257] width 60 height 7
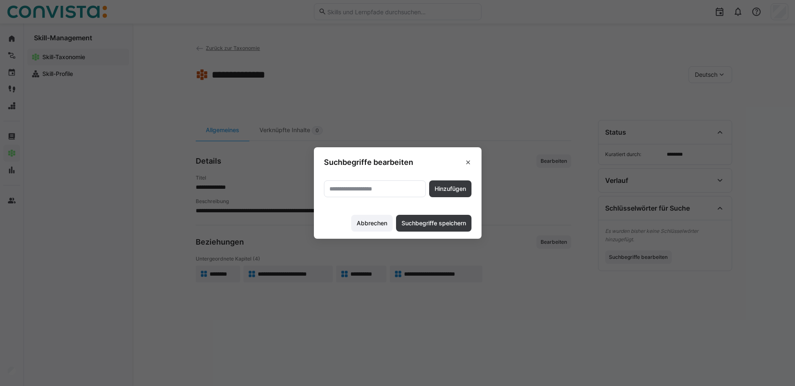
click at [386, 192] on input "text" at bounding box center [375, 189] width 93 height 8
type input "**********"
click at [467, 186] on span "Hinzufügen" at bounding box center [450, 188] width 34 height 8
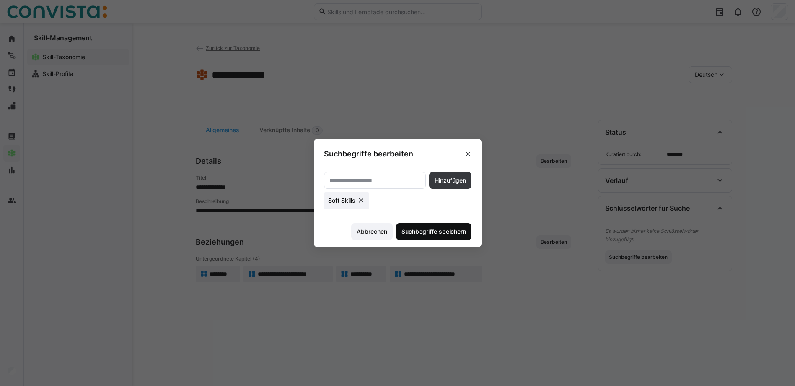
click at [433, 230] on span "Suchbegriffe speichern" at bounding box center [433, 231] width 67 height 8
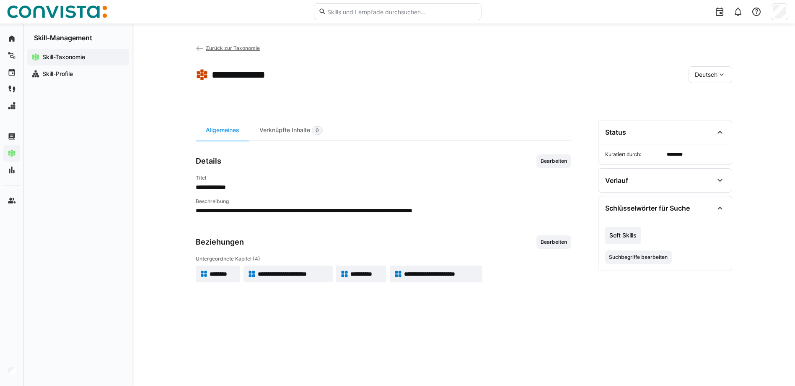
click at [218, 49] on span "Zurück zur Taxonomie" at bounding box center [233, 48] width 54 height 6
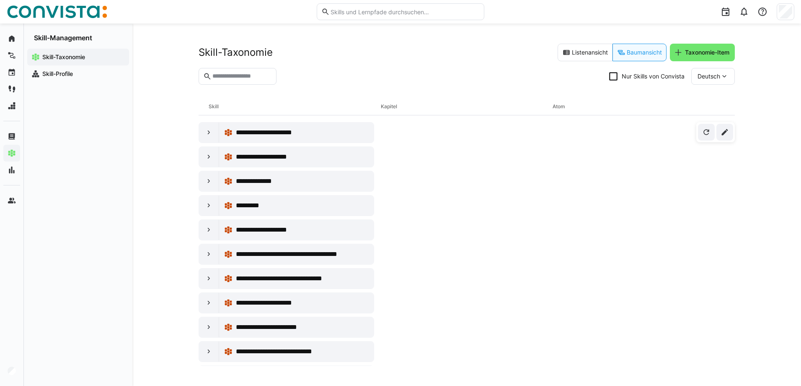
click at [250, 81] on eds-input at bounding box center [238, 76] width 78 height 17
click at [249, 77] on input "text" at bounding box center [242, 77] width 60 height 8
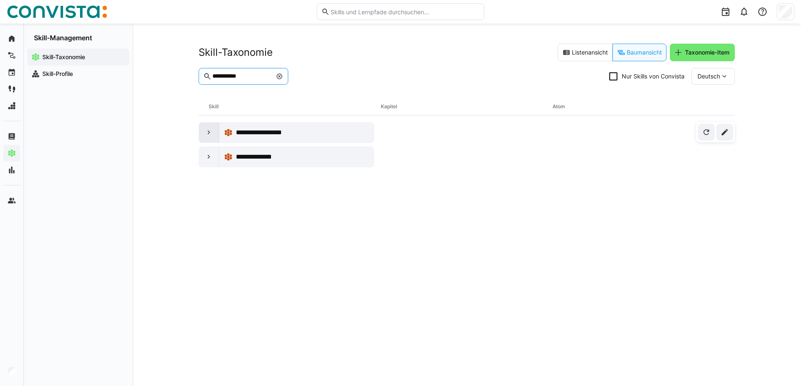
type input "**********"
click at [205, 128] on div at bounding box center [209, 132] width 20 height 20
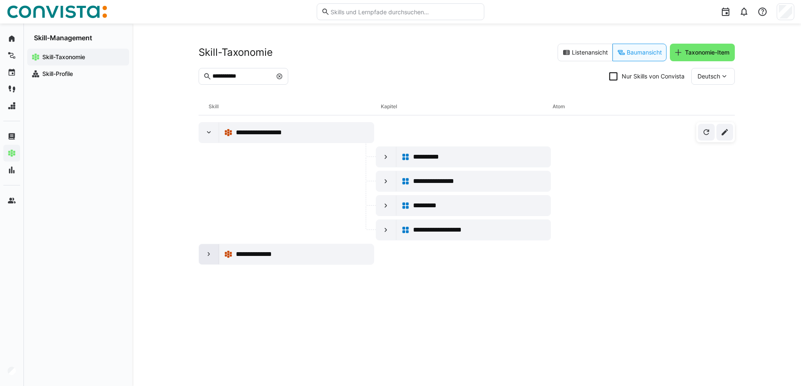
click at [210, 251] on eds-icon at bounding box center [209, 254] width 8 height 8
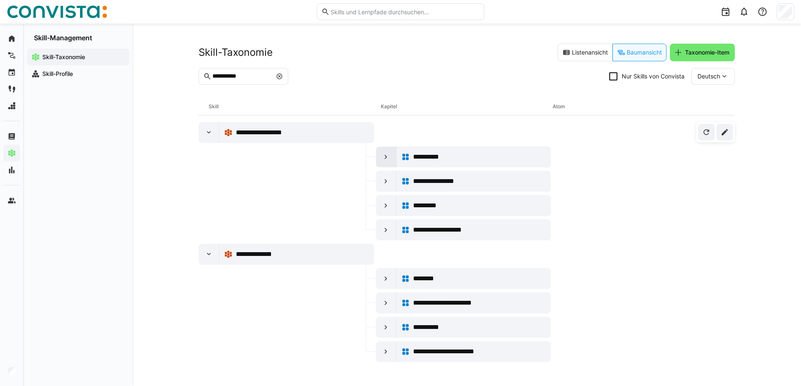
click at [382, 158] on eds-icon at bounding box center [386, 157] width 8 height 8
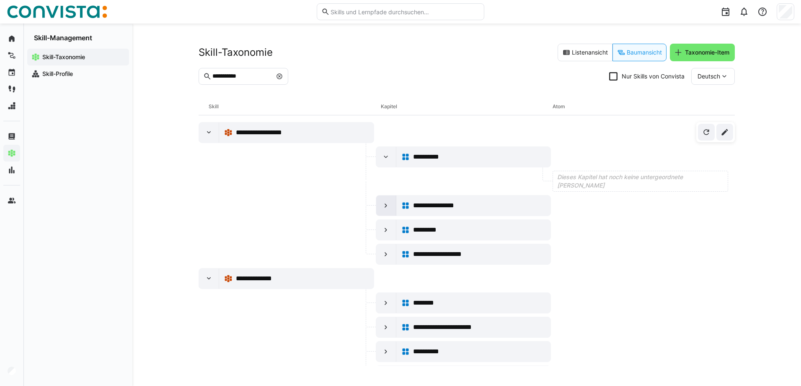
click at [381, 200] on div at bounding box center [386, 205] width 20 height 20
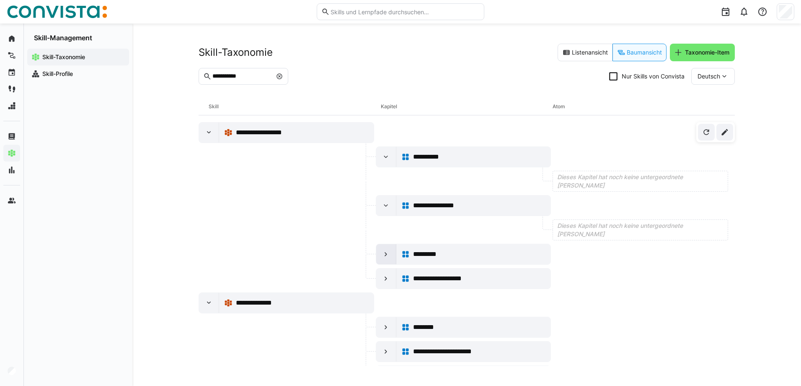
click at [383, 253] on eds-icon at bounding box center [386, 254] width 8 height 8
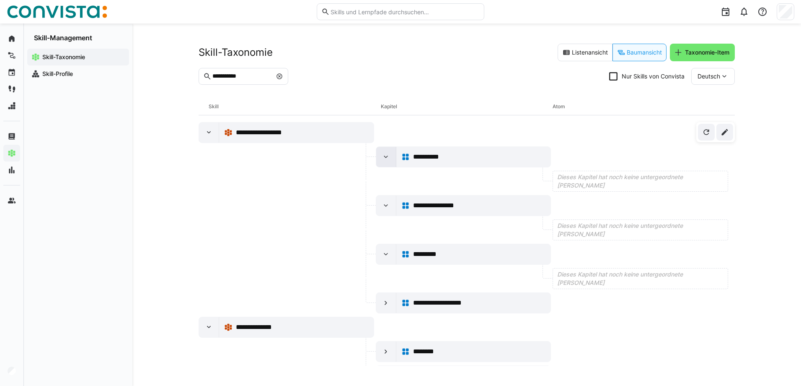
click at [381, 163] on div at bounding box center [386, 157] width 20 height 20
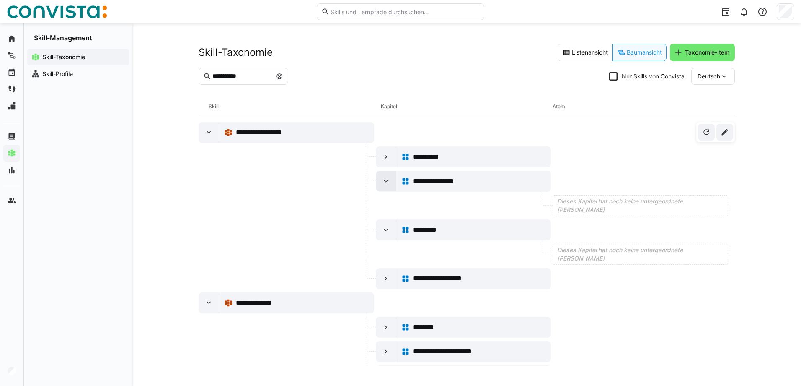
click at [382, 181] on eds-icon at bounding box center [386, 181] width 8 height 8
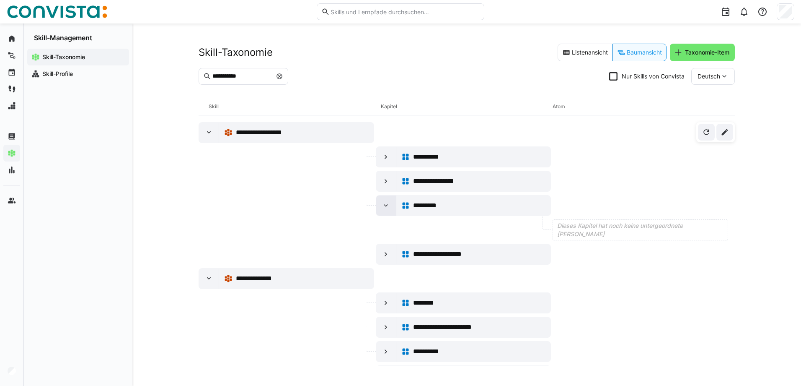
click at [384, 198] on div at bounding box center [386, 205] width 20 height 20
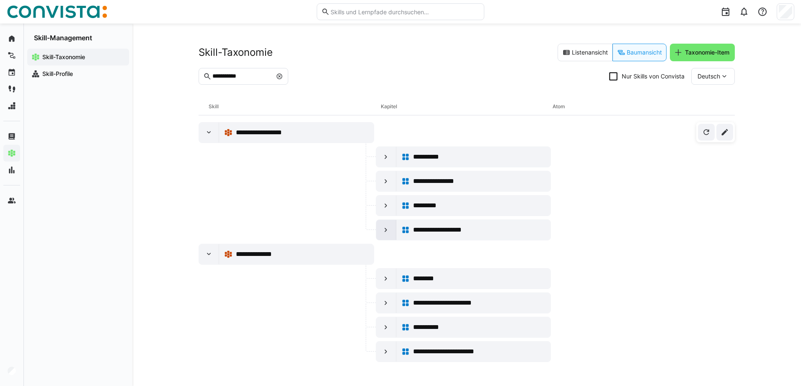
click at [384, 228] on eds-icon at bounding box center [386, 229] width 8 height 8
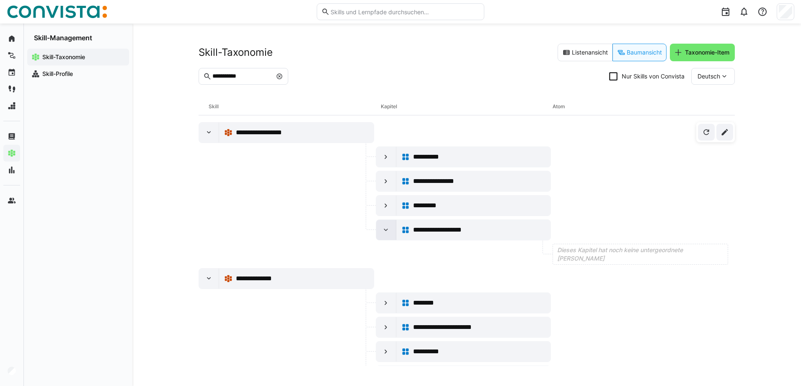
click at [384, 228] on eds-icon at bounding box center [386, 229] width 8 height 8
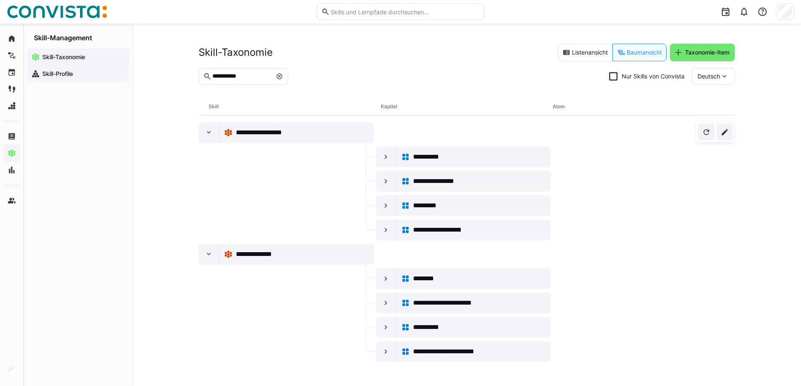
click at [75, 76] on span "Skill-Profile" at bounding box center [83, 74] width 84 height 8
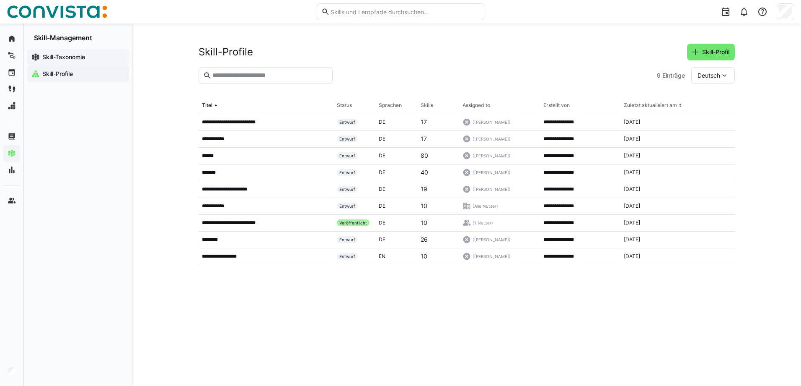
click at [76, 61] on span "Skill-Taxonomie" at bounding box center [83, 57] width 84 height 8
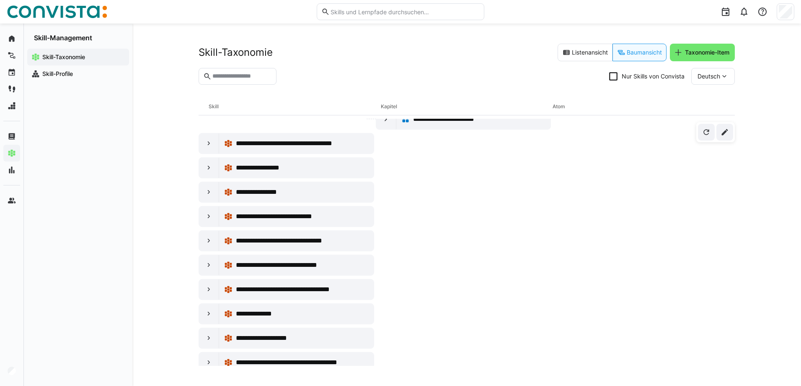
scroll to position [3940, 0]
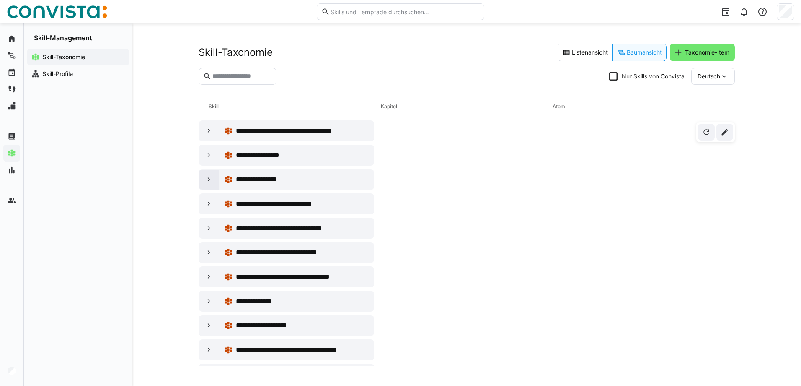
click at [202, 173] on div at bounding box center [209, 179] width 20 height 20
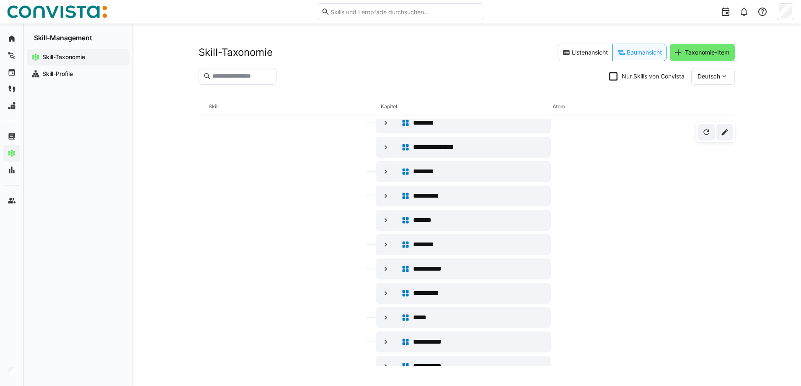
scroll to position [4066, 0]
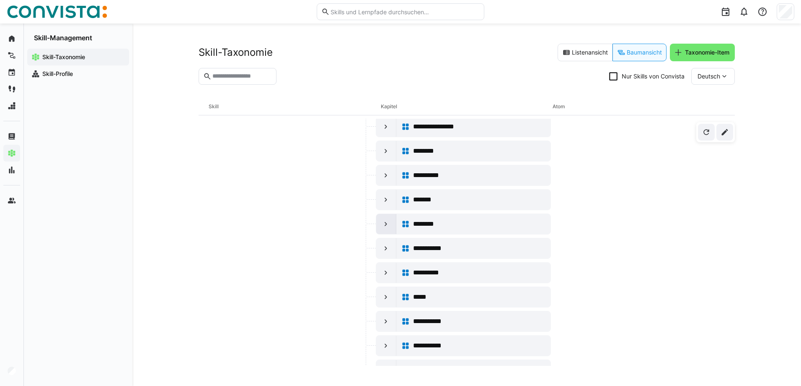
click at [386, 224] on eds-icon at bounding box center [386, 224] width 8 height 8
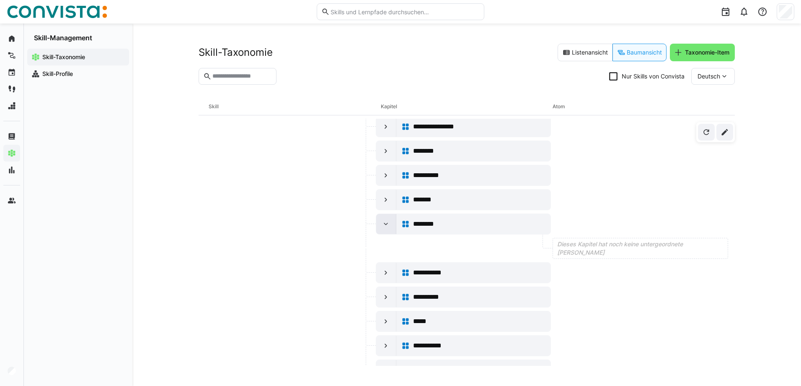
click at [386, 224] on eds-icon at bounding box center [386, 224] width 8 height 8
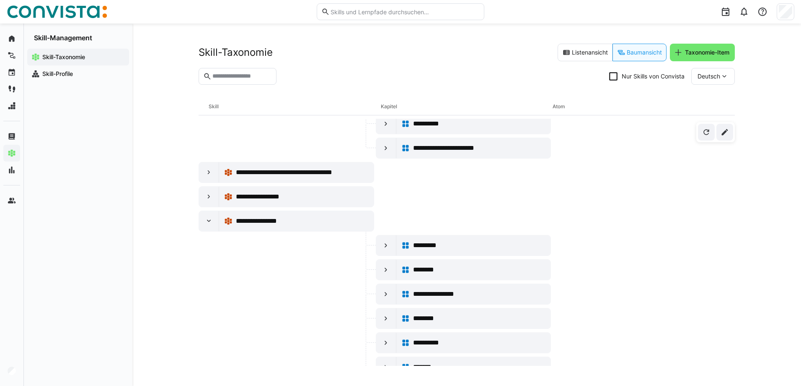
scroll to position [3898, 0]
click at [208, 220] on eds-icon at bounding box center [209, 221] width 8 height 8
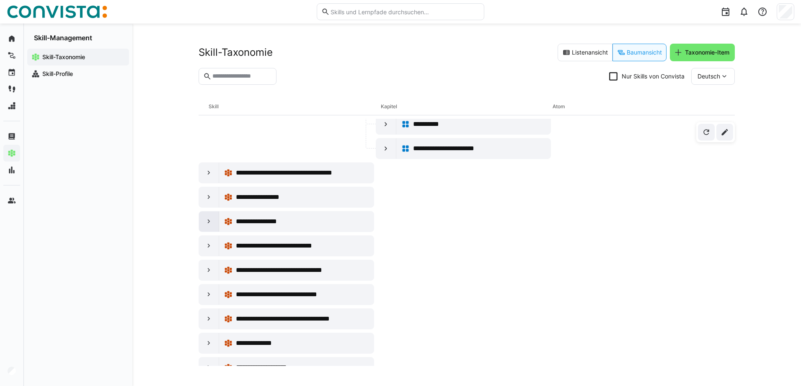
click at [208, 220] on eds-icon at bounding box center [209, 221] width 8 height 8
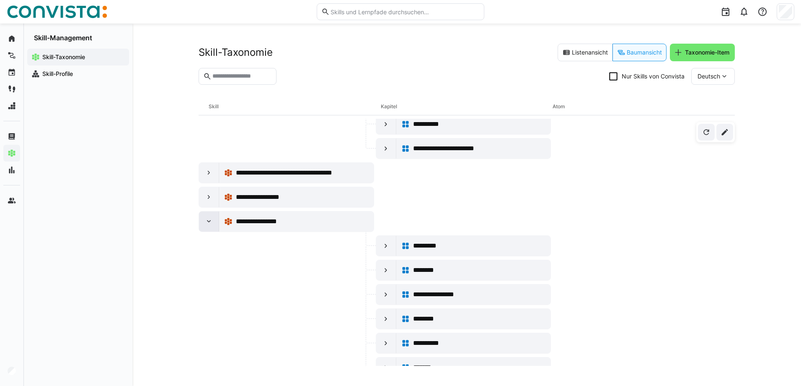
click at [208, 220] on eds-icon at bounding box center [209, 221] width 8 height 8
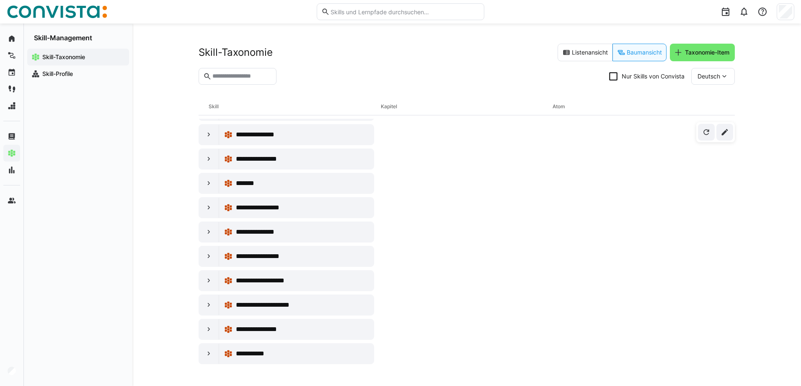
scroll to position [377, 0]
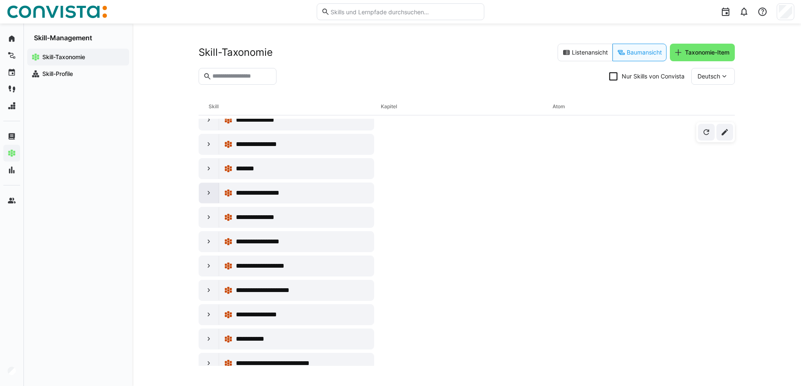
click at [210, 196] on eds-icon at bounding box center [209, 193] width 8 height 8
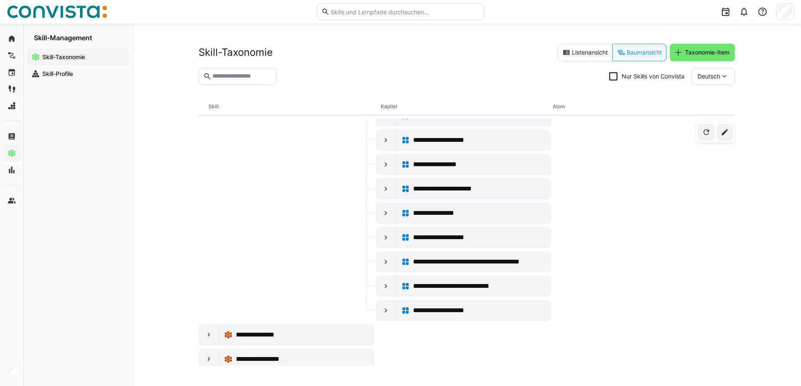
scroll to position [545, 0]
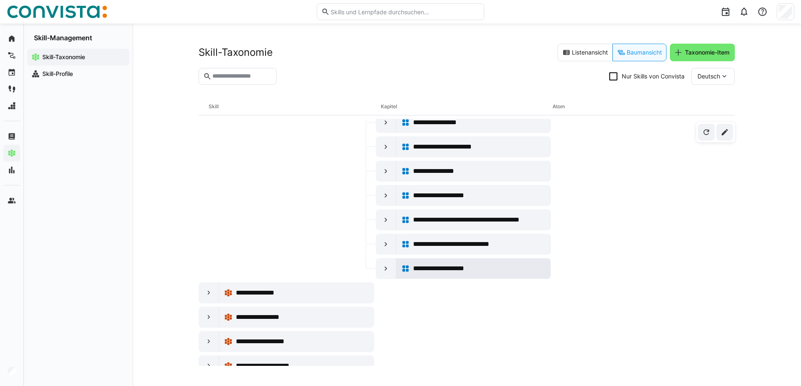
click at [440, 267] on span "**********" at bounding box center [452, 268] width 79 height 10
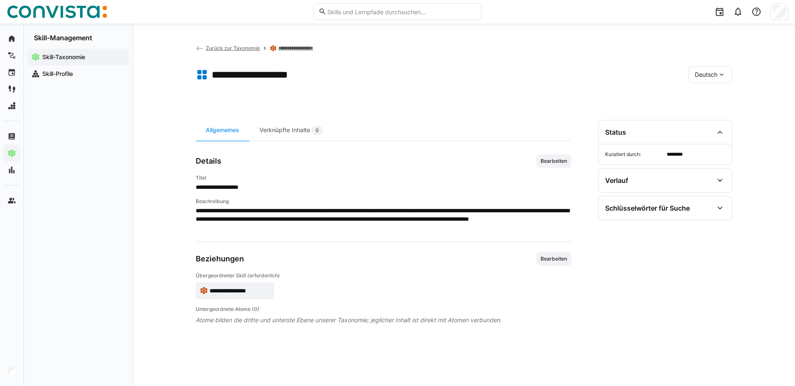
click at [701, 73] on span "Deutsch" at bounding box center [706, 74] width 23 height 8
click at [700, 100] on span "Englisch" at bounding box center [706, 97] width 23 height 8
click at [708, 72] on span "Englisch" at bounding box center [706, 74] width 23 height 8
click at [705, 111] on span "Deutsch" at bounding box center [706, 114] width 23 height 8
click at [236, 49] on span "Zurück zur Taxonomie" at bounding box center [233, 48] width 54 height 6
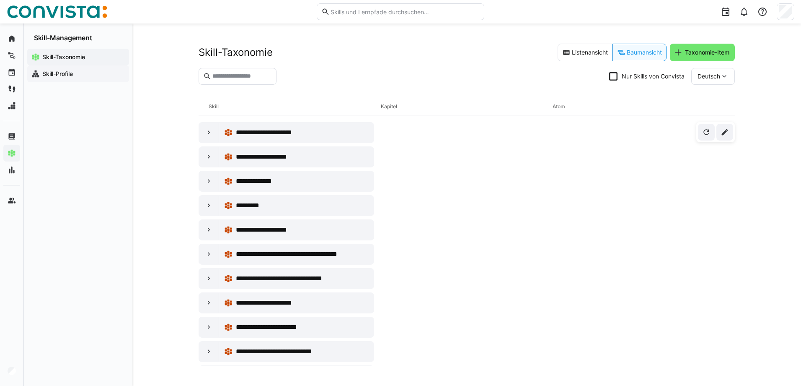
click at [73, 79] on div "Skill-Profile" at bounding box center [78, 73] width 102 height 17
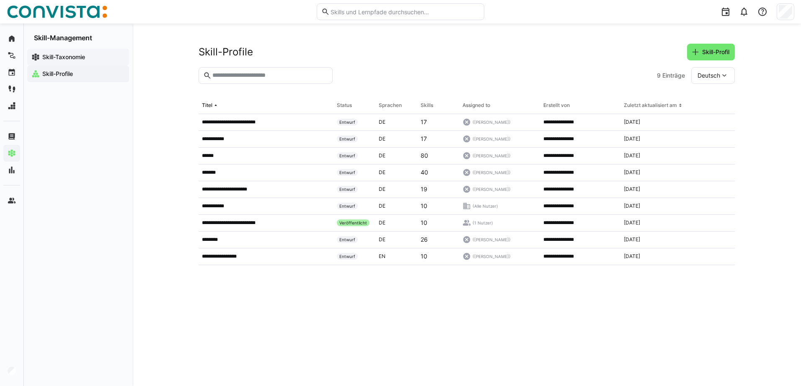
click at [0, 0] on app-navigation-label "Skill-Taxonomie" at bounding box center [0, 0] width 0 height 0
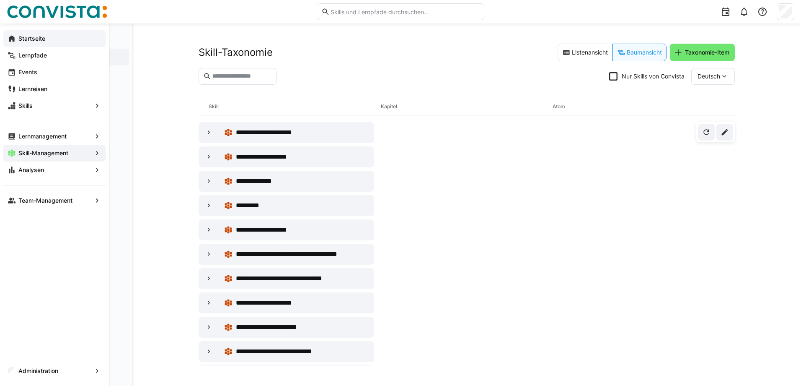
click at [0, 0] on app-navigation-label "Startseite" at bounding box center [0, 0] width 0 height 0
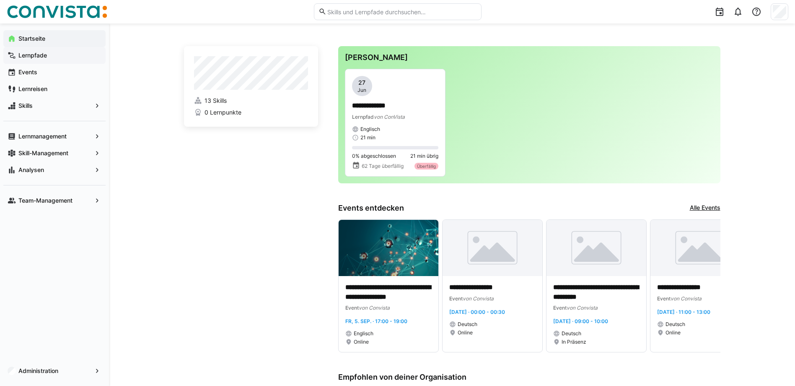
click at [0, 0] on app-navigation-label "Lernpfade" at bounding box center [0, 0] width 0 height 0
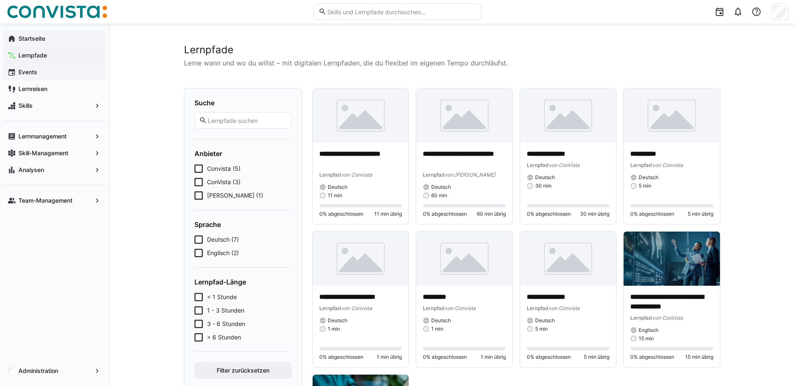
click at [0, 0] on app-navigation-label "Events" at bounding box center [0, 0] width 0 height 0
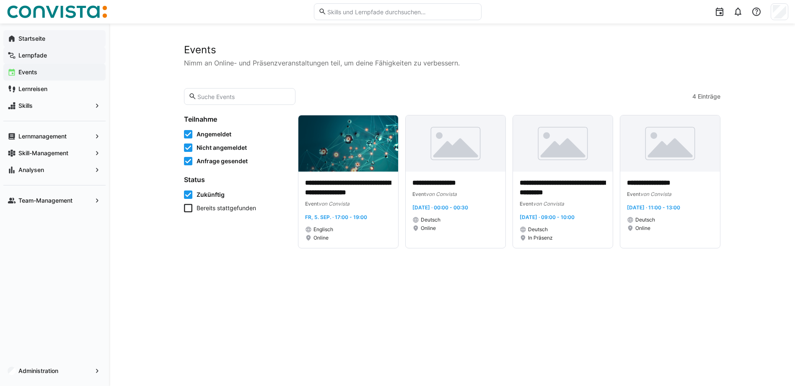
click at [0, 0] on app-navigation-label "Lernpfade" at bounding box center [0, 0] width 0 height 0
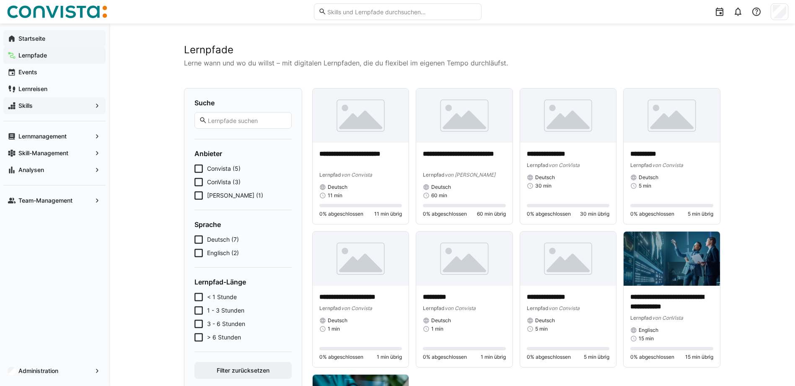
click at [0, 0] on app-navigation-label "Skills" at bounding box center [0, 0] width 0 height 0
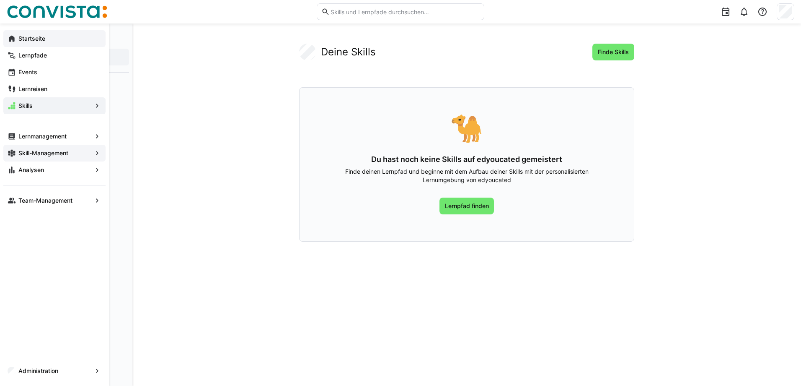
click at [0, 0] on app-navigation-label "Skill-Management" at bounding box center [0, 0] width 0 height 0
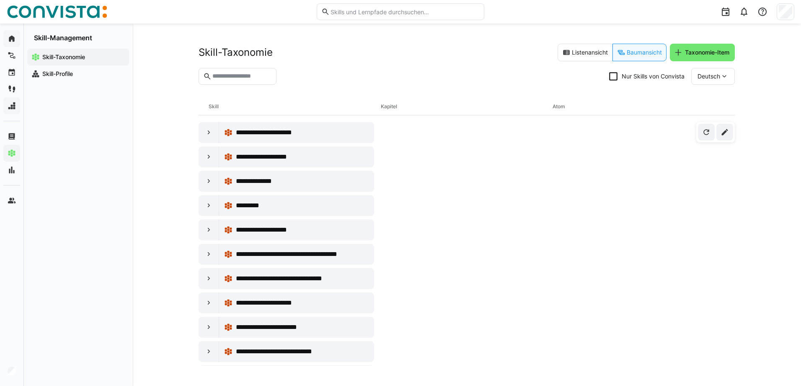
click at [244, 74] on input "text" at bounding box center [242, 77] width 60 height 8
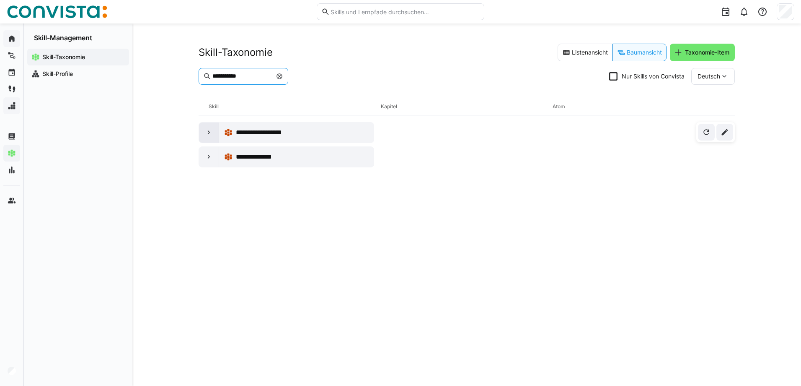
type input "**********"
click at [210, 129] on eds-icon at bounding box center [209, 132] width 8 height 8
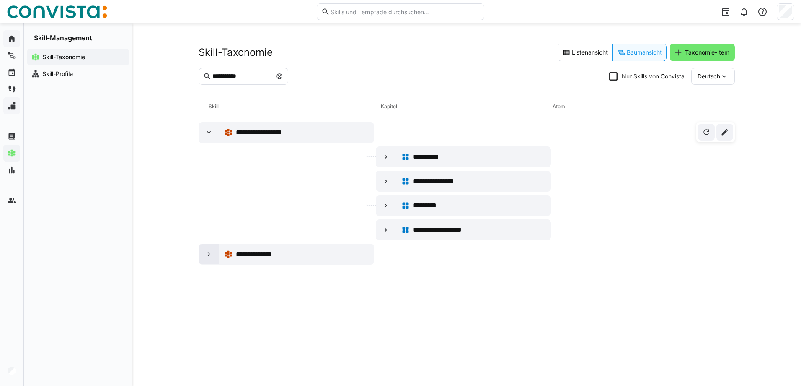
click at [212, 253] on eds-icon at bounding box center [209, 254] width 8 height 8
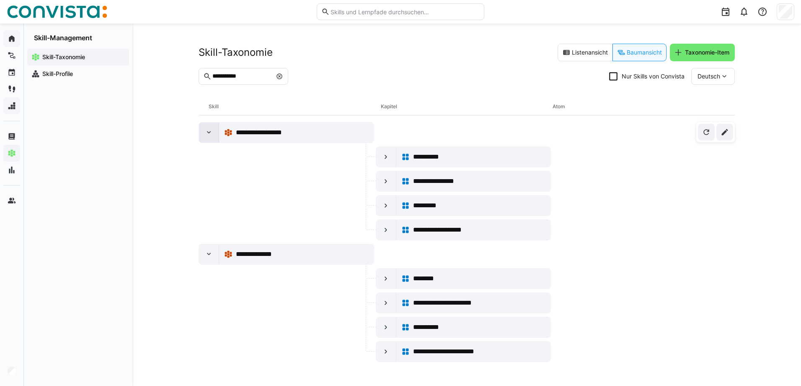
click at [213, 130] on eds-icon at bounding box center [209, 132] width 8 height 8
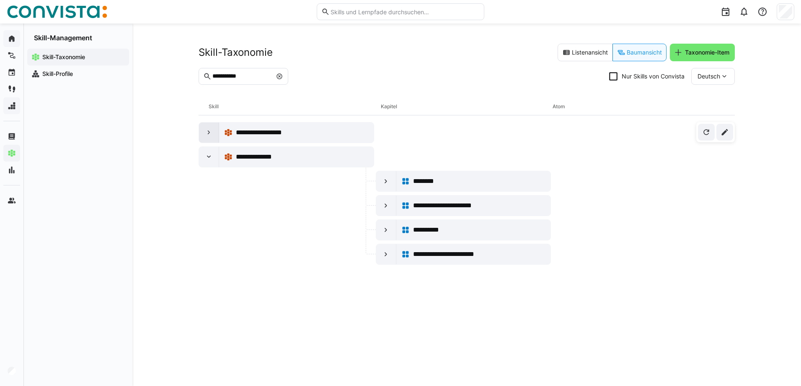
click at [206, 135] on eds-icon at bounding box center [209, 132] width 8 height 8
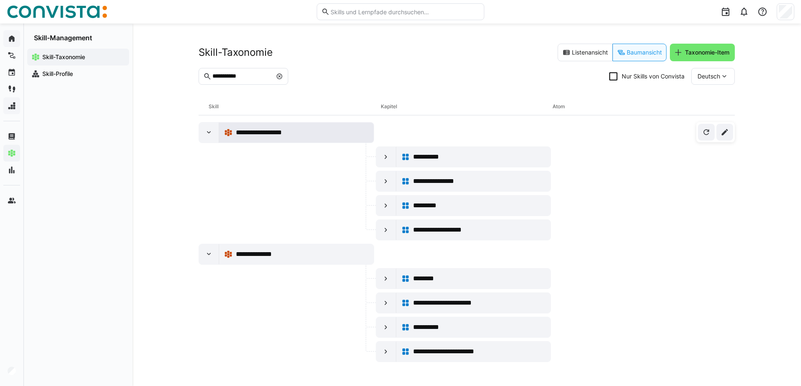
click at [258, 134] on span "**********" at bounding box center [264, 132] width 56 height 10
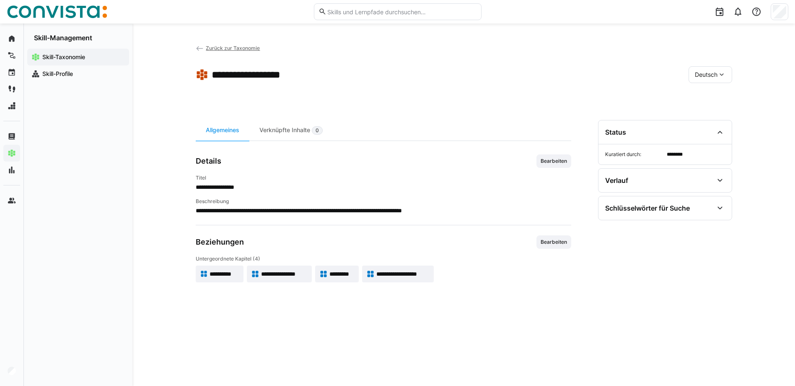
click at [703, 72] on span "Deutsch" at bounding box center [706, 74] width 23 height 8
click at [705, 96] on span "Englisch" at bounding box center [706, 97] width 23 height 8
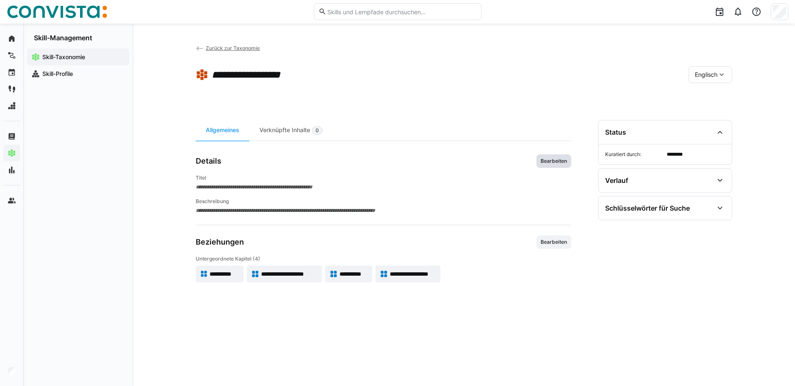
click at [568, 164] on span "Bearbeiten" at bounding box center [554, 160] width 35 height 13
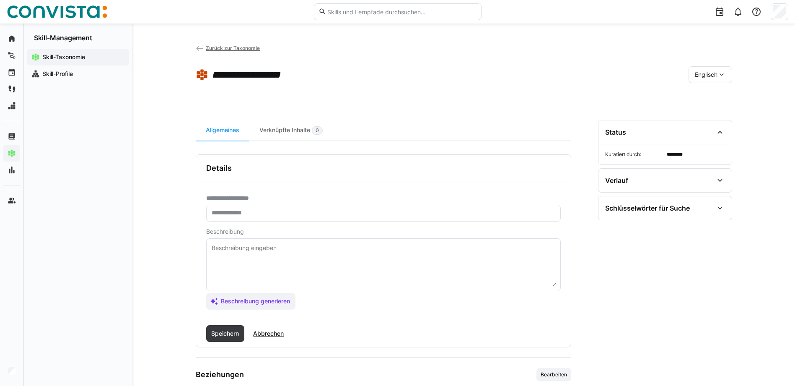
click at [221, 216] on input "text" at bounding box center [383, 213] width 345 height 8
type input "**********"
click at [241, 244] on textarea at bounding box center [383, 265] width 345 height 44
click at [238, 299] on span "Beschreibung generieren" at bounding box center [256, 301] width 72 height 8
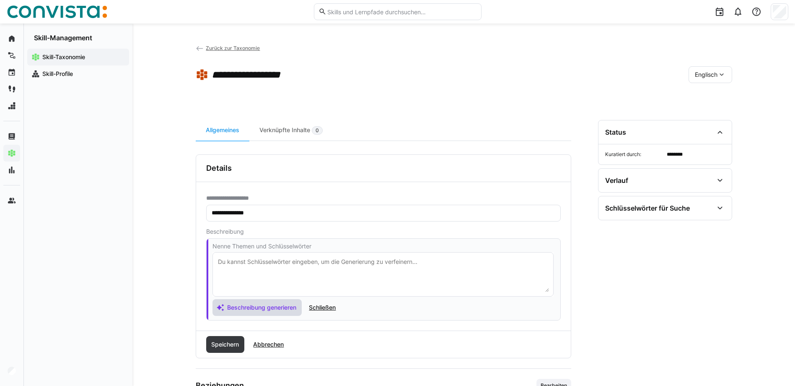
click at [257, 265] on textarea at bounding box center [383, 274] width 332 height 35
click at [317, 311] on span "Schließen" at bounding box center [322, 307] width 29 height 8
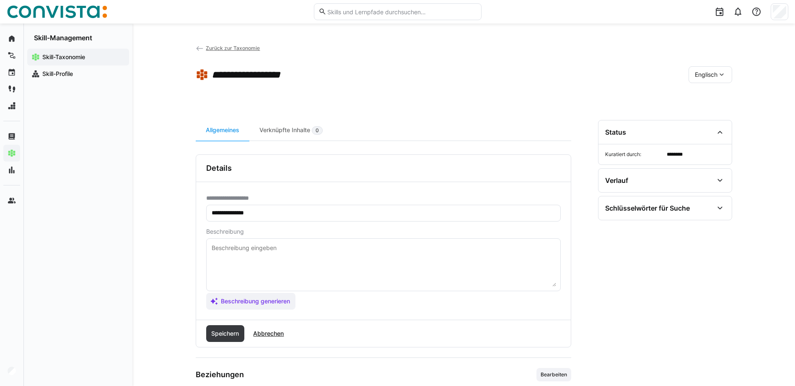
click at [235, 241] on eds-input at bounding box center [383, 264] width 355 height 53
click at [233, 248] on textarea at bounding box center [383, 265] width 345 height 44
paste textarea "Personal skills relate to issues of personal attitude and development in the wo…"
click at [293, 249] on textarea "Personal skills relate to issues of personal attitude and development in the wo…" at bounding box center [383, 265] width 345 height 44
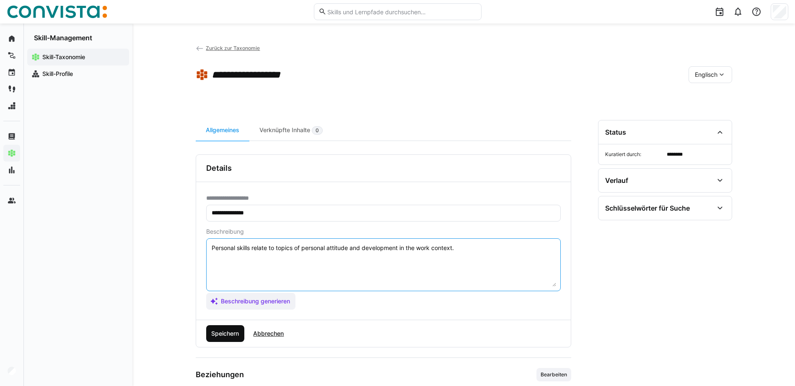
type textarea "Personal skills relate to topics of personal attitude and development in the wo…"
click at [223, 334] on span "Speichern" at bounding box center [225, 333] width 30 height 8
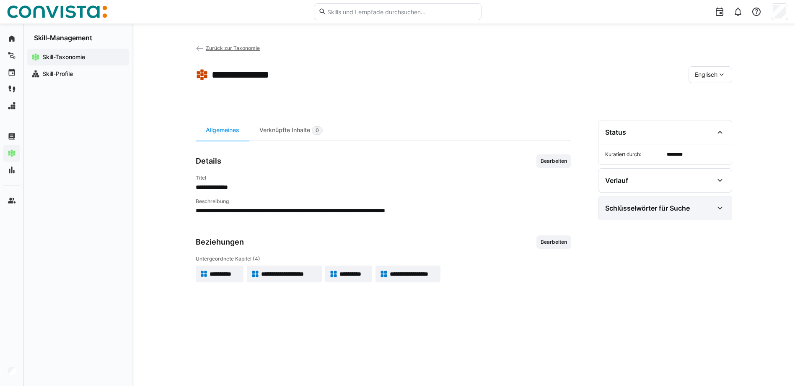
click at [697, 212] on div "Schlüsselwörter für Suche" at bounding box center [659, 208] width 108 height 10
click at [702, 209] on div "Schlüsselwörter für Suche" at bounding box center [659, 208] width 108 height 10
click at [211, 48] on span "Zurück zur Taxonomie" at bounding box center [233, 48] width 54 height 6
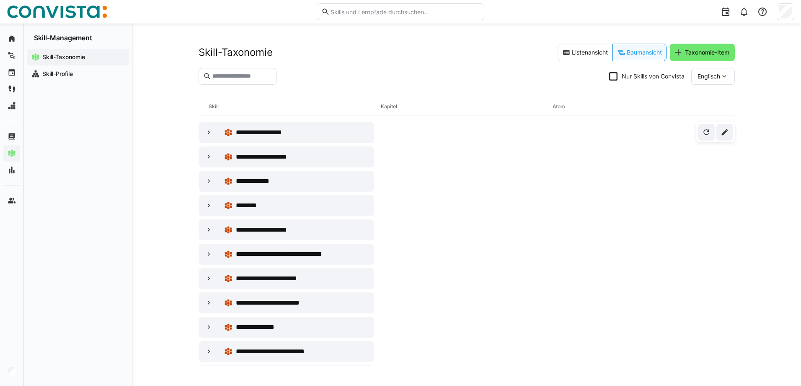
click at [236, 76] on input "text" at bounding box center [242, 77] width 60 height 8
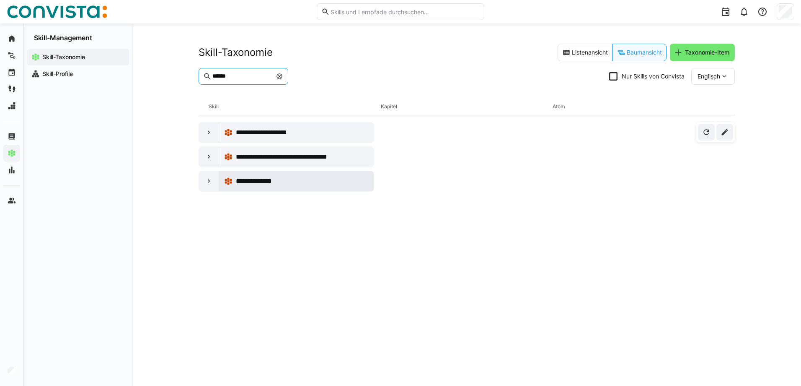
type input "******"
click at [242, 179] on span "**********" at bounding box center [256, 181] width 41 height 10
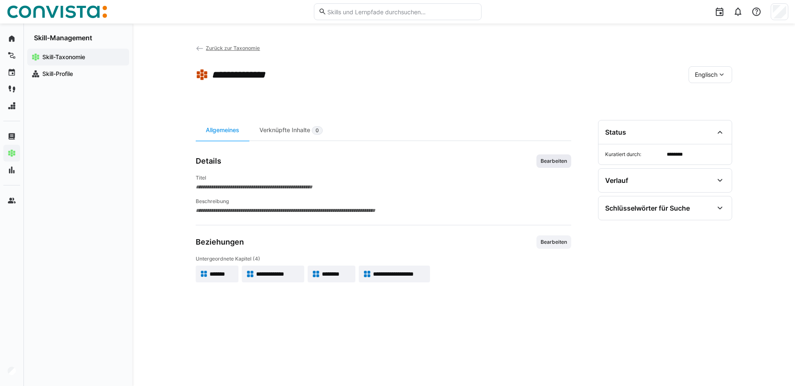
click at [544, 158] on span "Bearbeiten" at bounding box center [554, 161] width 28 height 7
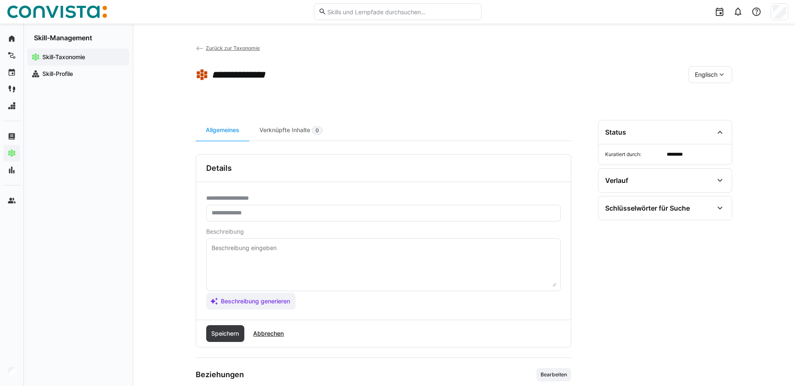
click at [277, 213] on input "text" at bounding box center [383, 213] width 345 height 8
type input "**********"
click at [253, 240] on eds-input at bounding box center [383, 264] width 355 height 53
click at [283, 251] on textarea at bounding box center [383, 265] width 345 height 44
paste textarea "Social skills relate to interpersonal interactions with team members, customers…"
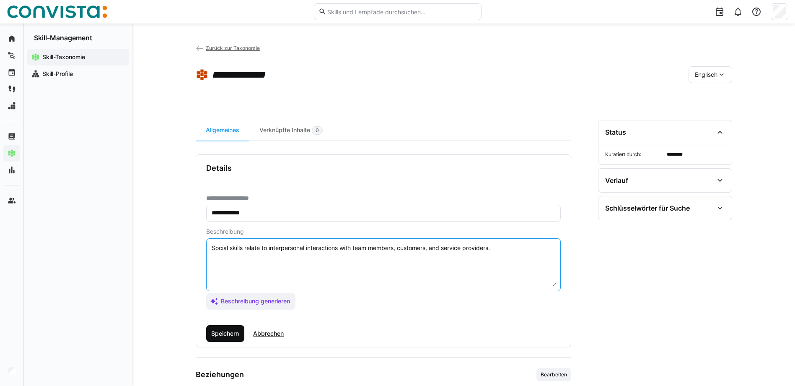
type textarea "Social skills relate to interpersonal interactions with team members, customers…"
click at [224, 336] on span "Speichern" at bounding box center [225, 333] width 30 height 8
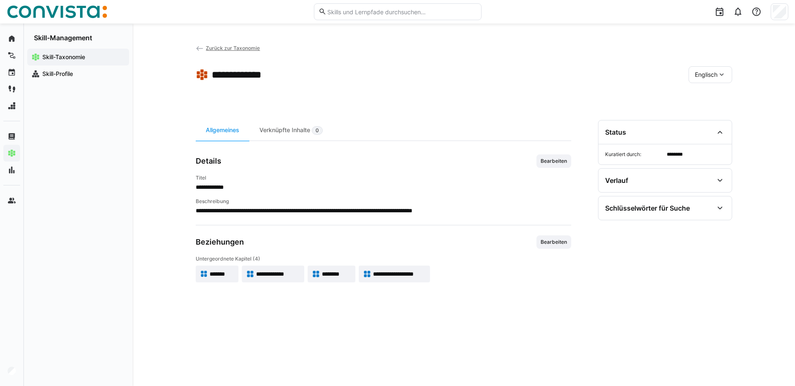
click at [215, 48] on span "Zurück zur Taxonomie" at bounding box center [233, 48] width 54 height 6
